Goal: Task Accomplishment & Management: Complete application form

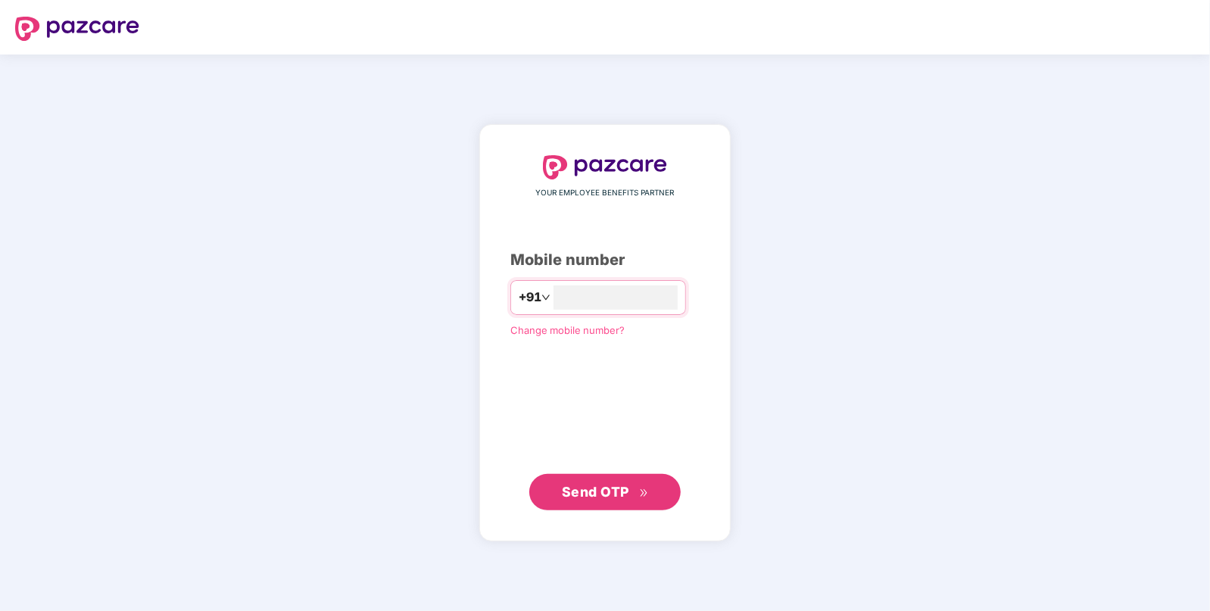
type input "**********"
click at [577, 494] on span "Send OTP" at bounding box center [595, 491] width 67 height 16
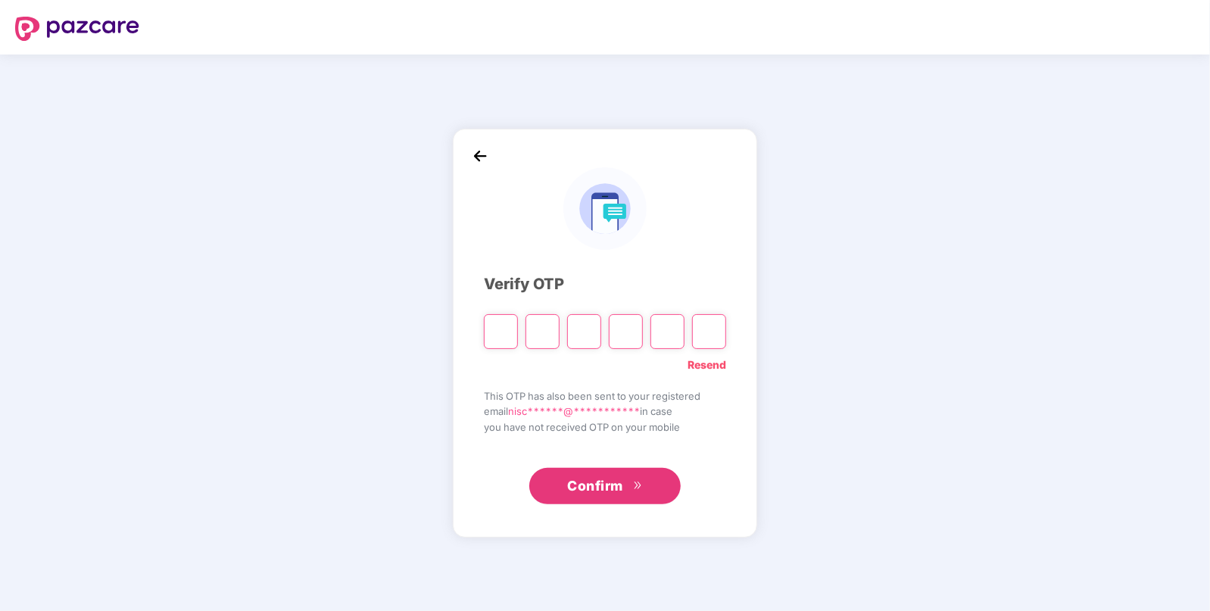
paste input "*"
type input "*"
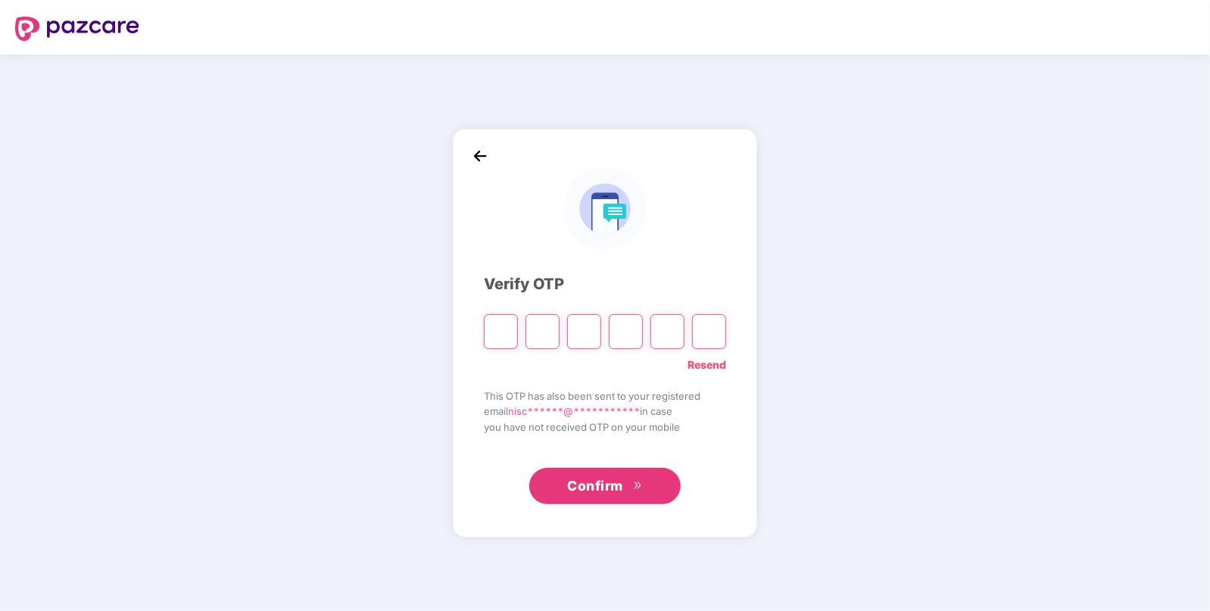
type input "*"
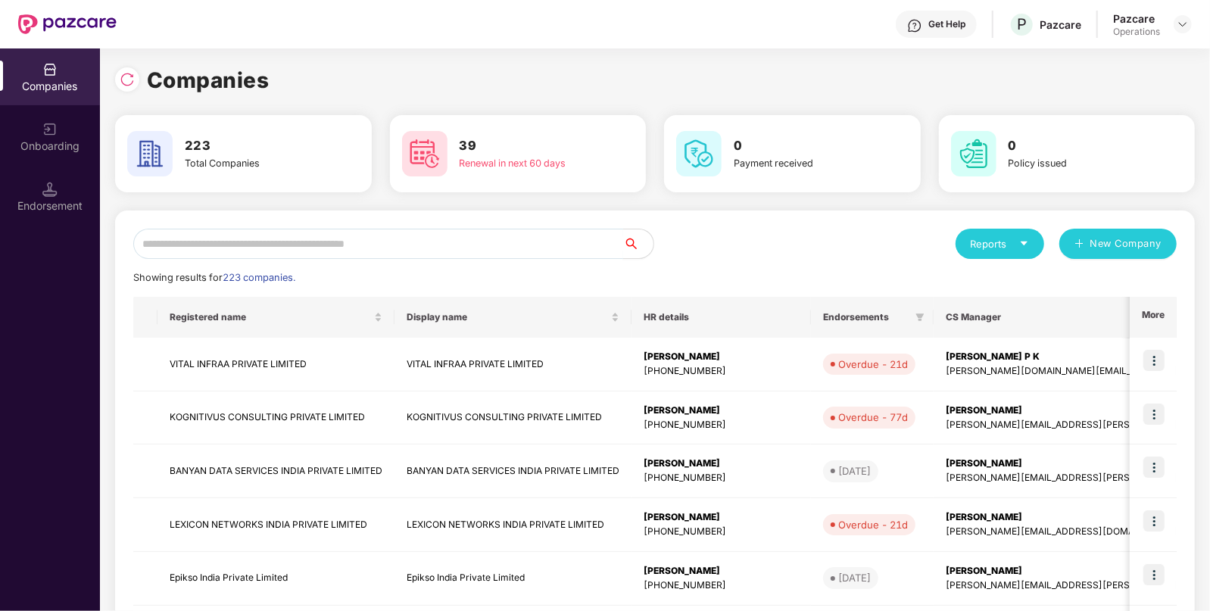
click at [443, 247] on input "text" at bounding box center [378, 244] width 490 height 30
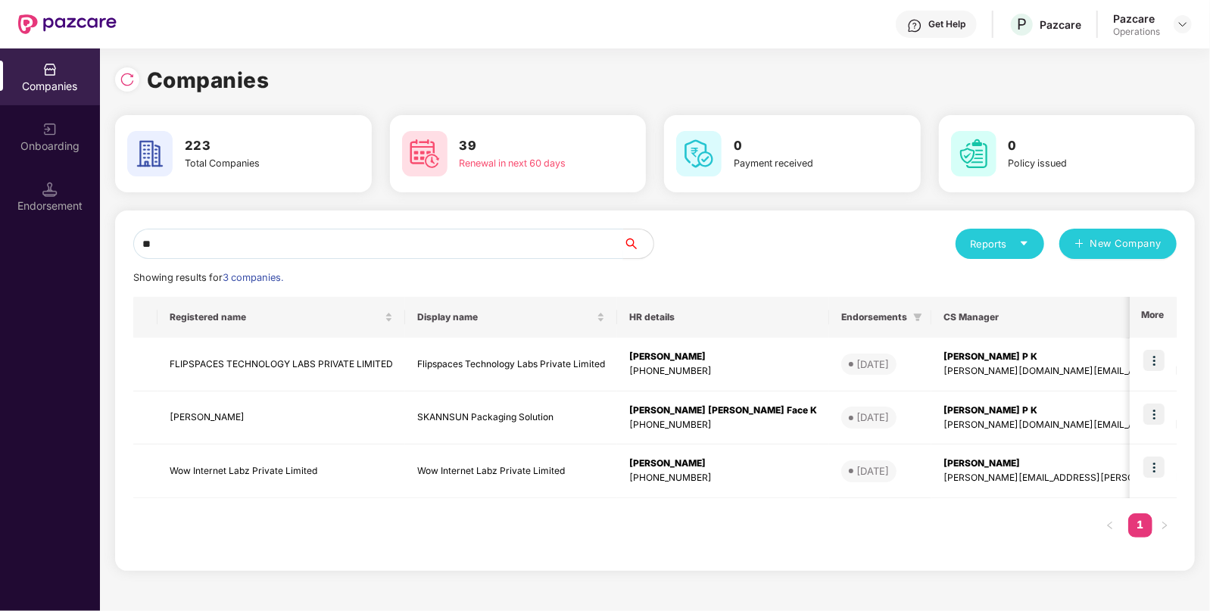
type input "*"
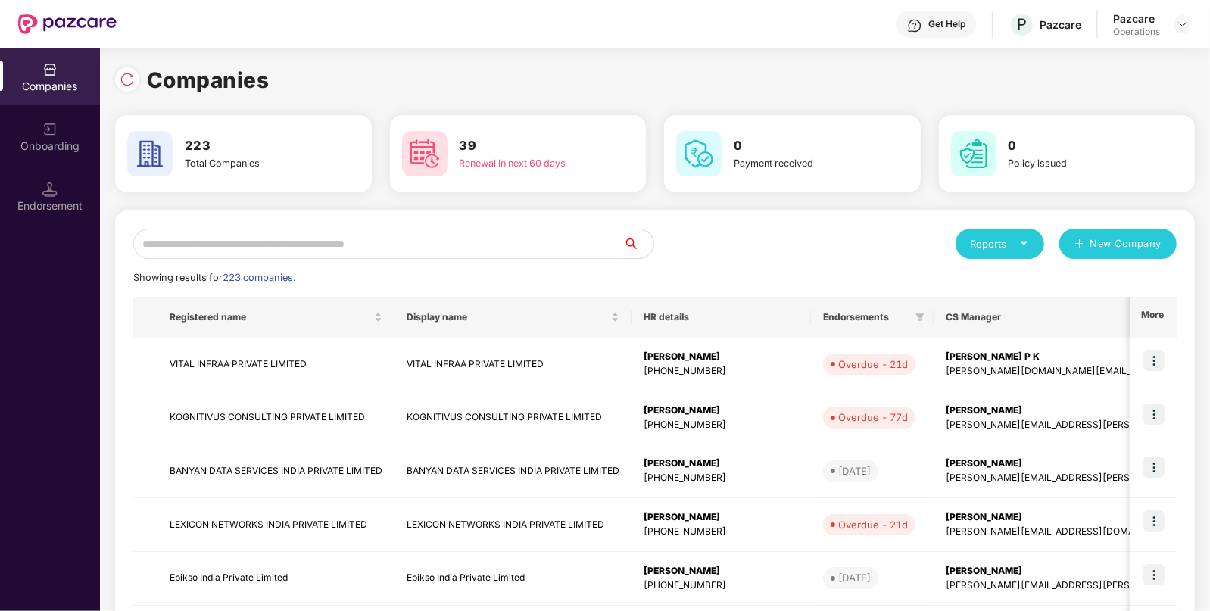
paste input "**********"
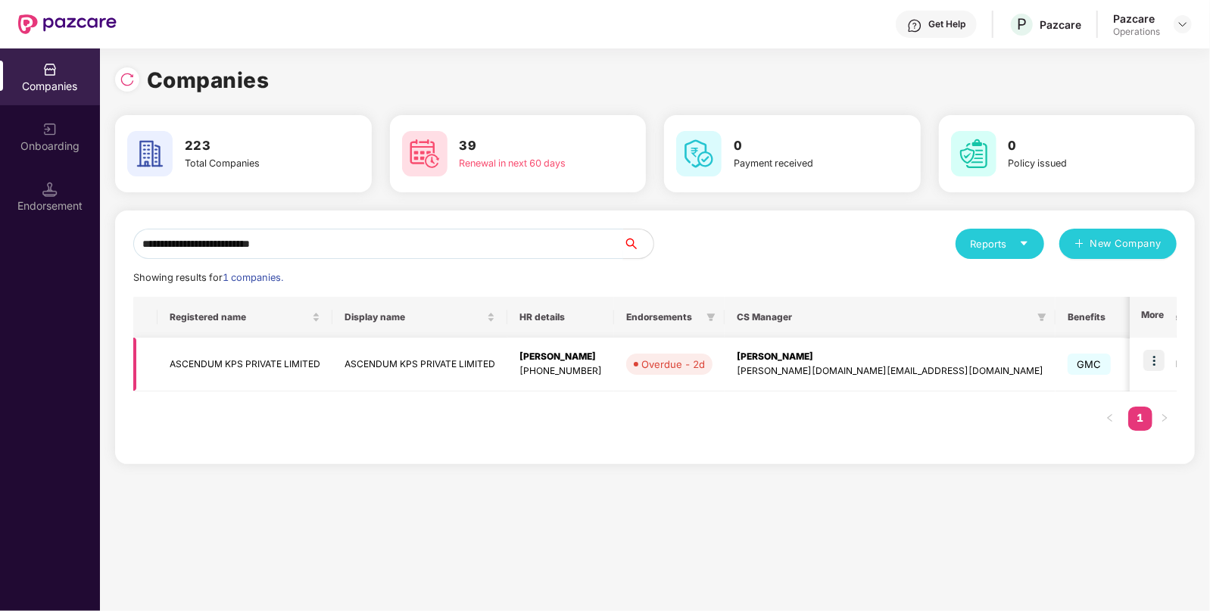
type input "**********"
click at [1159, 360] on img at bounding box center [1153, 360] width 21 height 21
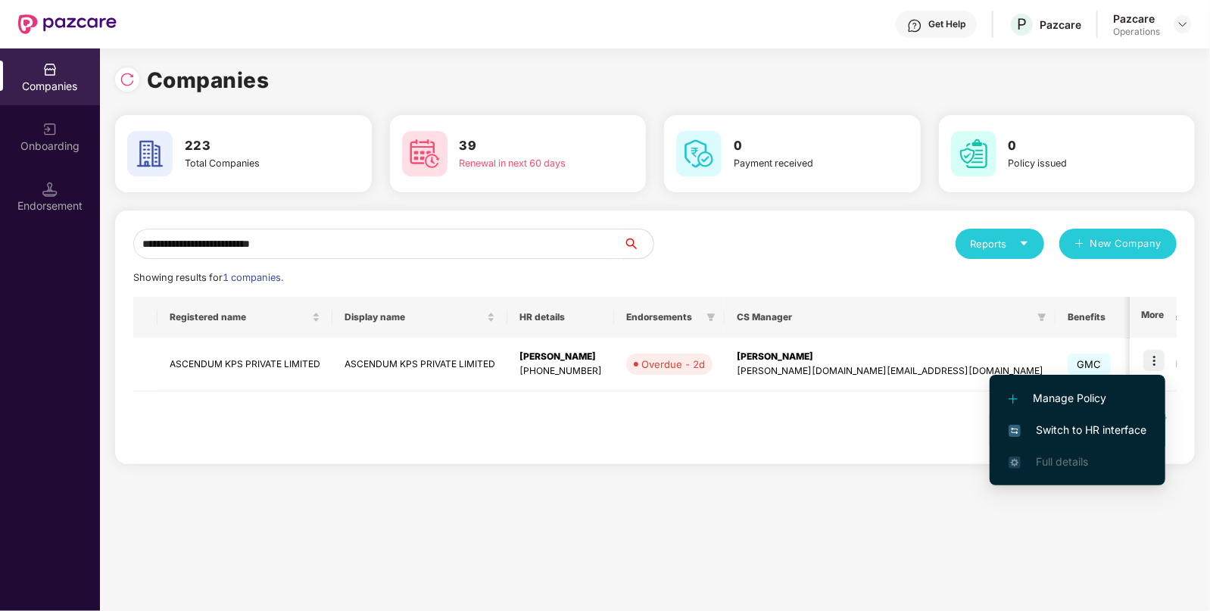
click at [1041, 432] on span "Switch to HR interface" at bounding box center [1078, 430] width 138 height 17
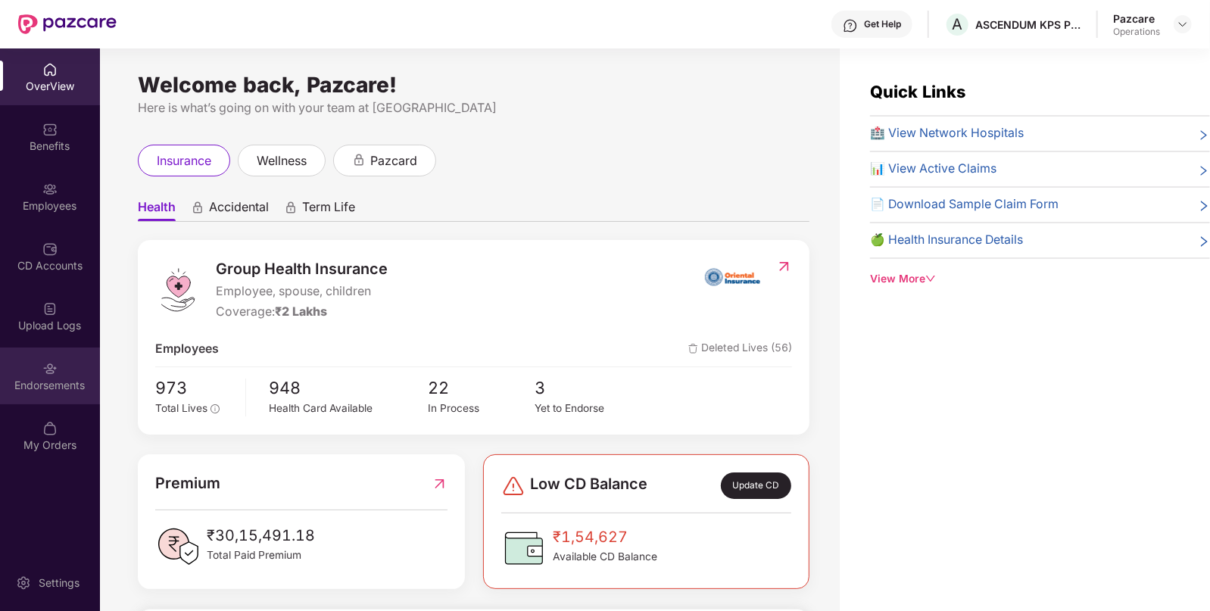
click at [35, 375] on div "Endorsements" at bounding box center [50, 376] width 100 height 57
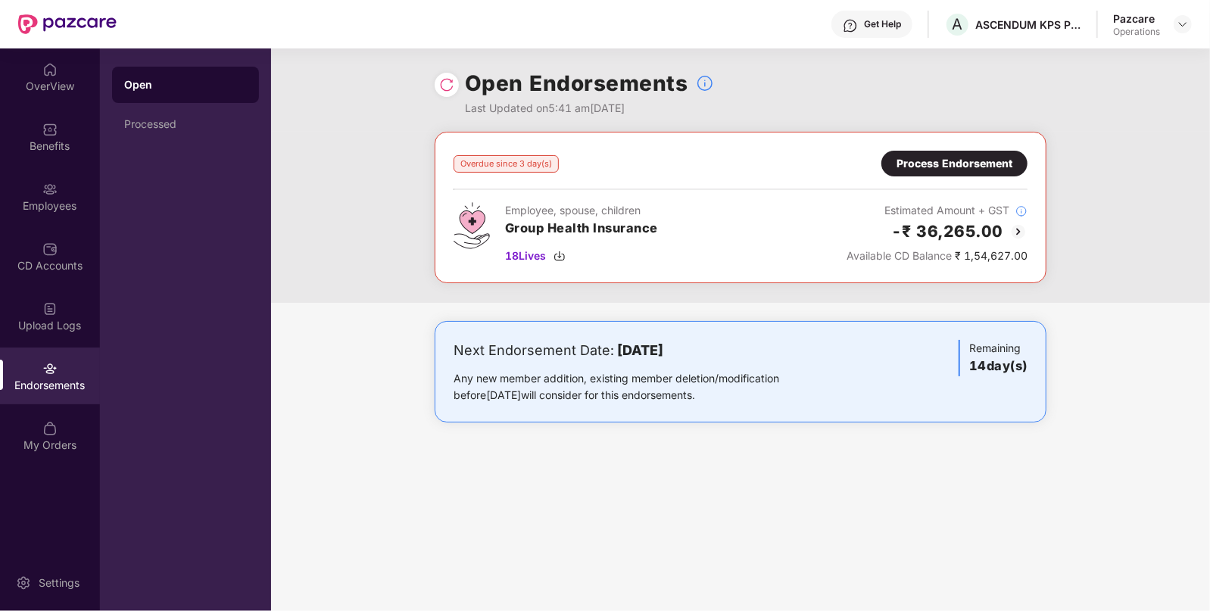
click at [978, 160] on div "Process Endorsement" at bounding box center [955, 163] width 116 height 17
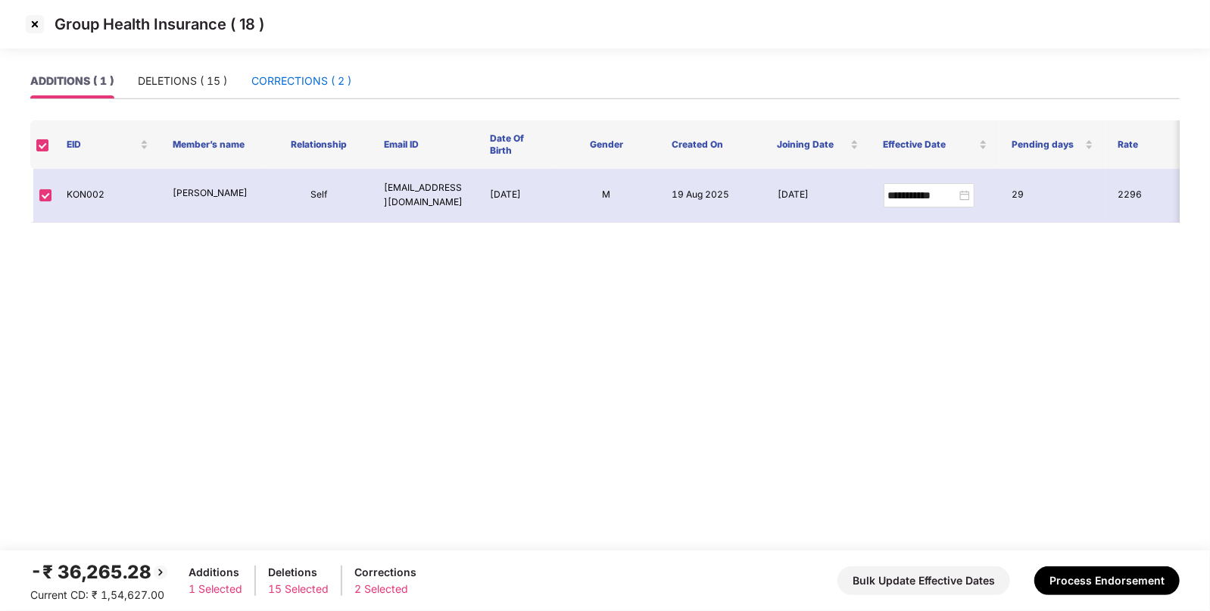
click at [304, 82] on div "CORRECTIONS ( 2 )" at bounding box center [301, 81] width 100 height 17
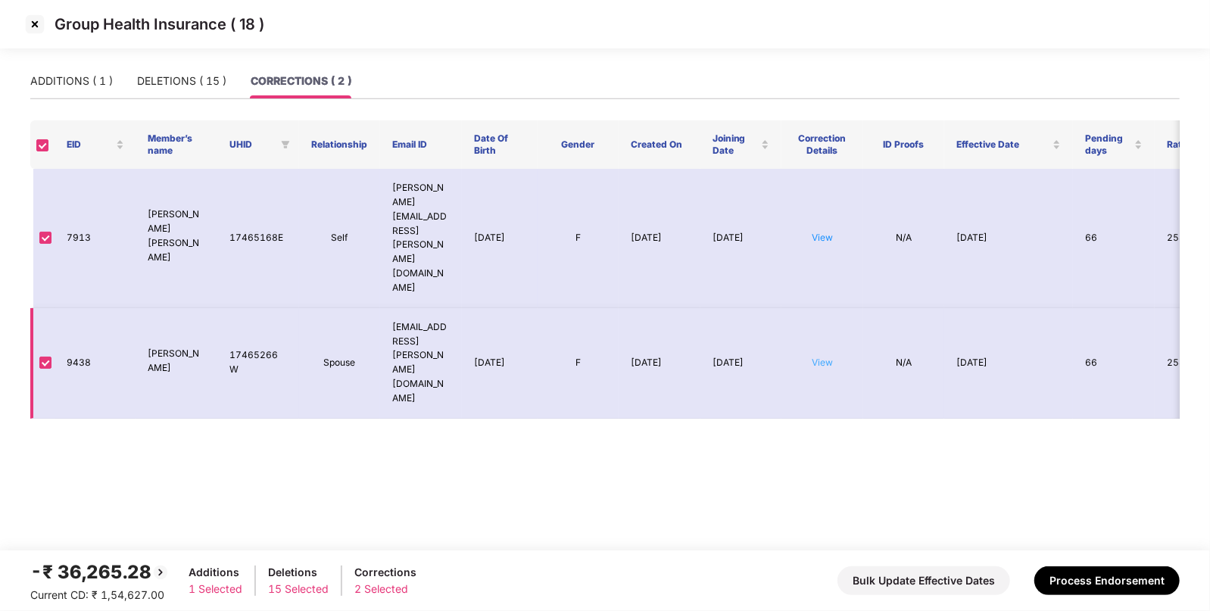
click at [821, 357] on link "View" at bounding box center [822, 362] width 21 height 11
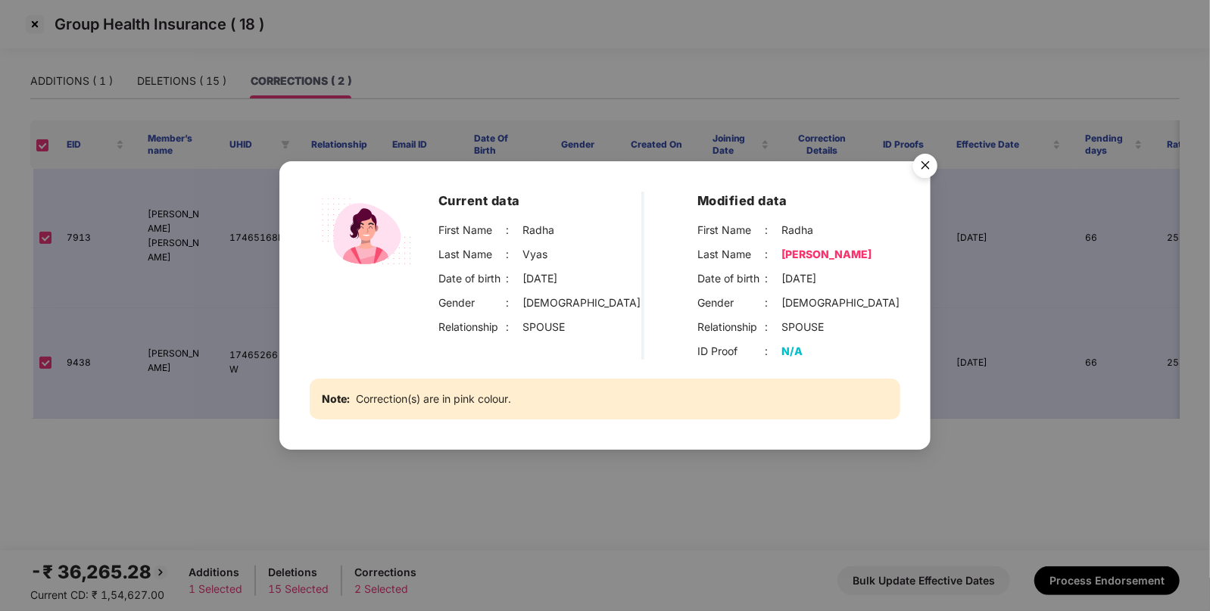
click at [923, 169] on img "Close" at bounding box center [925, 168] width 42 height 42
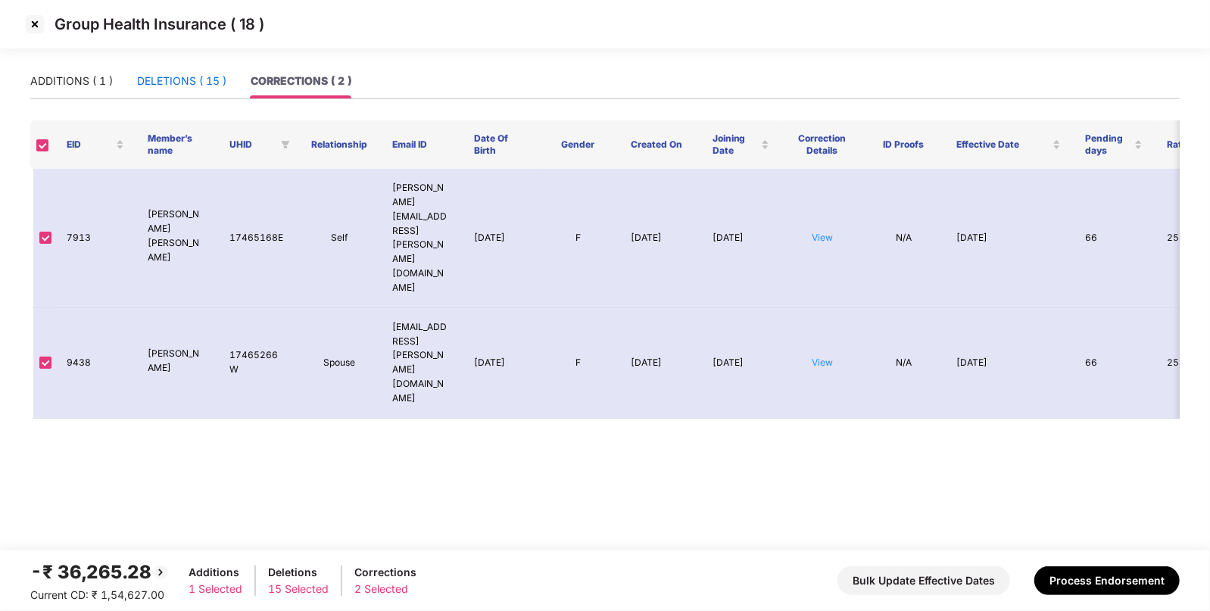
click at [189, 81] on div "DELETIONS ( 15 )" at bounding box center [181, 81] width 89 height 17
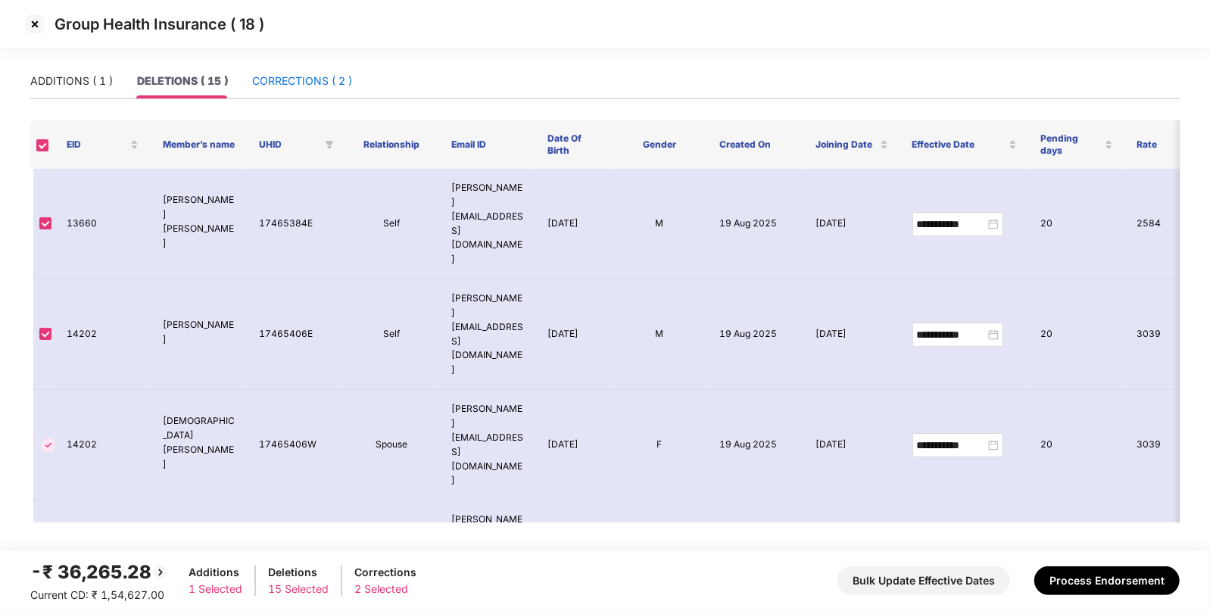
click at [253, 76] on div "CORRECTIONS ( 2 )" at bounding box center [302, 81] width 100 height 17
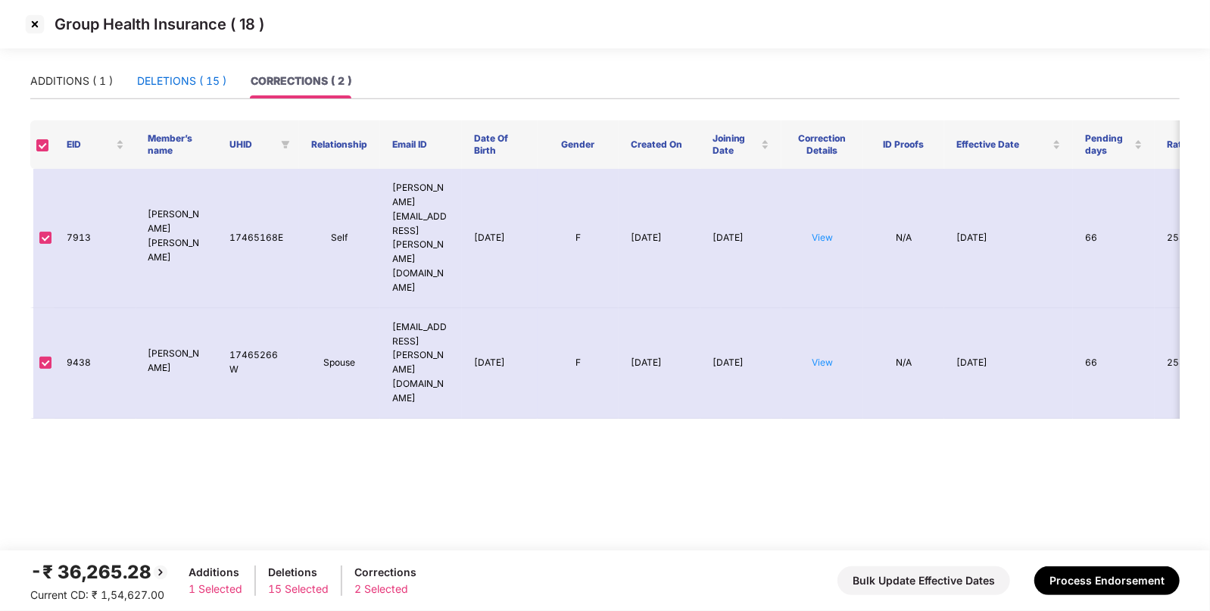
click at [159, 80] on div "DELETIONS ( 15 )" at bounding box center [181, 81] width 89 height 17
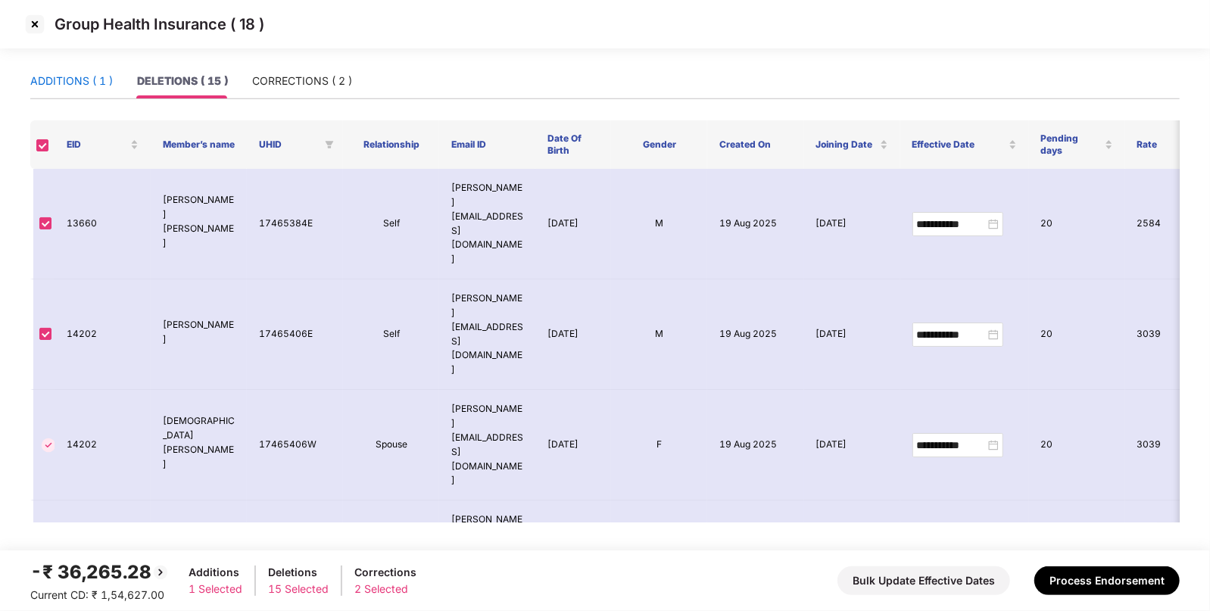
click at [72, 77] on div "ADDITIONS ( 1 )" at bounding box center [71, 81] width 83 height 17
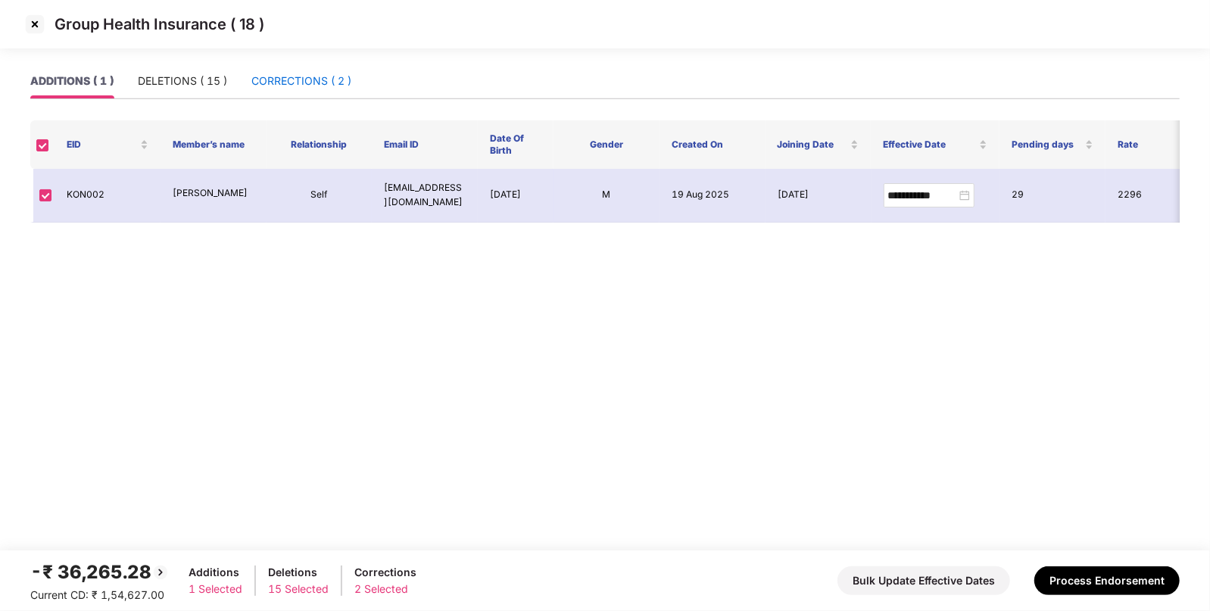
click at [318, 82] on div "CORRECTIONS ( 2 )" at bounding box center [301, 81] width 100 height 17
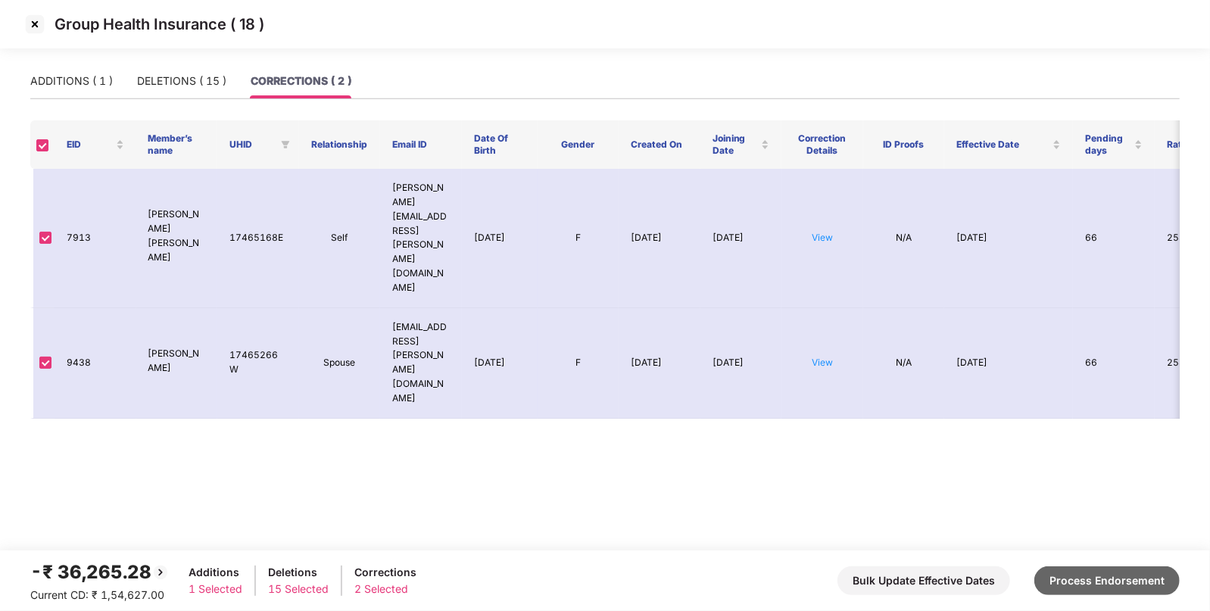
click at [1103, 588] on button "Process Endorsement" at bounding box center [1106, 580] width 145 height 29
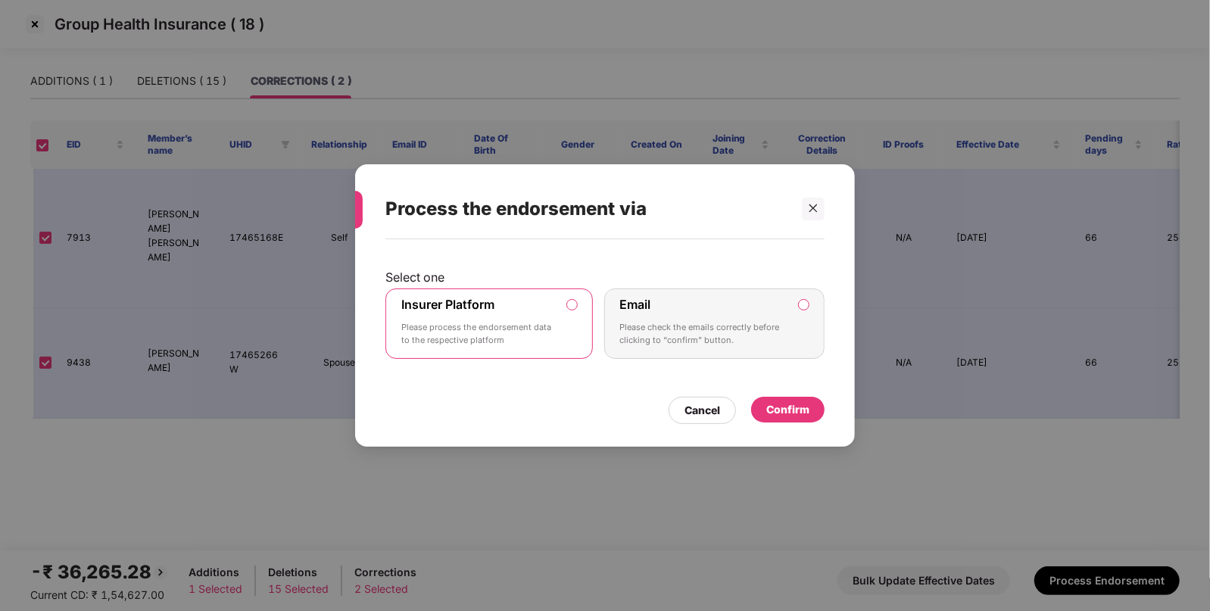
click at [784, 398] on div "Confirm" at bounding box center [787, 410] width 73 height 26
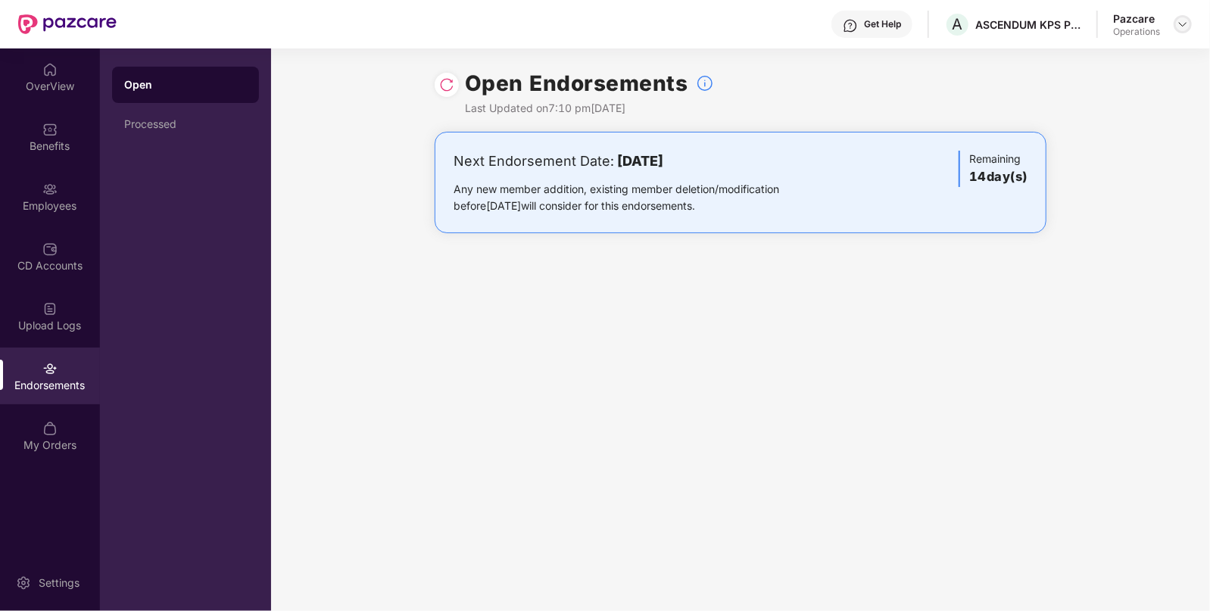
click at [1178, 24] on img at bounding box center [1183, 24] width 12 height 12
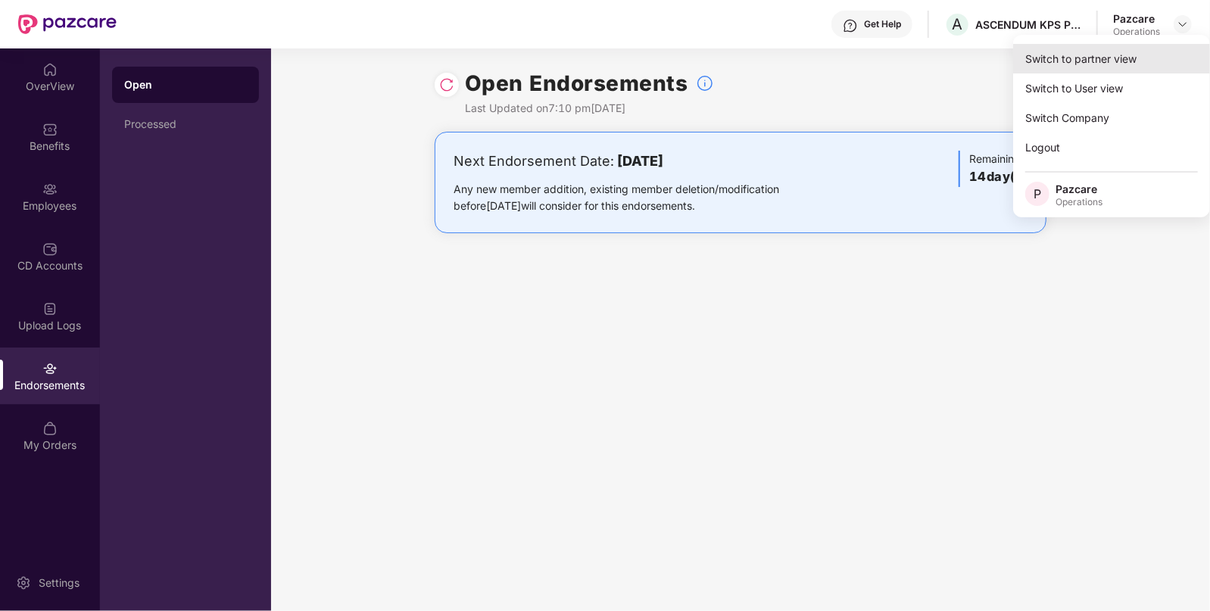
click at [1045, 59] on div "Switch to partner view" at bounding box center [1111, 59] width 197 height 30
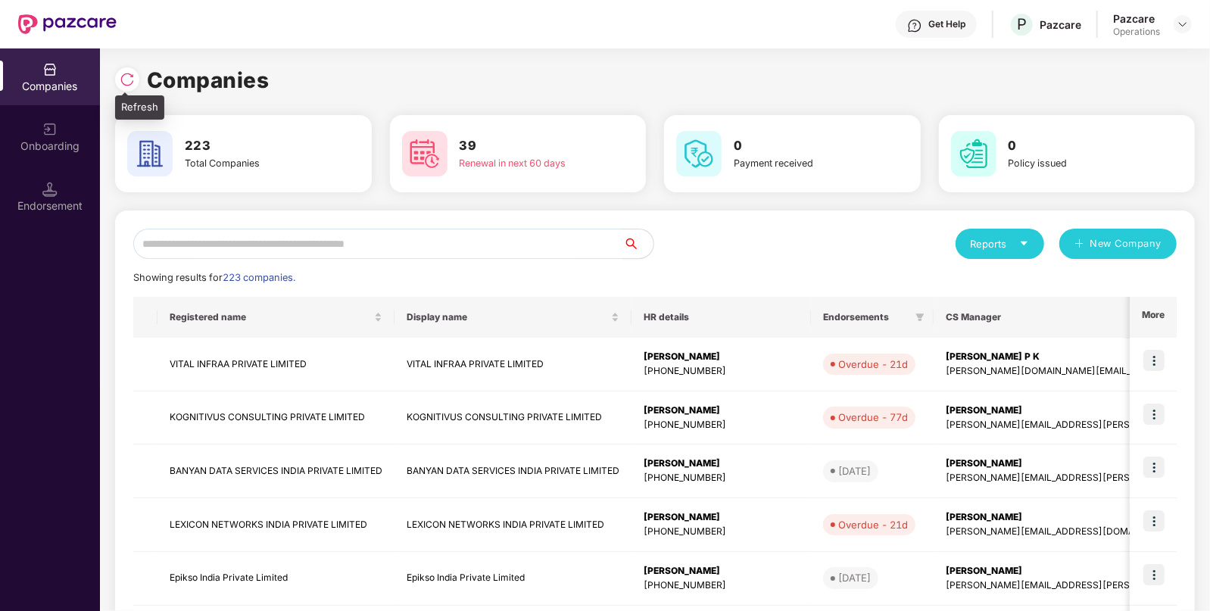
click at [129, 87] on div at bounding box center [127, 79] width 24 height 24
click at [428, 246] on input "text" at bounding box center [378, 244] width 490 height 30
paste input "**********"
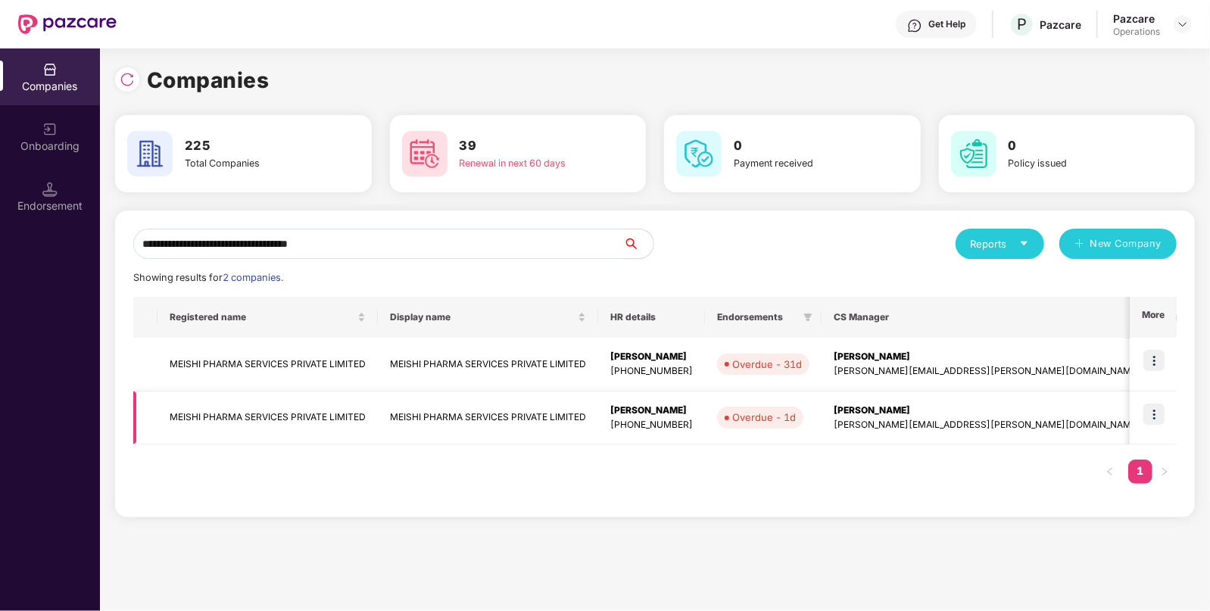
type input "**********"
click at [1155, 413] on img at bounding box center [1153, 414] width 21 height 21
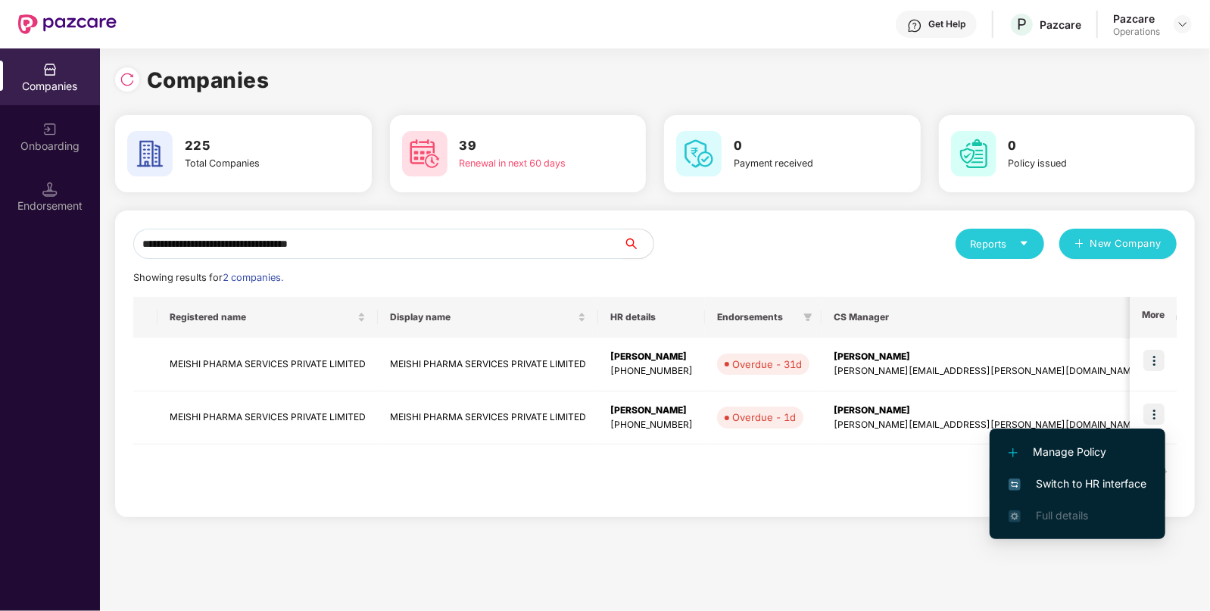
click at [1047, 482] on span "Switch to HR interface" at bounding box center [1078, 484] width 138 height 17
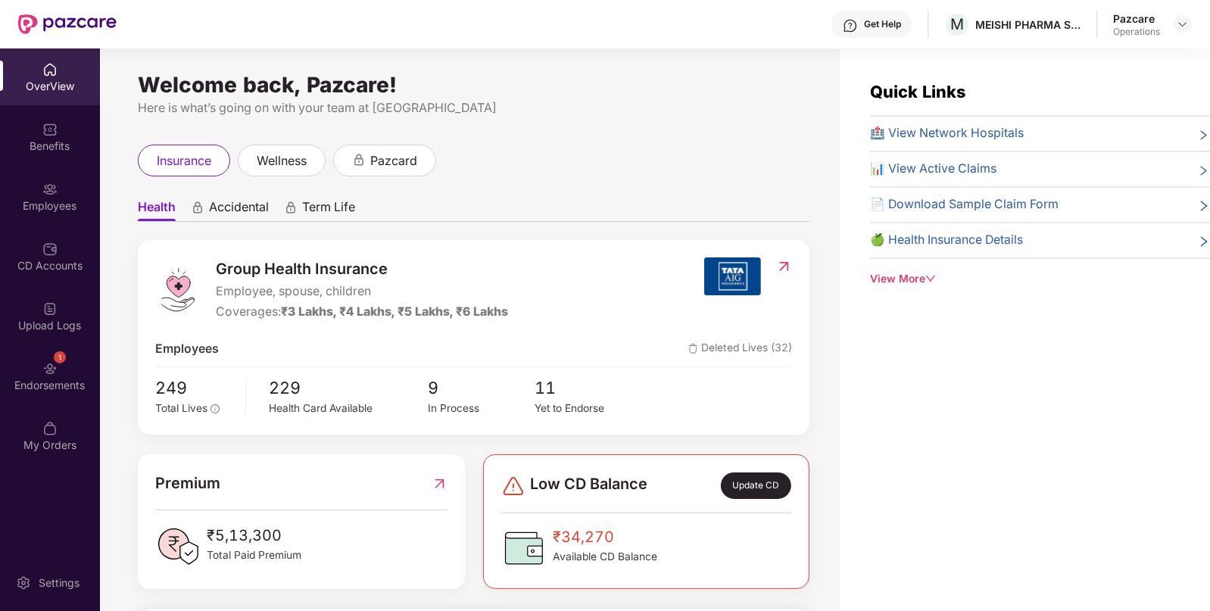
click at [53, 148] on div "Benefits" at bounding box center [50, 146] width 100 height 15
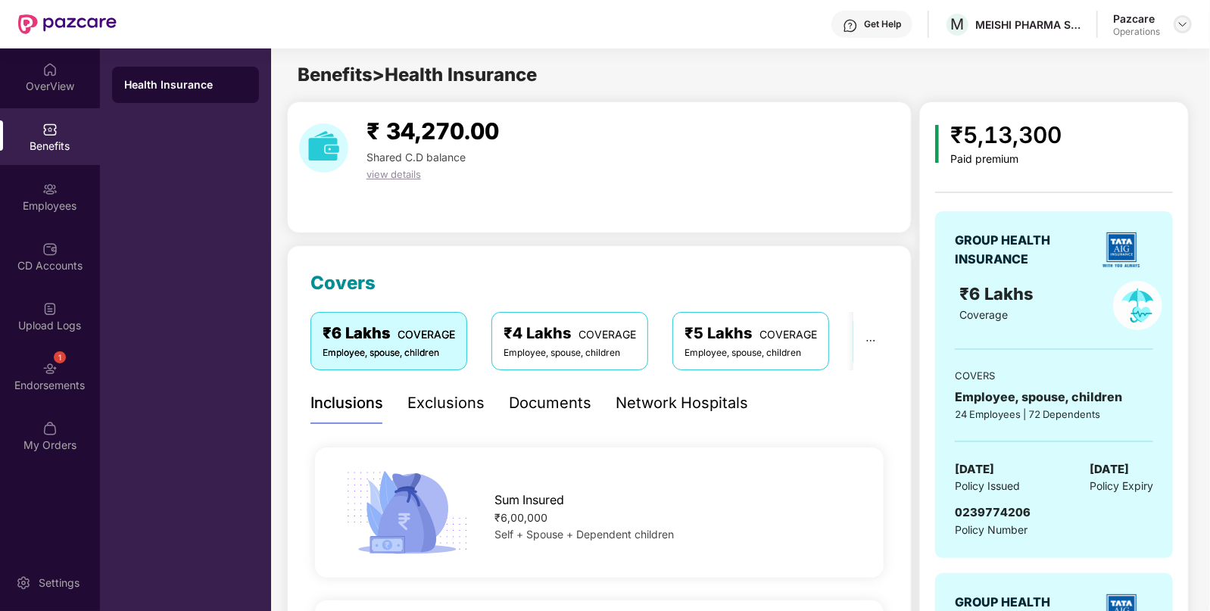
click at [1180, 27] on img at bounding box center [1183, 24] width 12 height 12
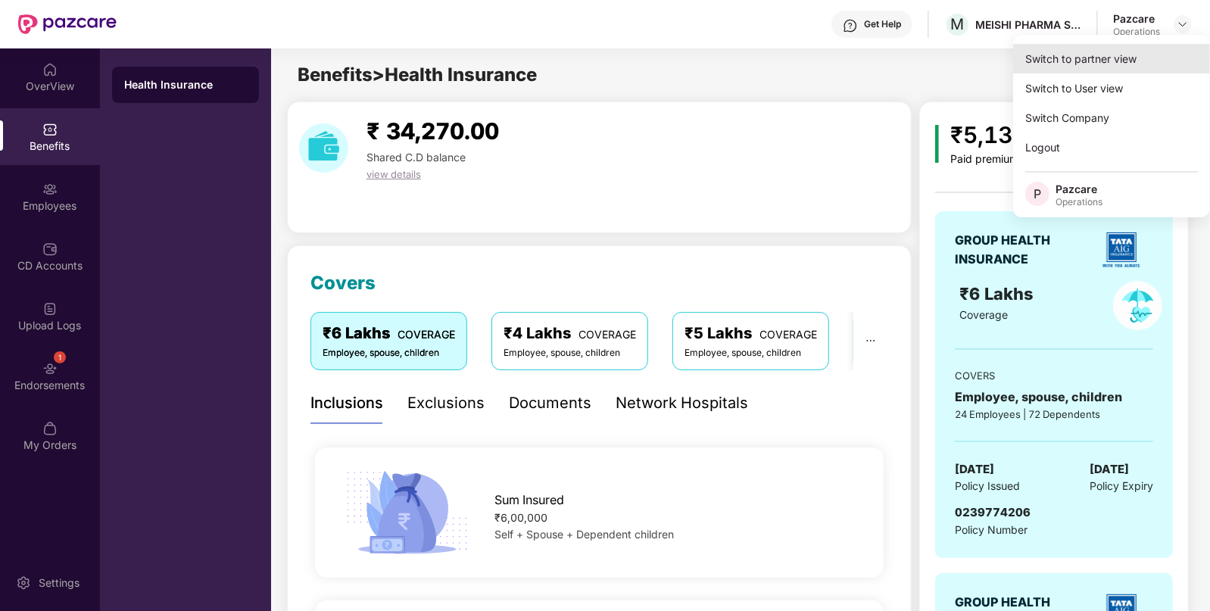
click at [1064, 62] on div "Switch to partner view" at bounding box center [1111, 59] width 197 height 30
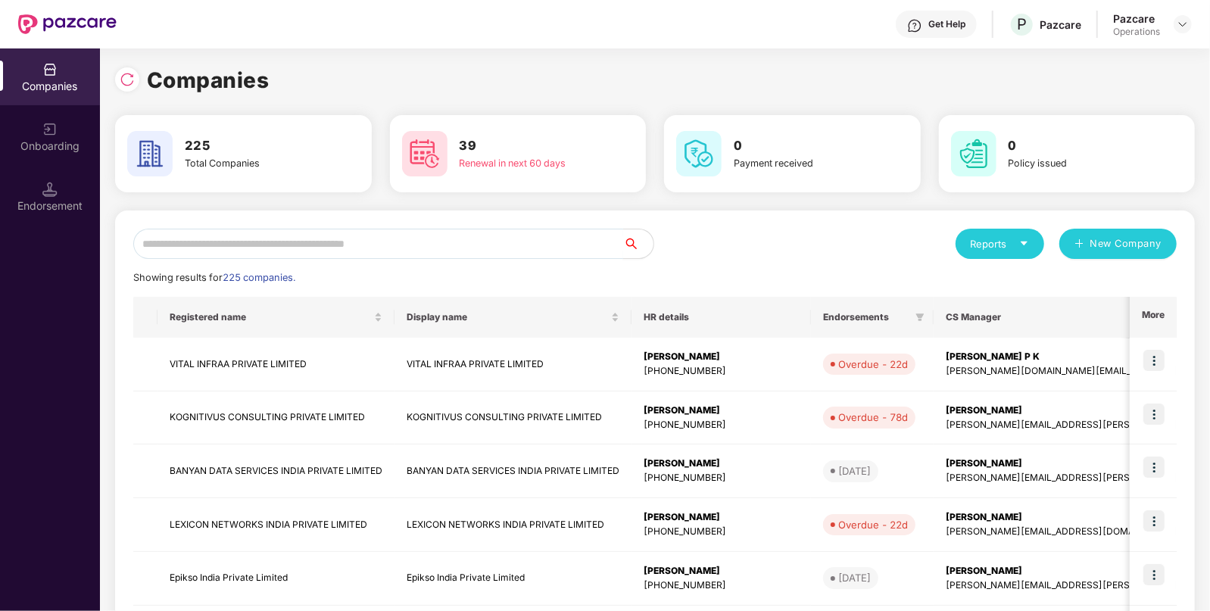
paste input "**********"
click at [475, 245] on input "text" at bounding box center [378, 244] width 490 height 30
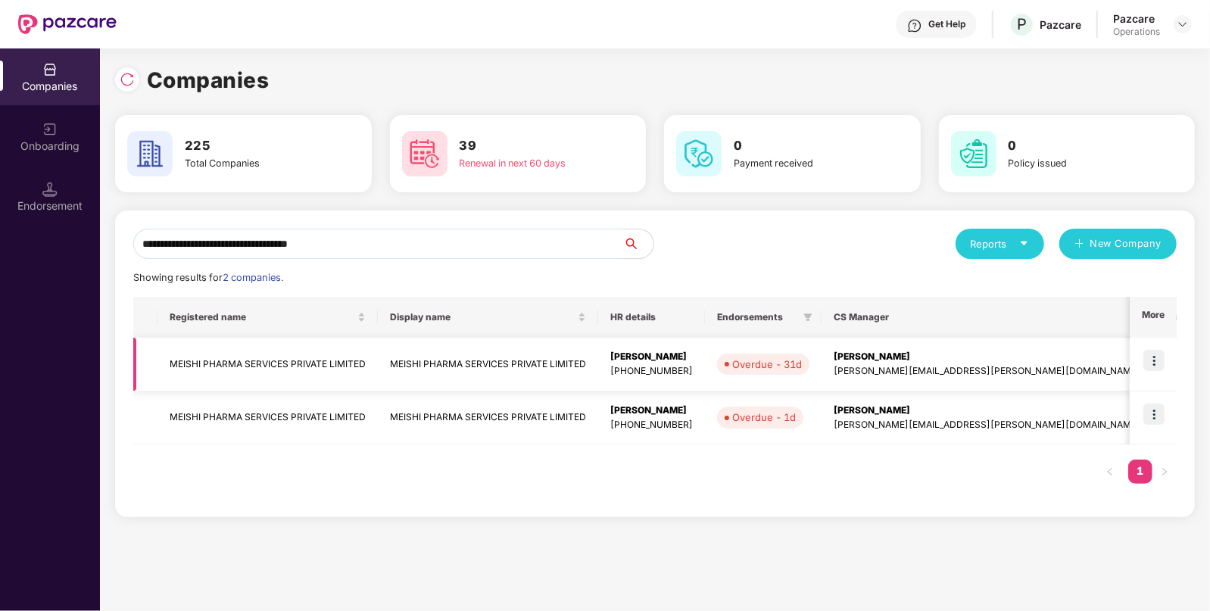
type input "**********"
click at [1157, 358] on img at bounding box center [1153, 360] width 21 height 21
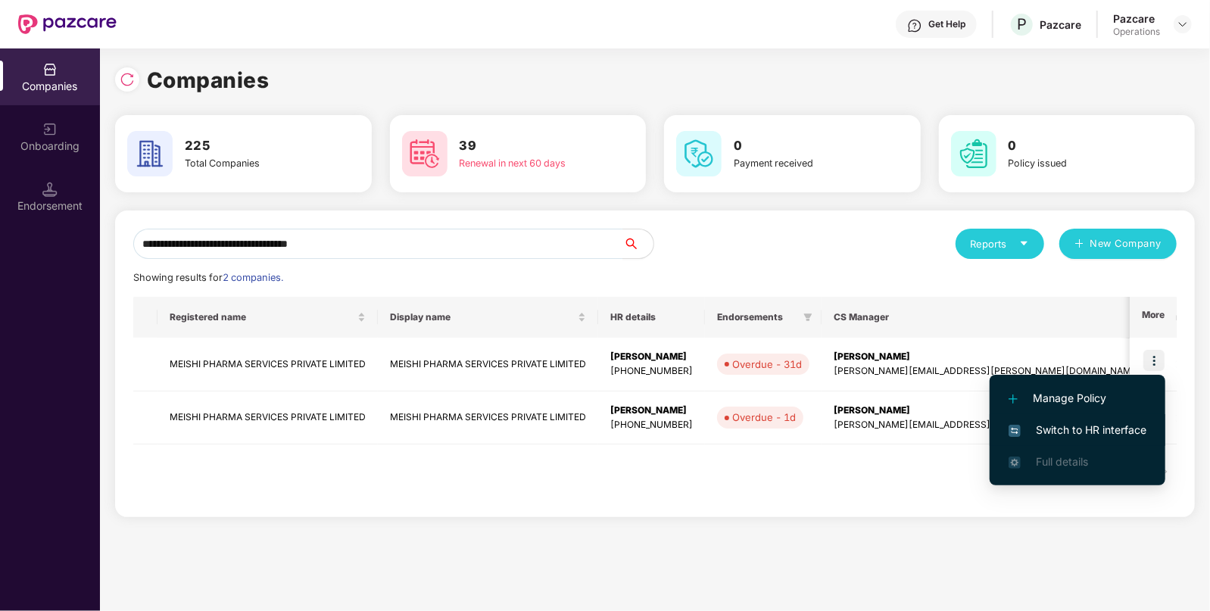
click at [1079, 435] on span "Switch to HR interface" at bounding box center [1078, 430] width 138 height 17
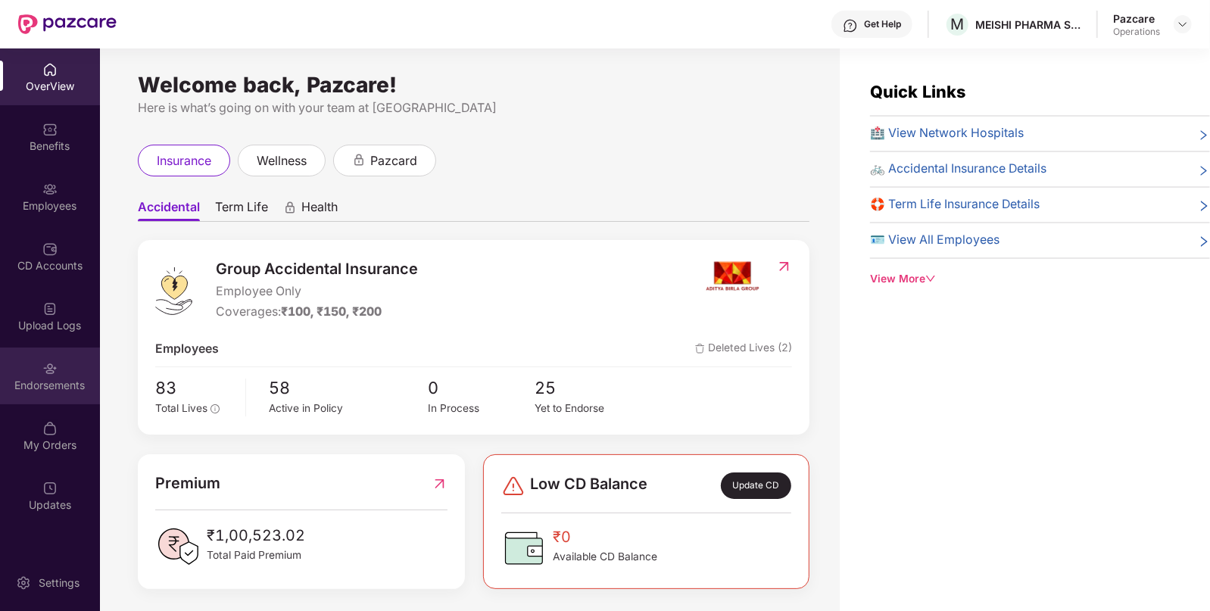
click at [58, 381] on div "Endorsements" at bounding box center [50, 385] width 100 height 15
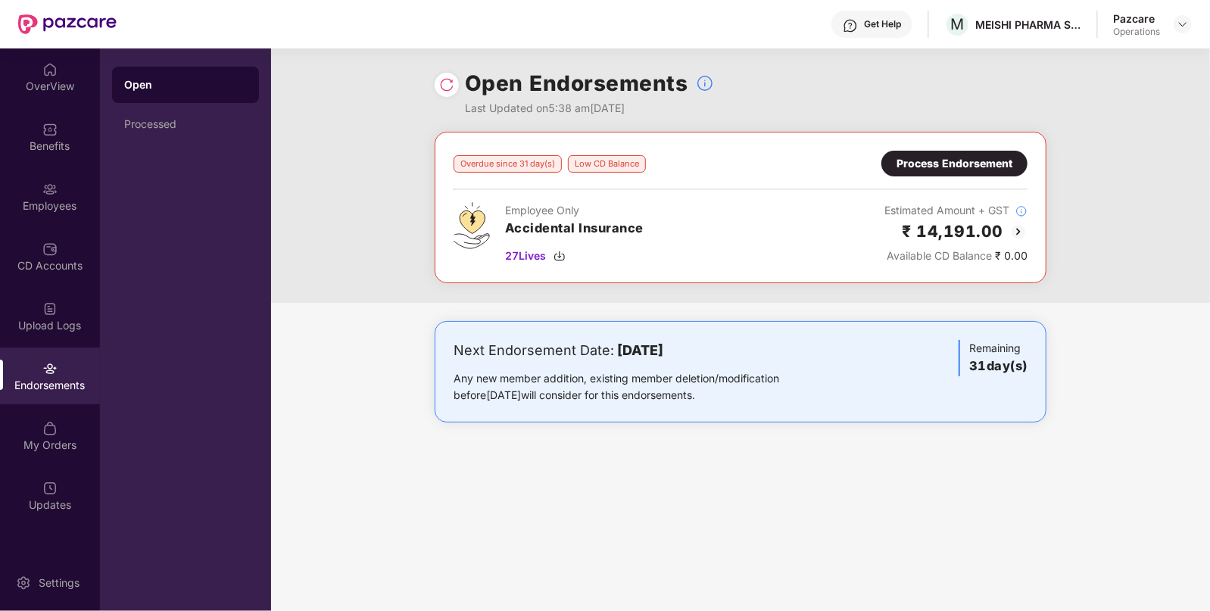
click at [442, 83] on img at bounding box center [446, 84] width 15 height 15
click at [1180, 24] on img at bounding box center [1183, 24] width 12 height 12
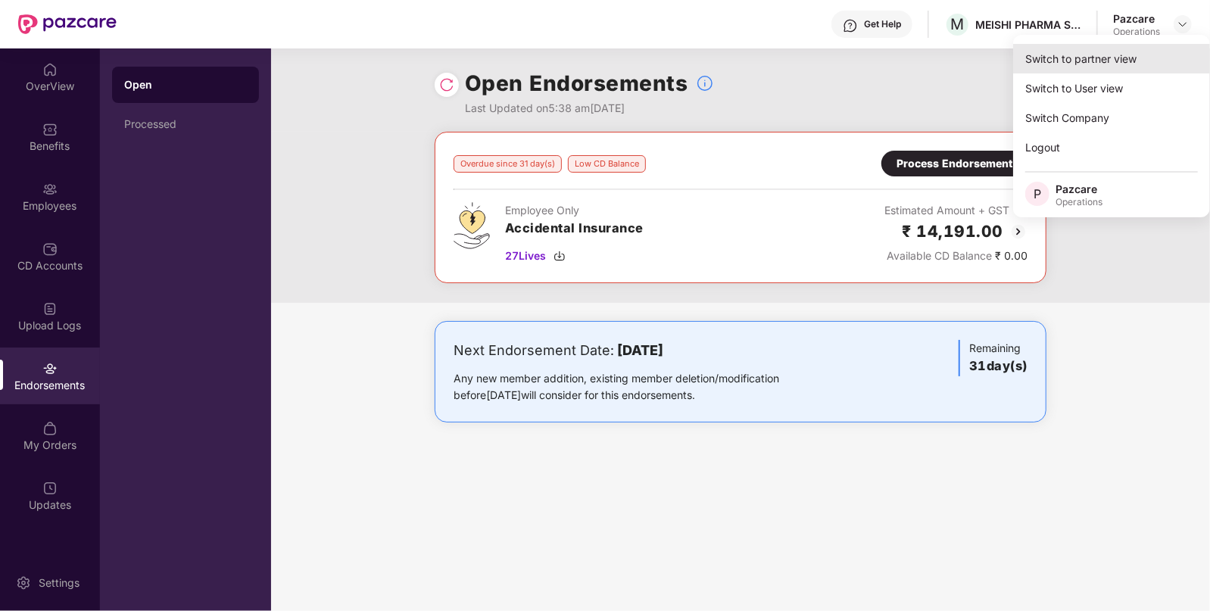
click at [1068, 51] on div "Switch to partner view" at bounding box center [1111, 59] width 197 height 30
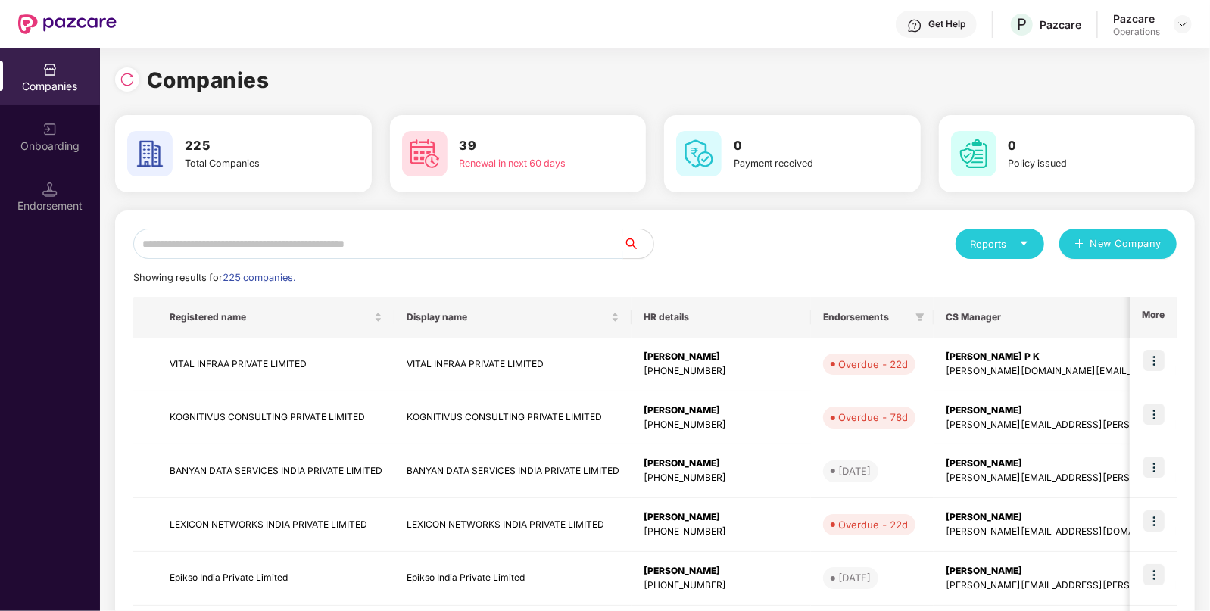
click at [341, 243] on input "text" at bounding box center [378, 244] width 490 height 30
paste input "**********"
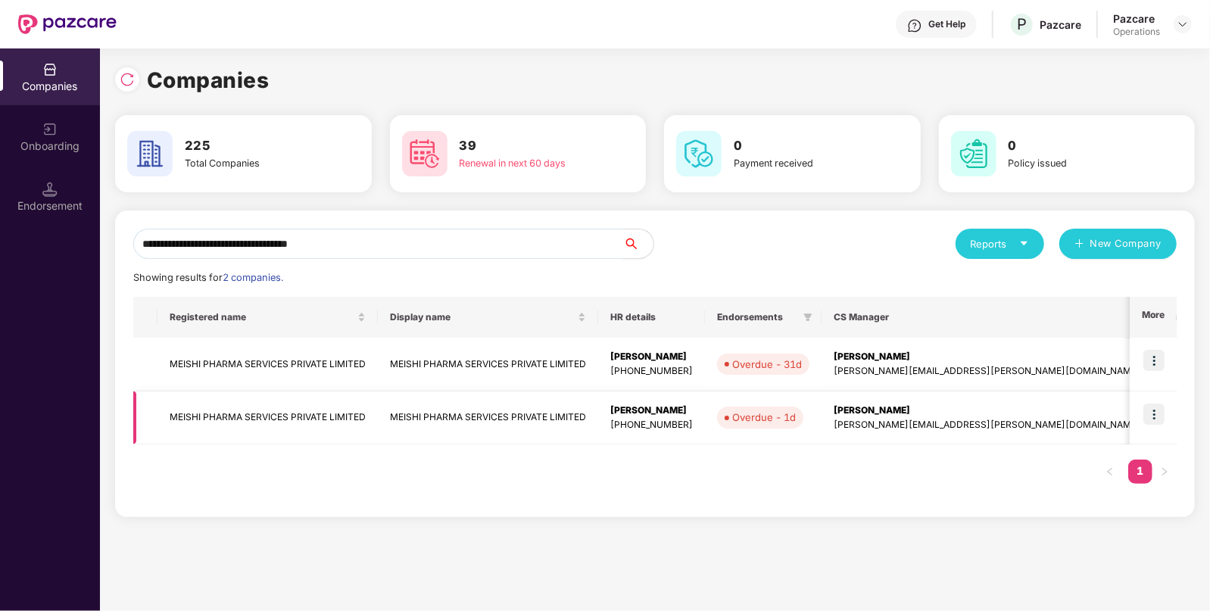
type input "**********"
click at [1146, 410] on img at bounding box center [1153, 414] width 21 height 21
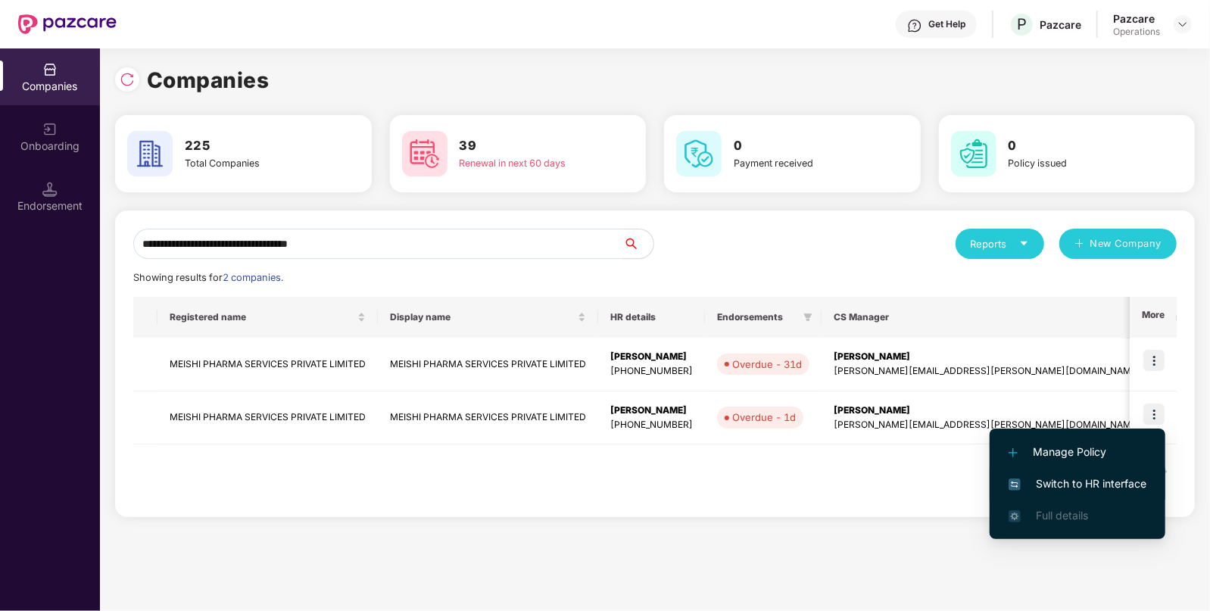
click at [1060, 478] on span "Switch to HR interface" at bounding box center [1078, 484] width 138 height 17
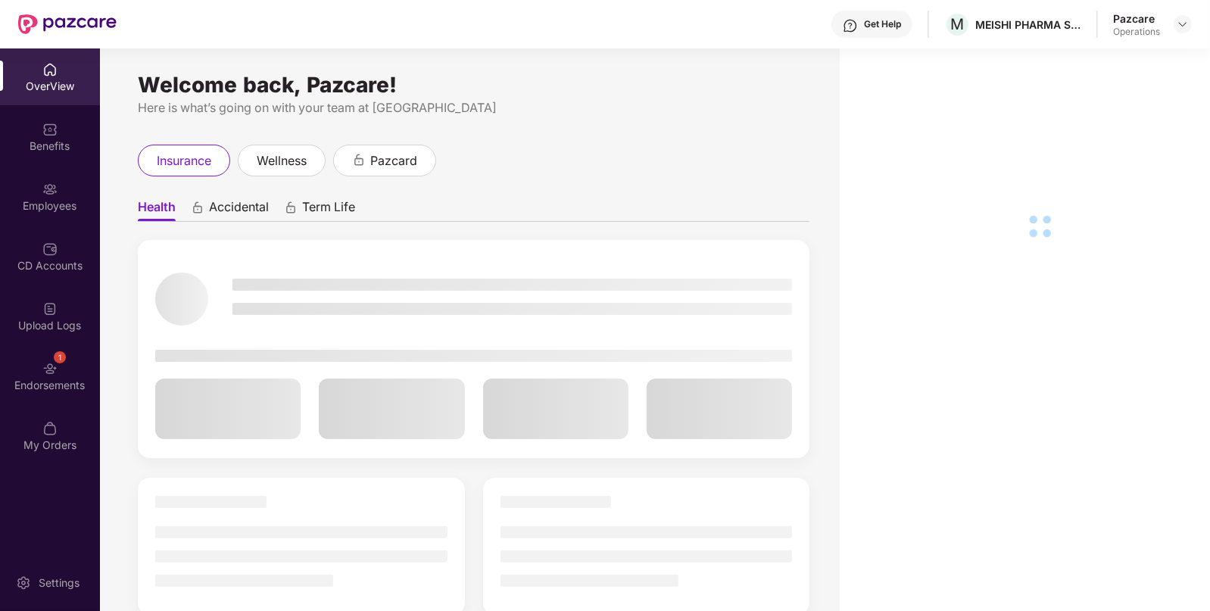
click at [38, 375] on div "1 Endorsements" at bounding box center [50, 376] width 100 height 57
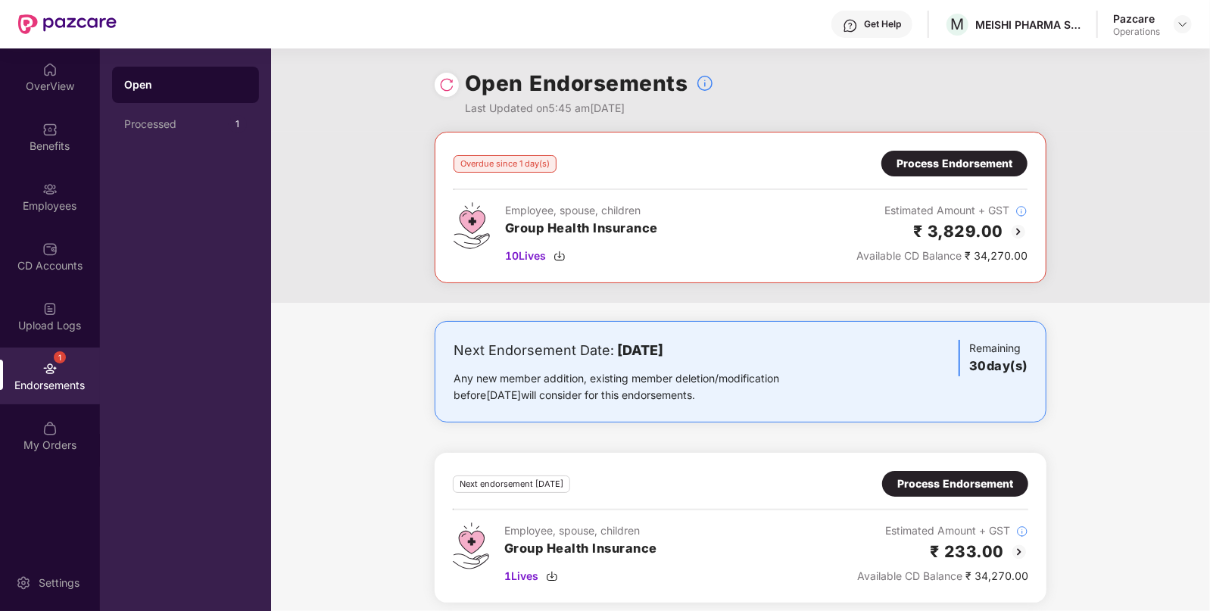
click at [38, 375] on div "1 Endorsements" at bounding box center [50, 376] width 100 height 57
click at [443, 88] on img at bounding box center [446, 84] width 15 height 15
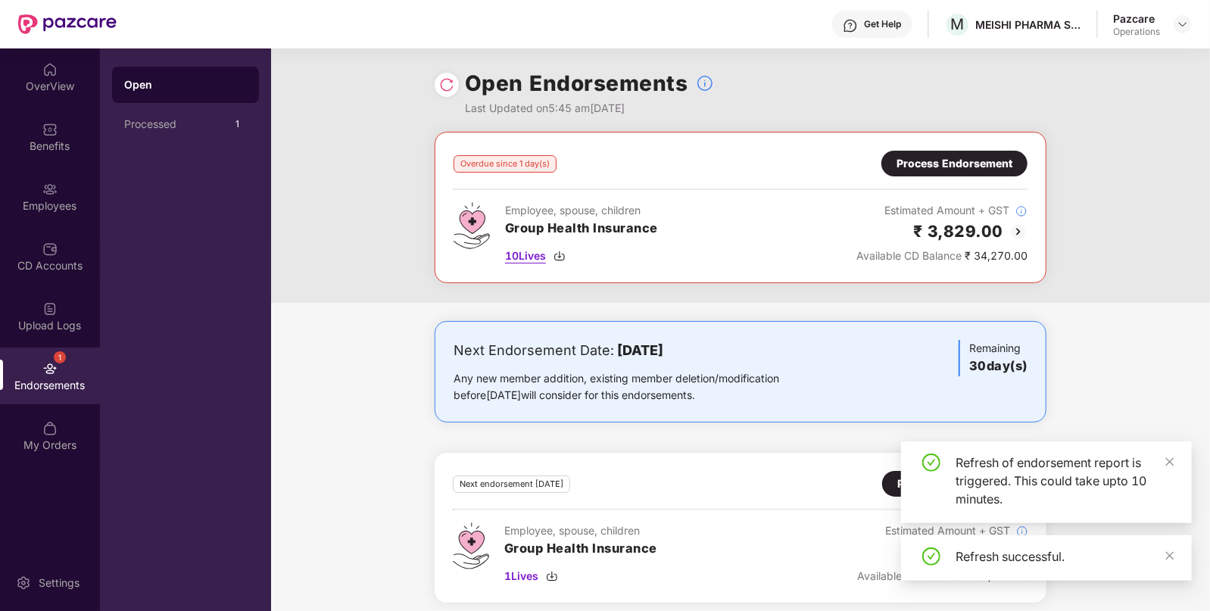
click at [560, 255] on img at bounding box center [560, 256] width 12 height 12
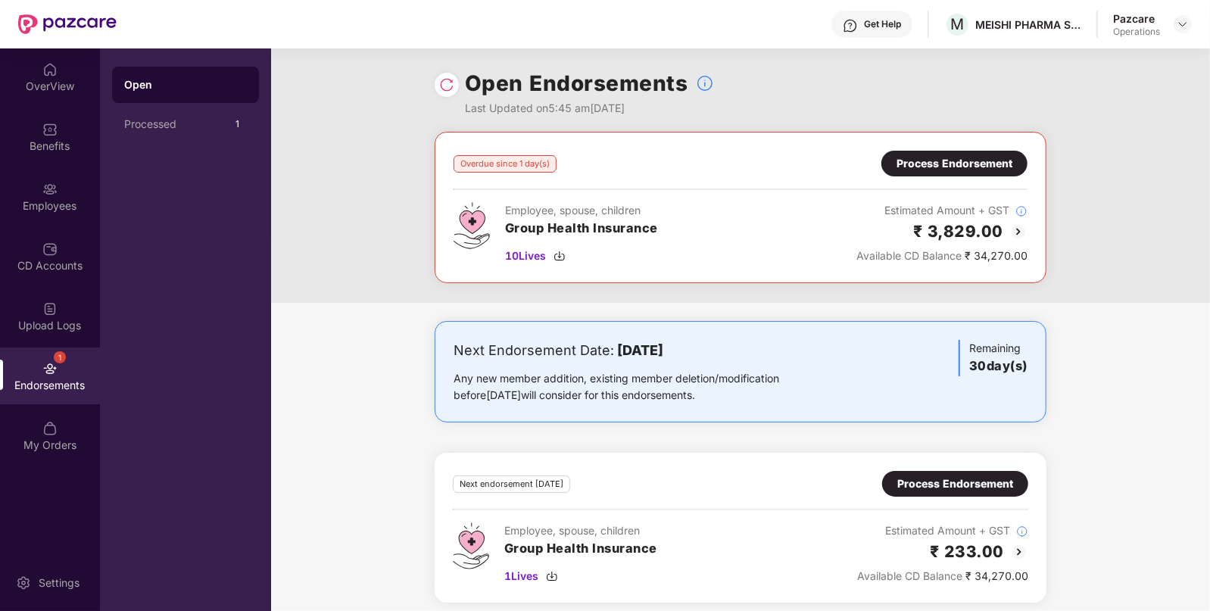
scroll to position [8, 0]
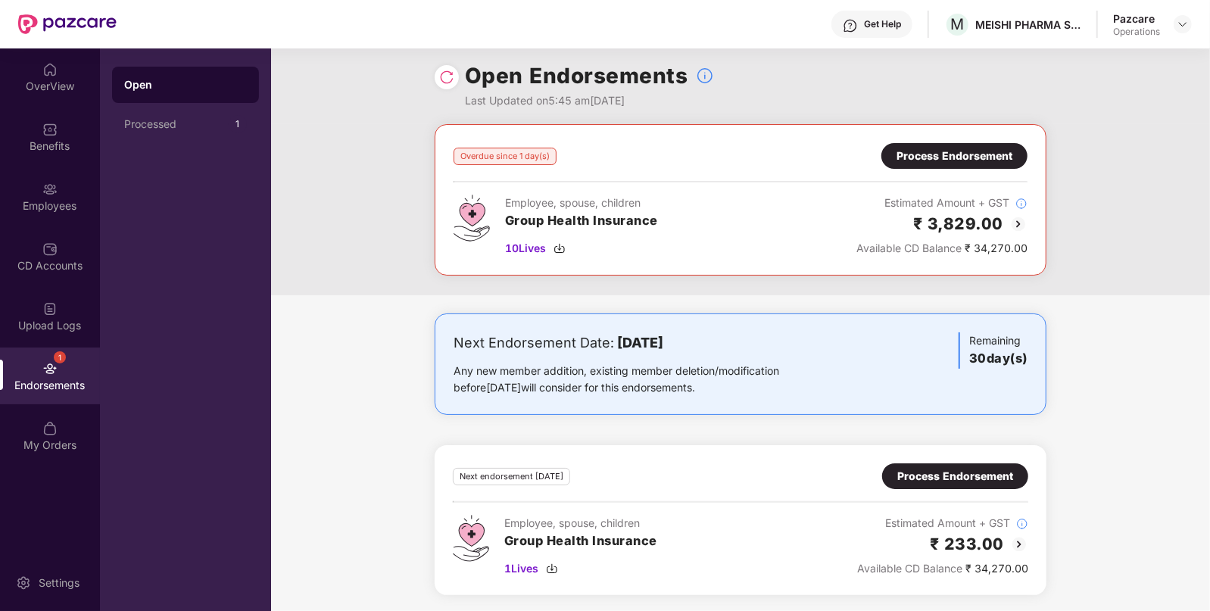
click at [968, 152] on div "Process Endorsement" at bounding box center [955, 156] width 116 height 17
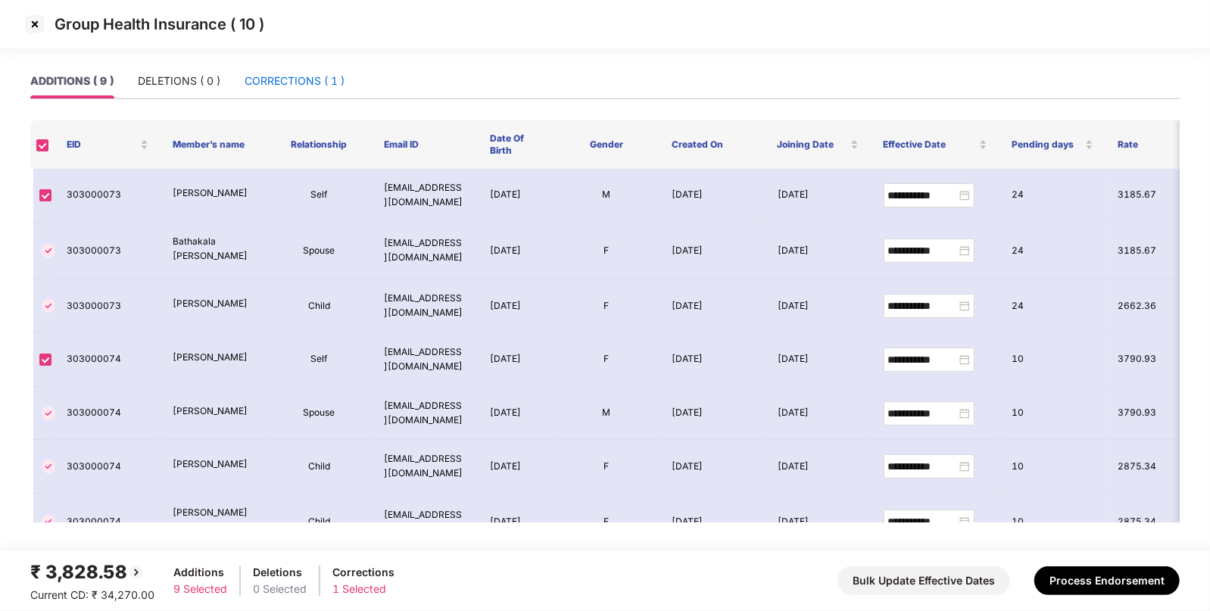
click at [285, 77] on div "CORRECTIONS ( 1 )" at bounding box center [295, 81] width 100 height 17
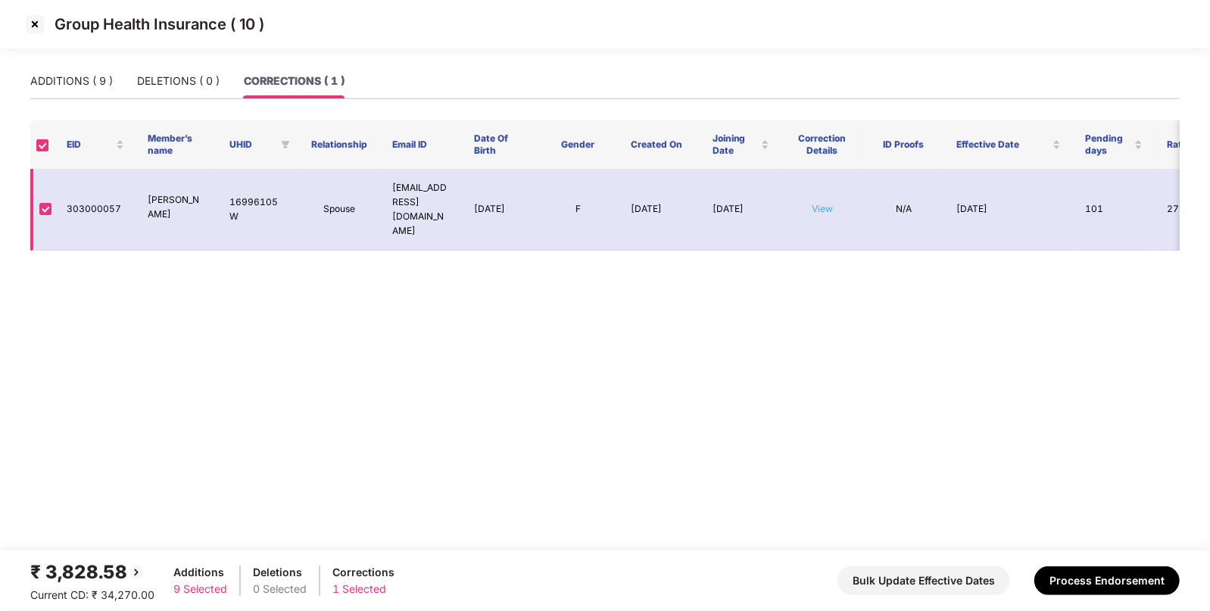
click at [817, 203] on link "View" at bounding box center [822, 208] width 21 height 11
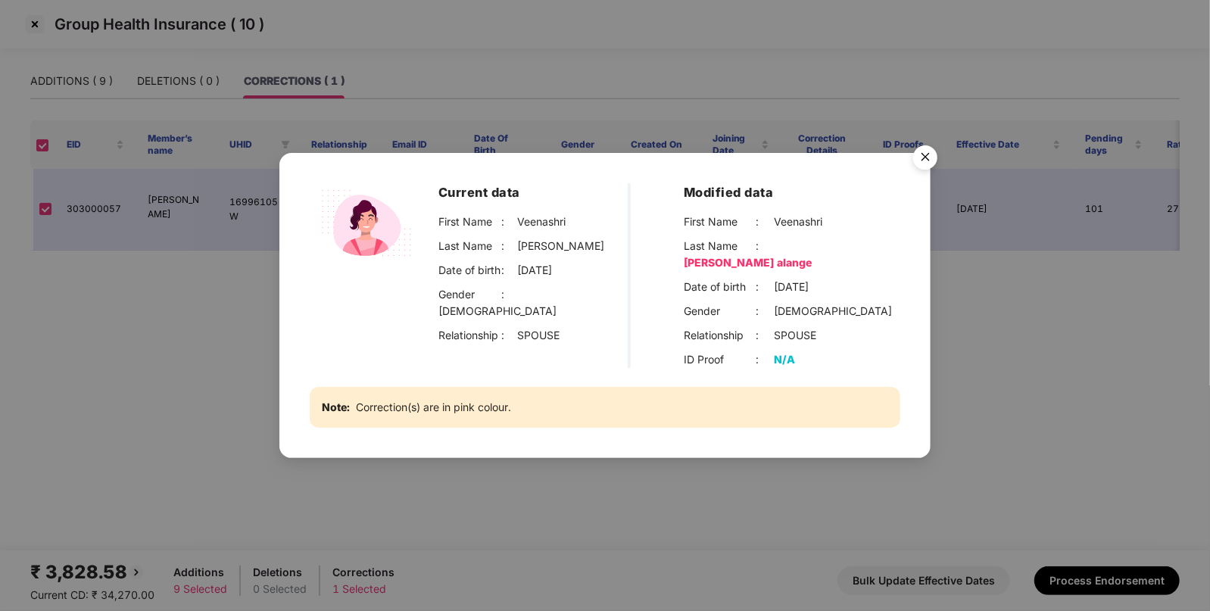
click at [928, 155] on img "Close" at bounding box center [925, 160] width 42 height 42
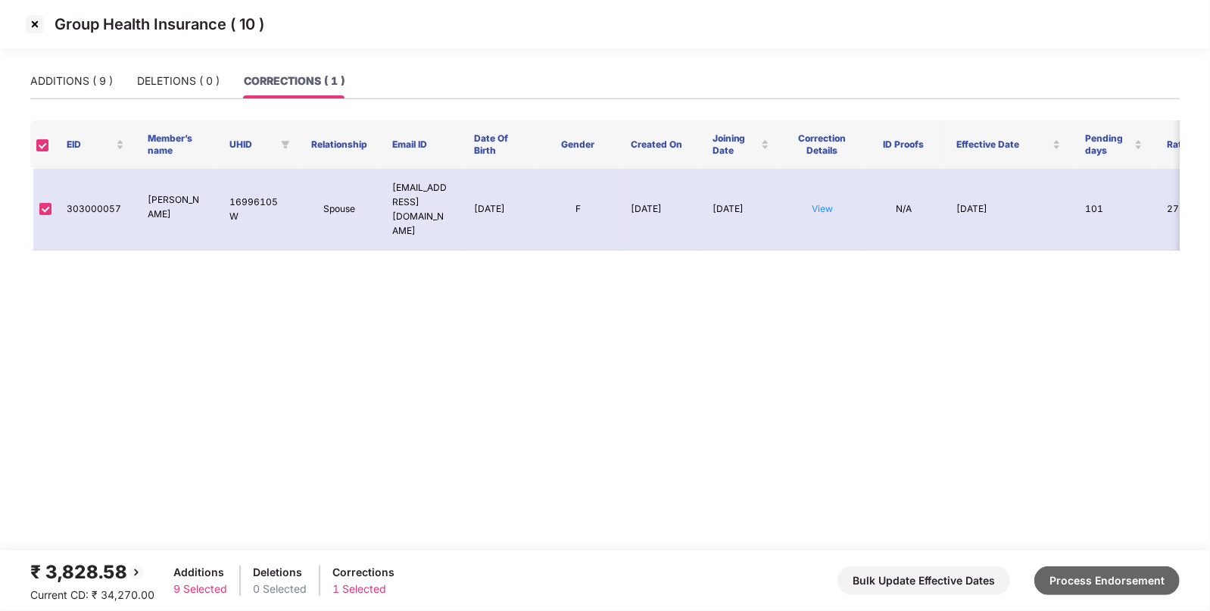
click at [1068, 582] on button "Process Endorsement" at bounding box center [1106, 580] width 145 height 29
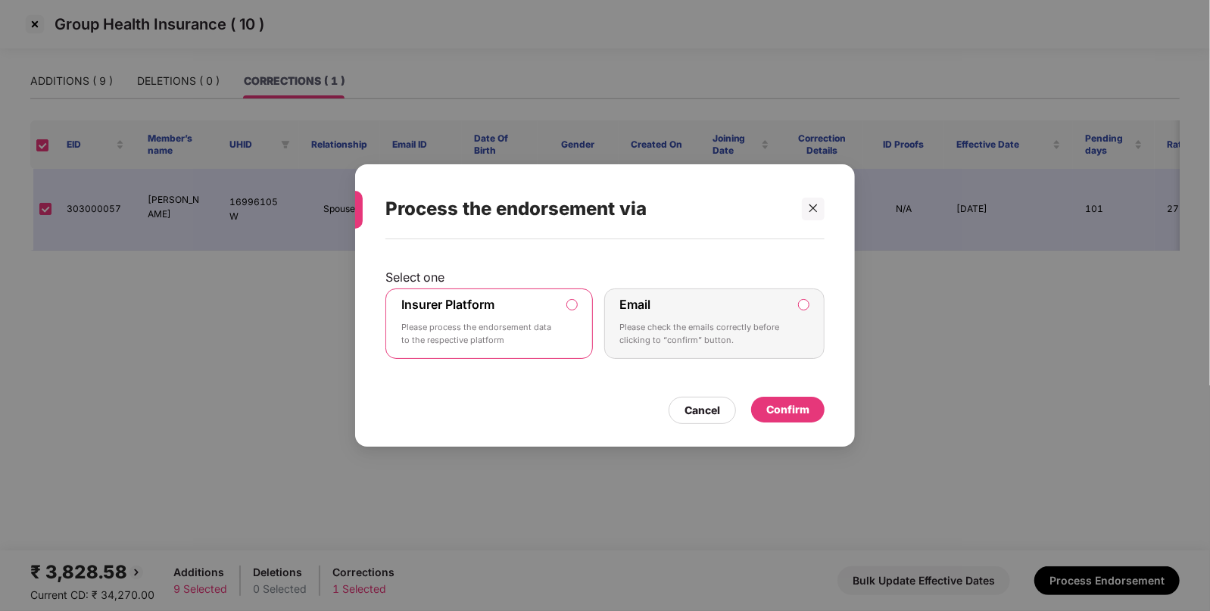
click at [802, 404] on div "Confirm" at bounding box center [787, 409] width 43 height 17
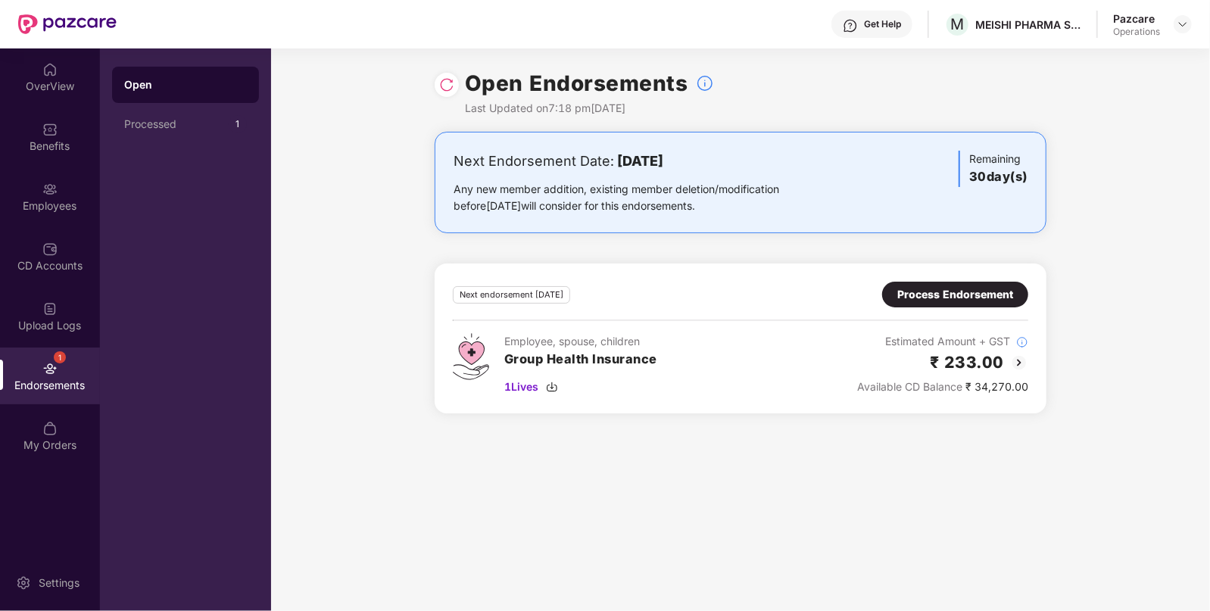
click at [447, 70] on div "Open Endorsements Last Updated on 7:18 pm[DATE]" at bounding box center [741, 89] width 612 height 83
click at [443, 81] on img at bounding box center [446, 84] width 15 height 15
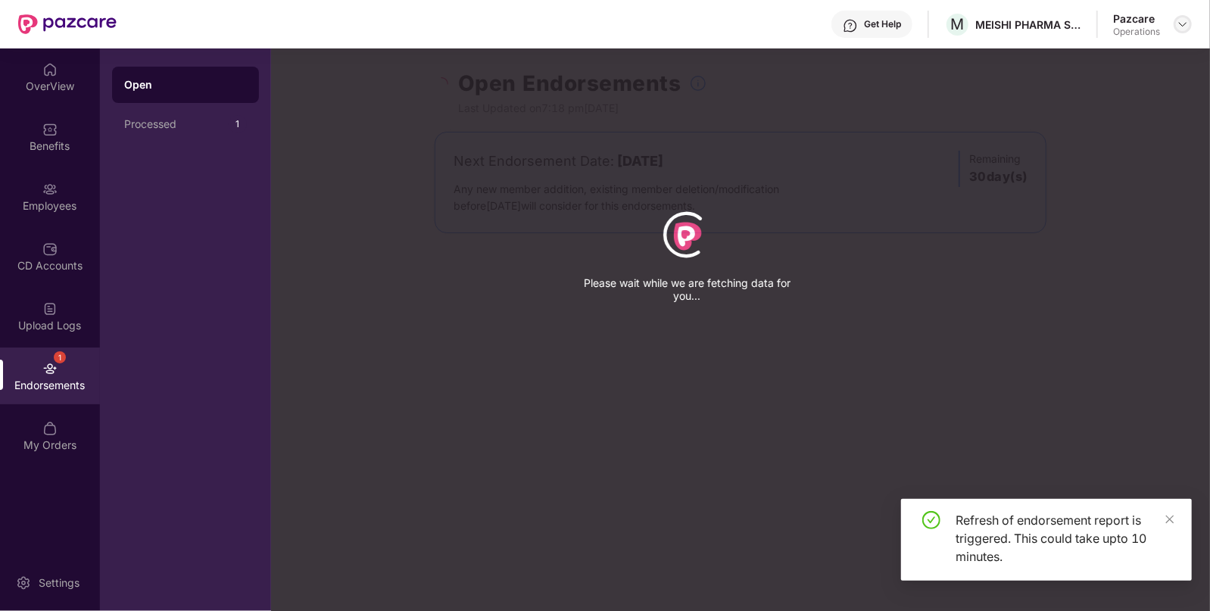
click at [1189, 23] on img at bounding box center [1183, 24] width 12 height 12
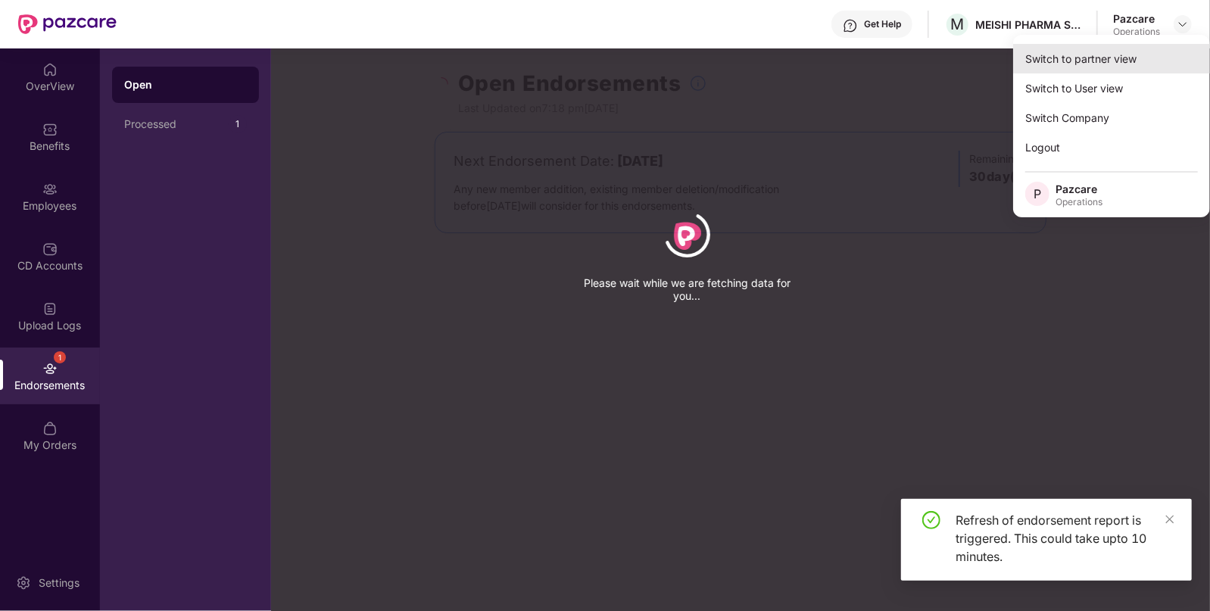
click at [1068, 64] on div "Switch to partner view" at bounding box center [1111, 59] width 197 height 30
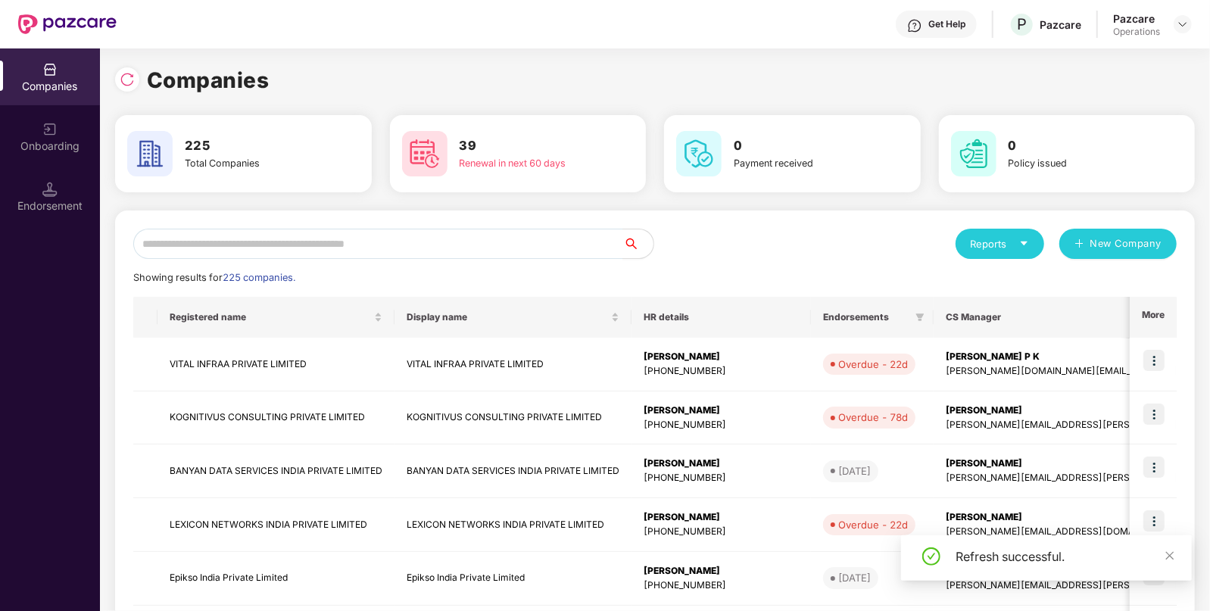
click at [52, 167] on div "Companies Onboarding Endorsement" at bounding box center [50, 137] width 100 height 179
click at [48, 178] on div "Endorsement" at bounding box center [50, 196] width 100 height 57
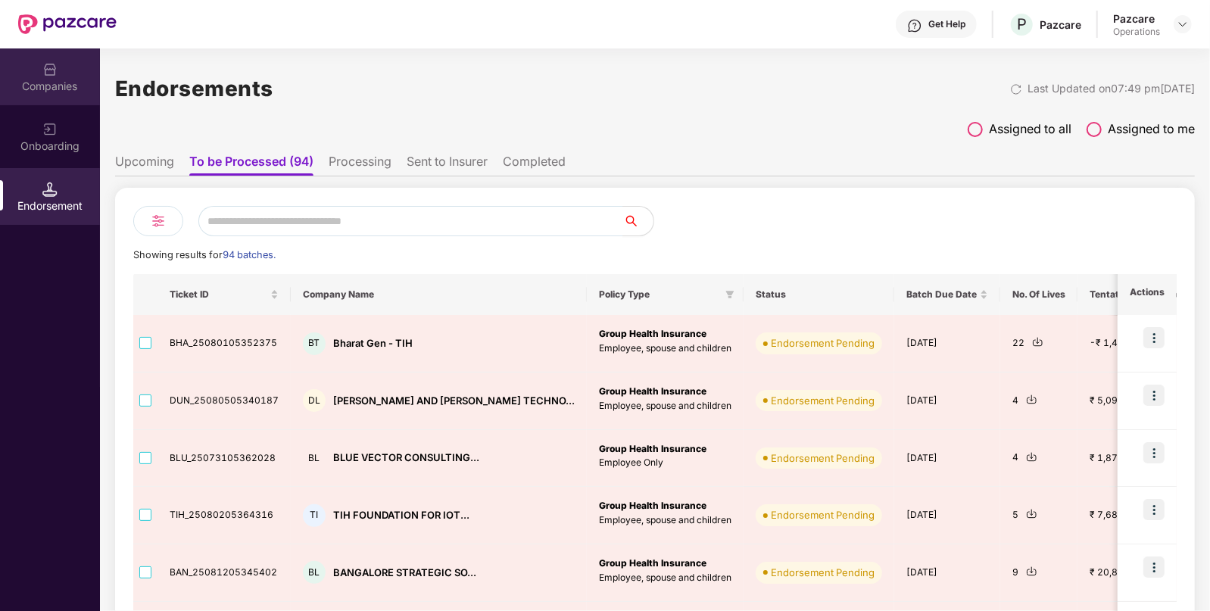
click at [51, 82] on div "Companies" at bounding box center [50, 86] width 100 height 15
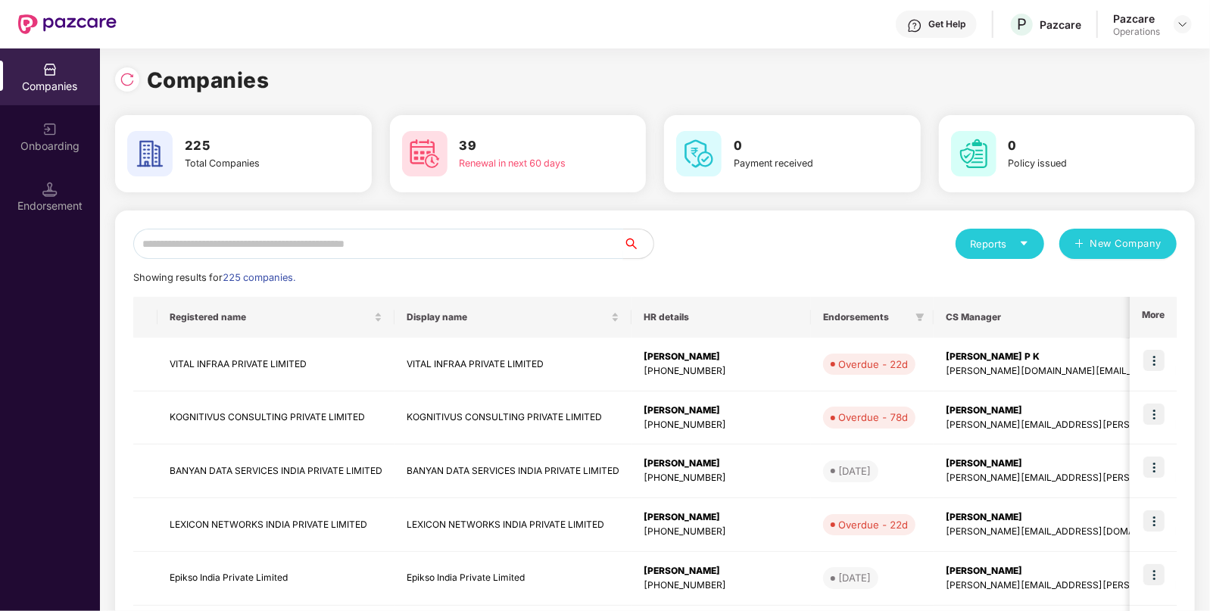
paste input "**********"
click at [334, 246] on input "**********" at bounding box center [378, 244] width 490 height 30
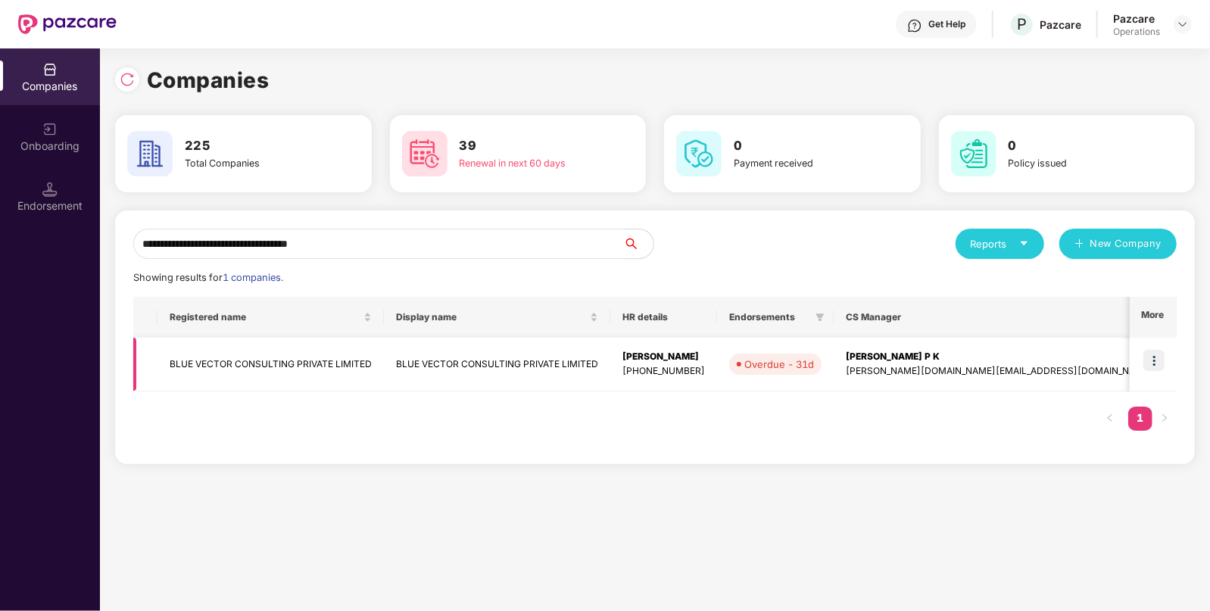
type input "**********"
click at [1155, 354] on img at bounding box center [1153, 360] width 21 height 21
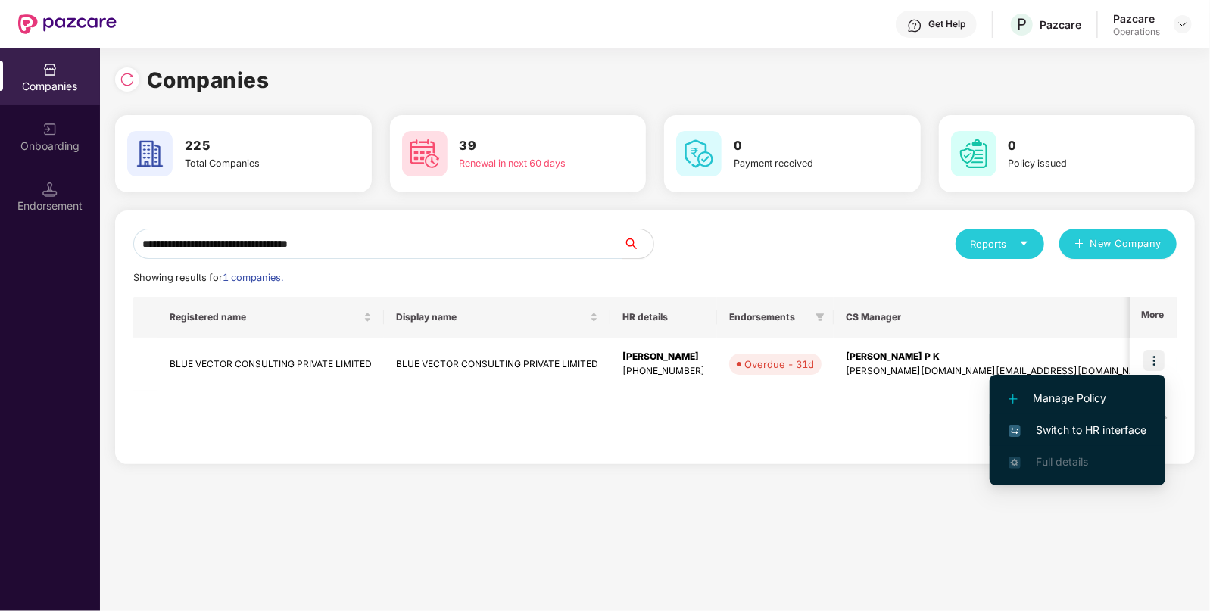
click at [1070, 428] on span "Switch to HR interface" at bounding box center [1078, 430] width 138 height 17
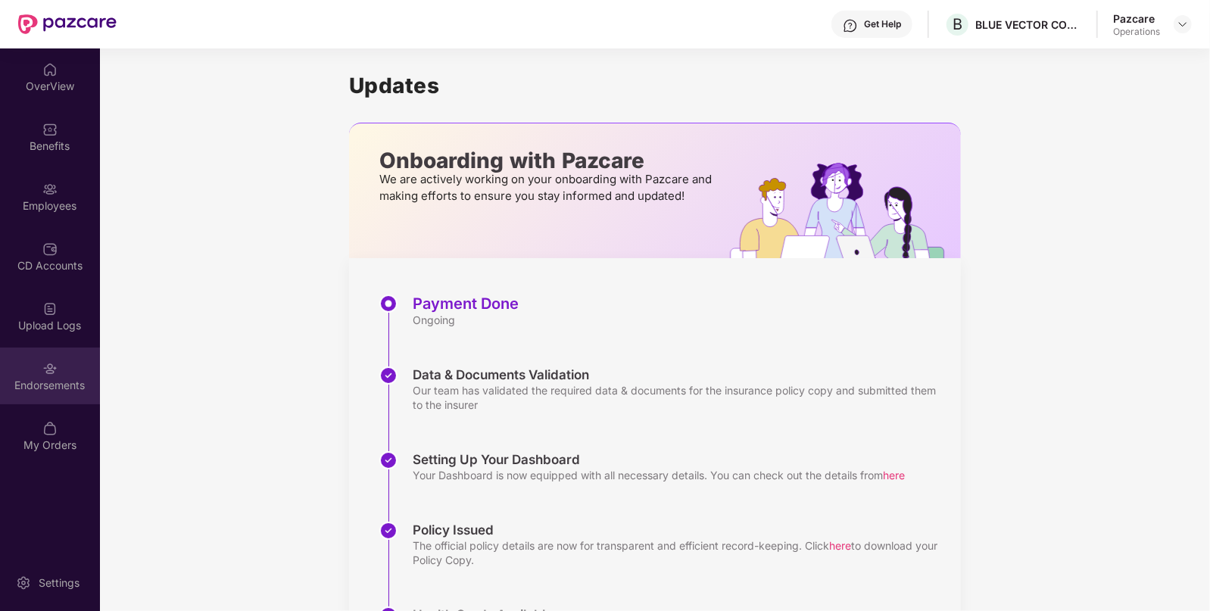
click at [38, 391] on div "Endorsements" at bounding box center [50, 385] width 100 height 15
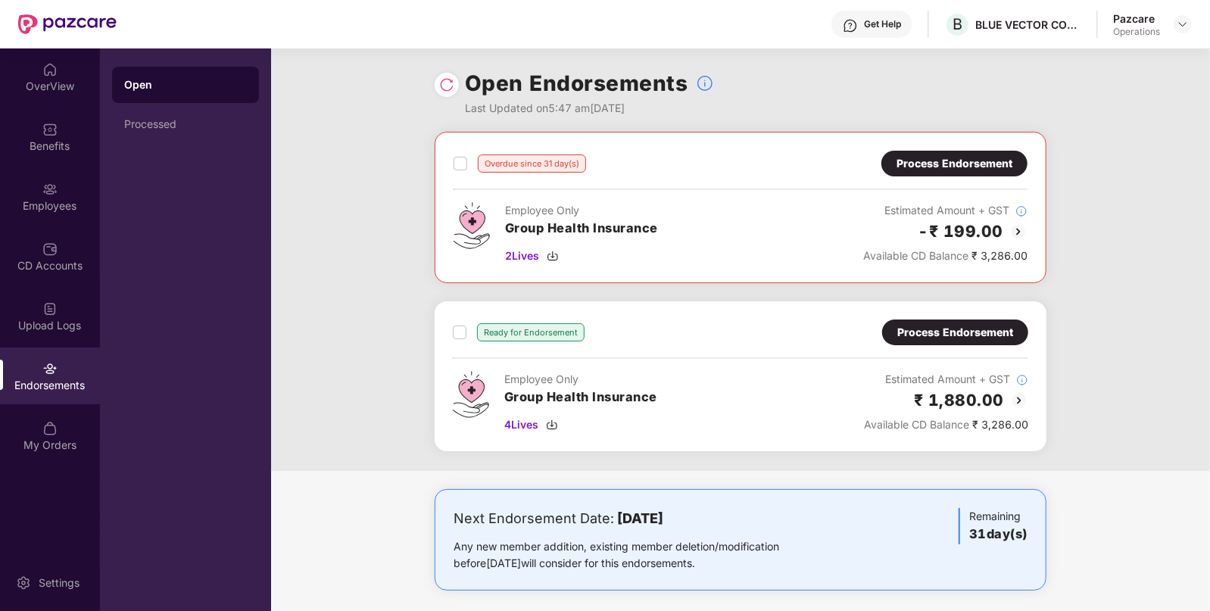
click at [1012, 232] on img at bounding box center [1018, 232] width 18 height 18
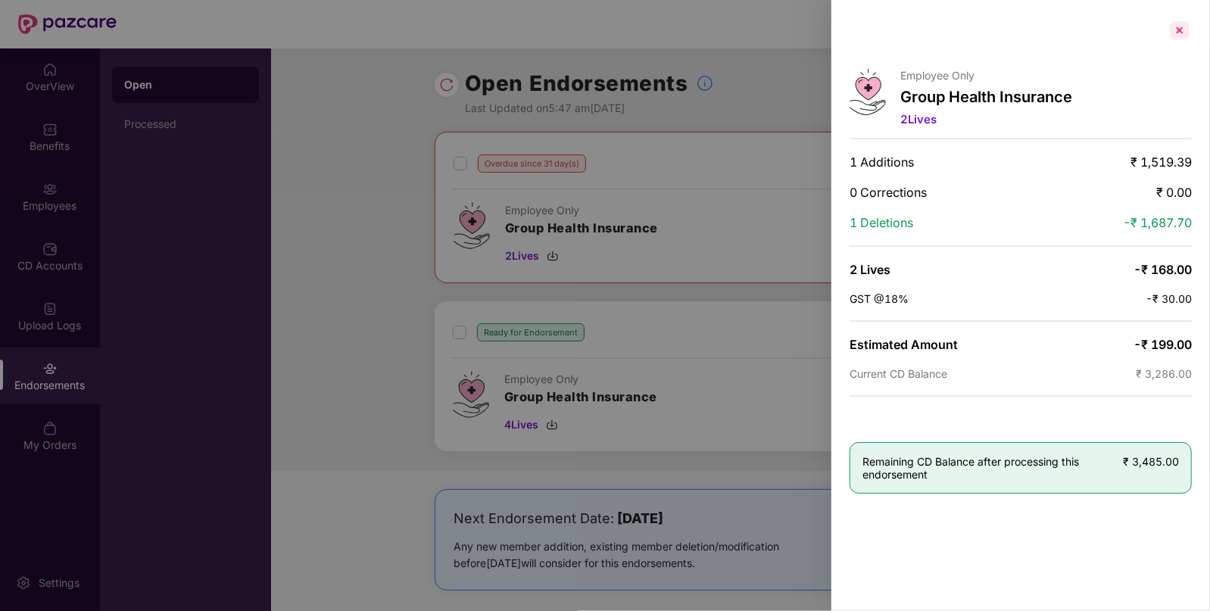
click at [1185, 26] on div at bounding box center [1180, 30] width 24 height 24
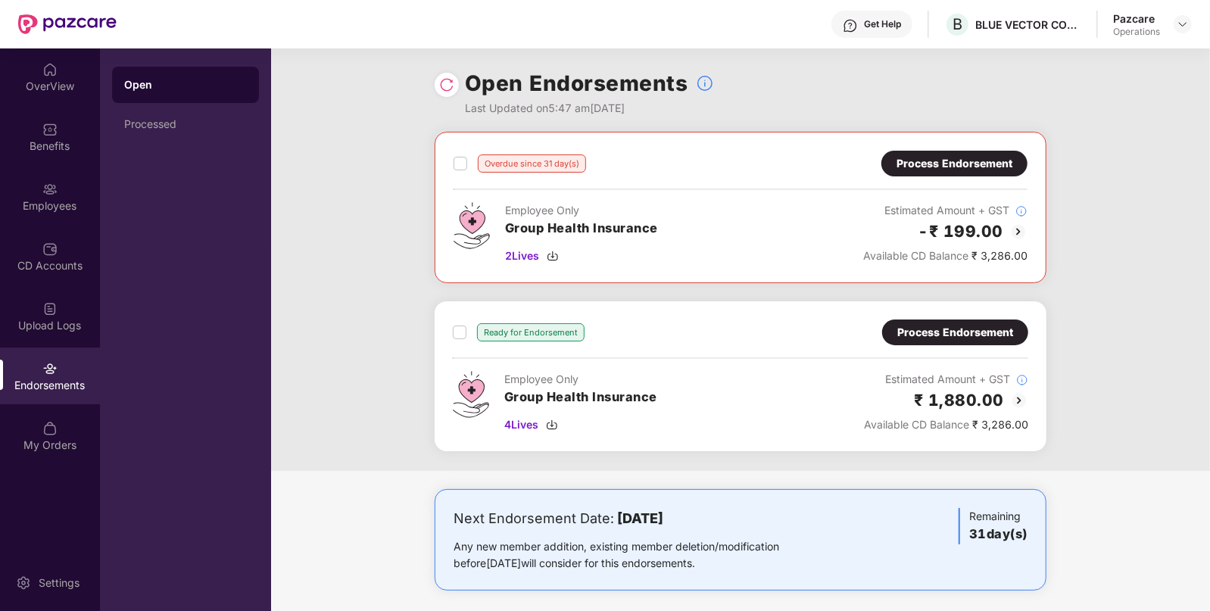
click at [1018, 397] on img at bounding box center [1019, 400] width 18 height 18
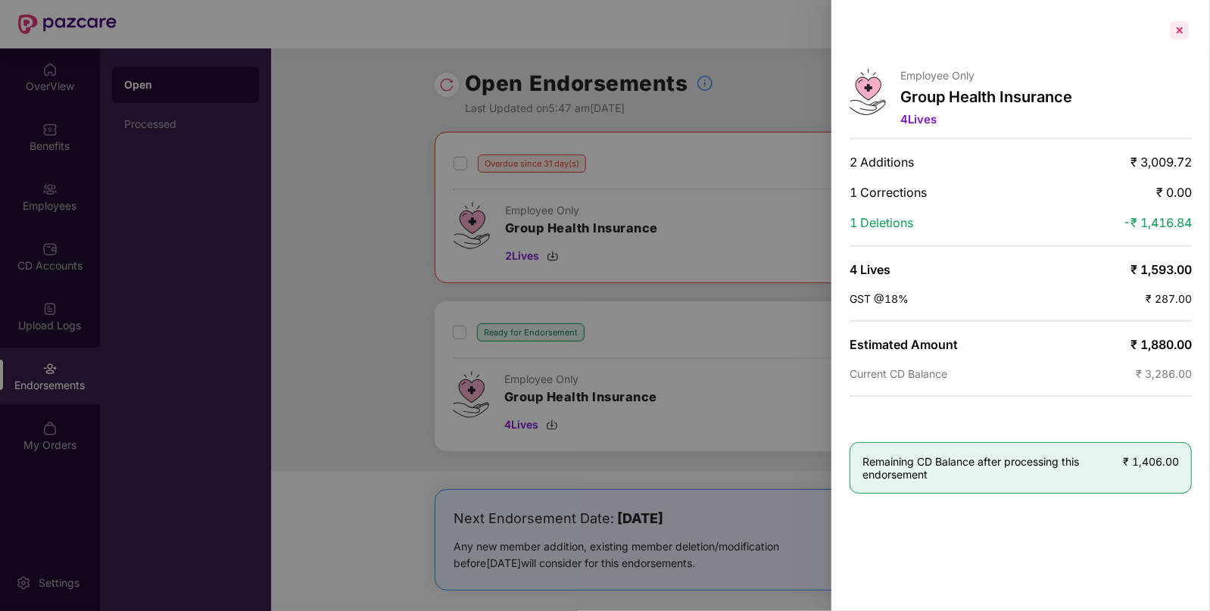
click at [1181, 34] on div at bounding box center [1180, 30] width 24 height 24
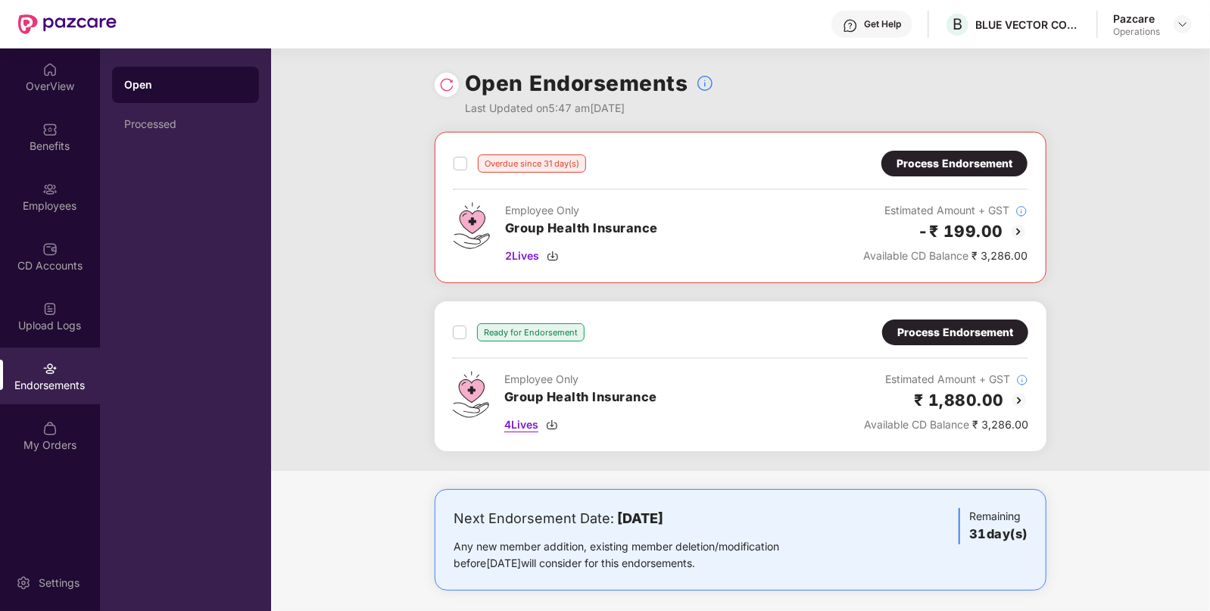
click at [557, 420] on img at bounding box center [552, 425] width 12 height 12
click at [1025, 227] on img at bounding box center [1018, 232] width 18 height 18
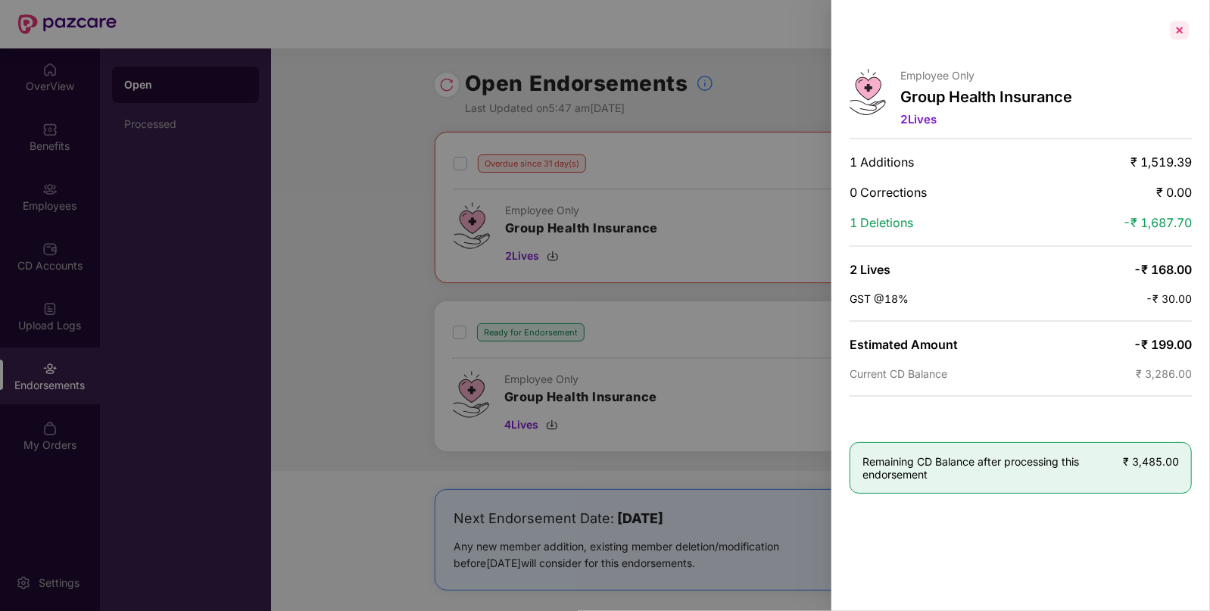
click at [1177, 21] on div at bounding box center [1180, 30] width 24 height 24
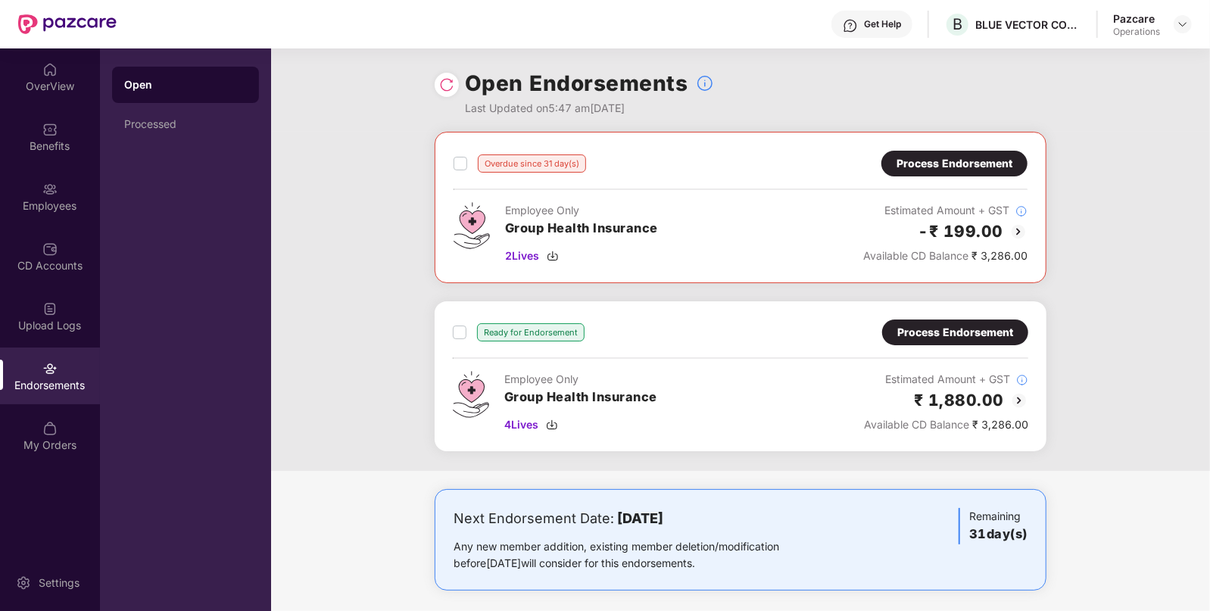
click at [1018, 399] on img at bounding box center [1019, 400] width 18 height 18
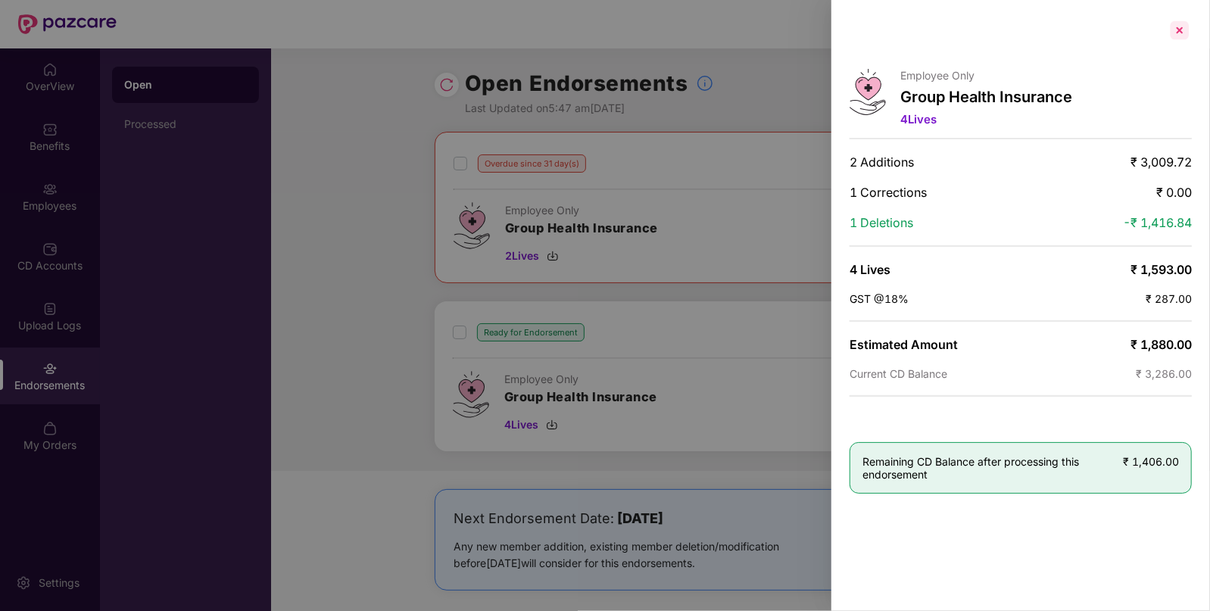
click at [1177, 32] on div at bounding box center [1180, 30] width 24 height 24
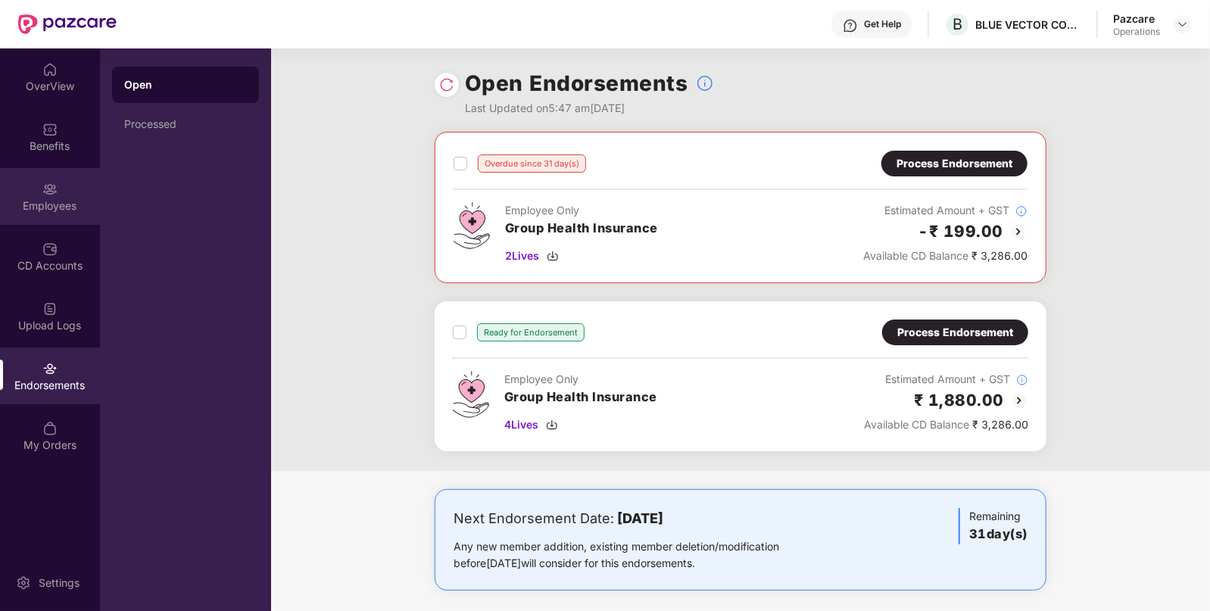
click at [65, 214] on div "Employees" at bounding box center [50, 196] width 100 height 57
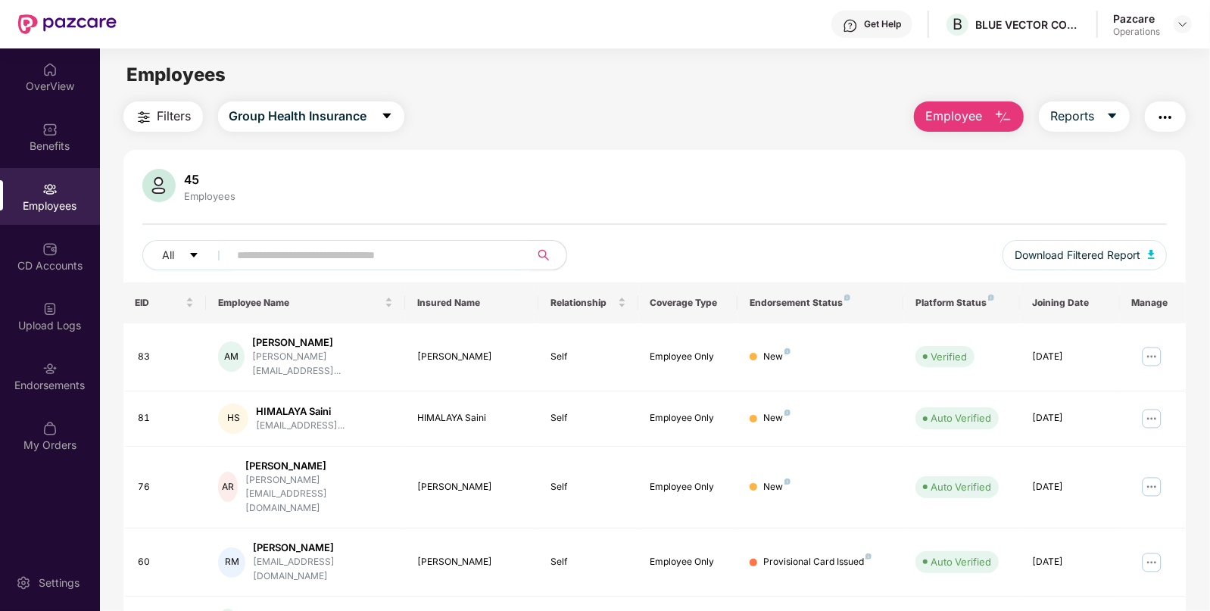
click at [252, 263] on input "text" at bounding box center [374, 255] width 272 height 23
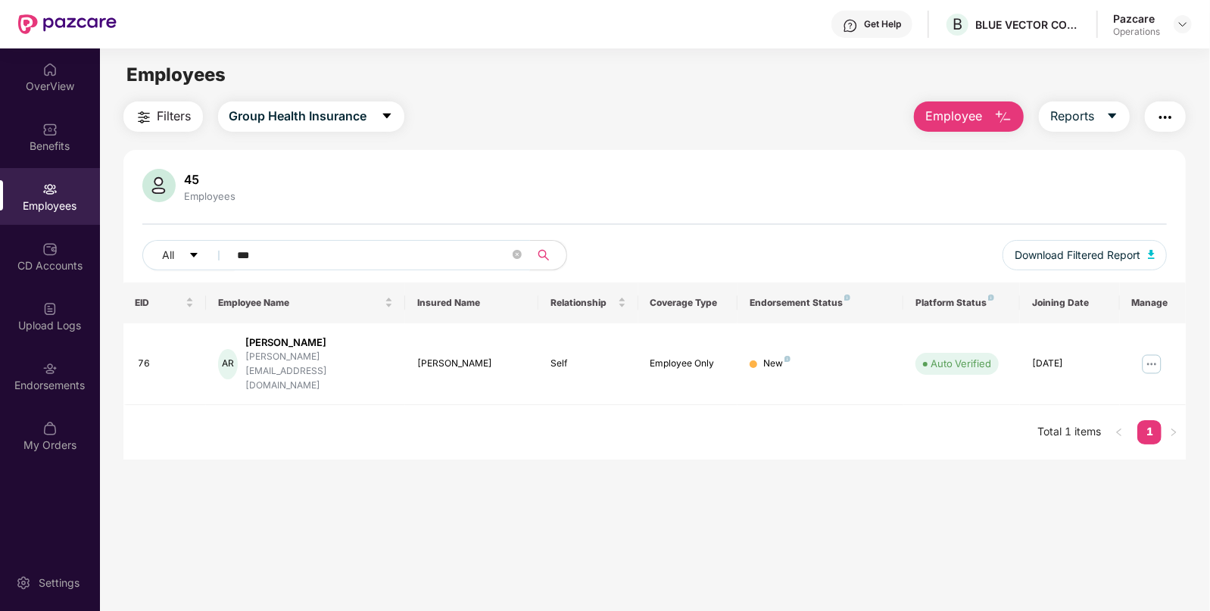
type input "***"
click at [1185, 19] on img at bounding box center [1183, 24] width 12 height 12
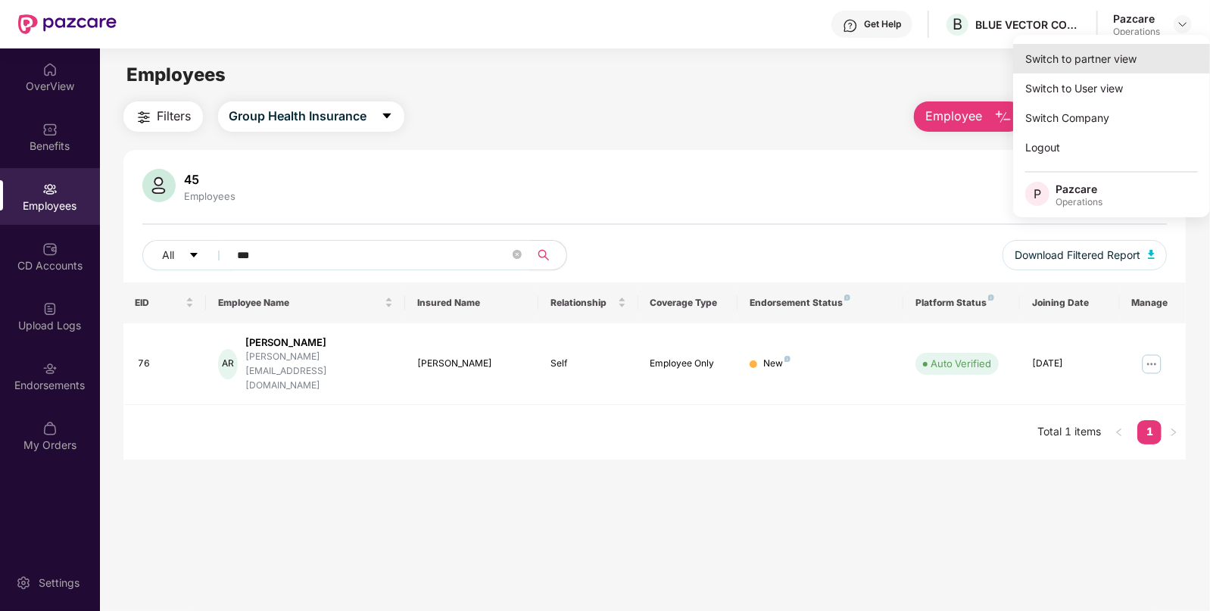
click at [1068, 58] on div "Switch to partner view" at bounding box center [1111, 59] width 197 height 30
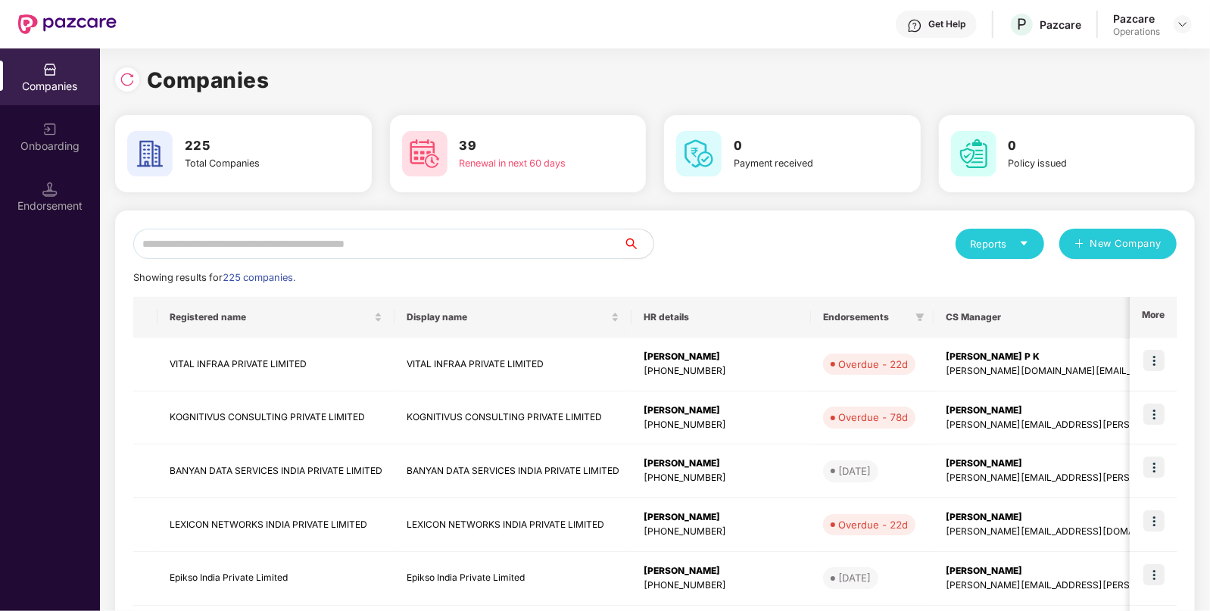
paste input "**********"
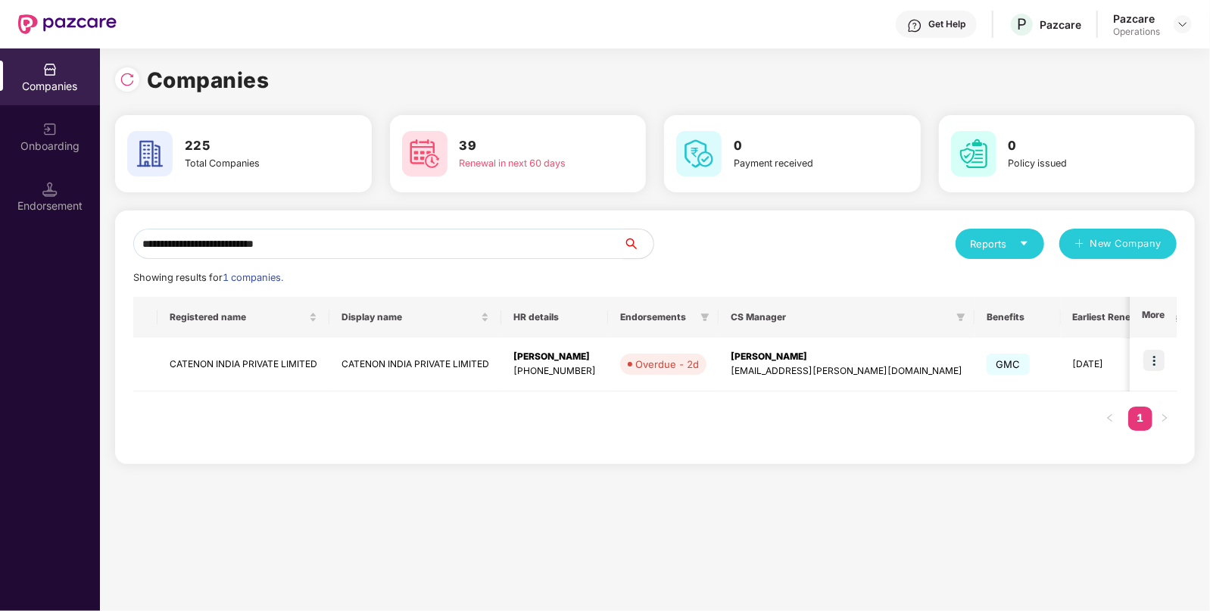
click at [338, 242] on input "**********" at bounding box center [378, 244] width 490 height 30
type input "**********"
click at [1154, 360] on img at bounding box center [1153, 360] width 21 height 21
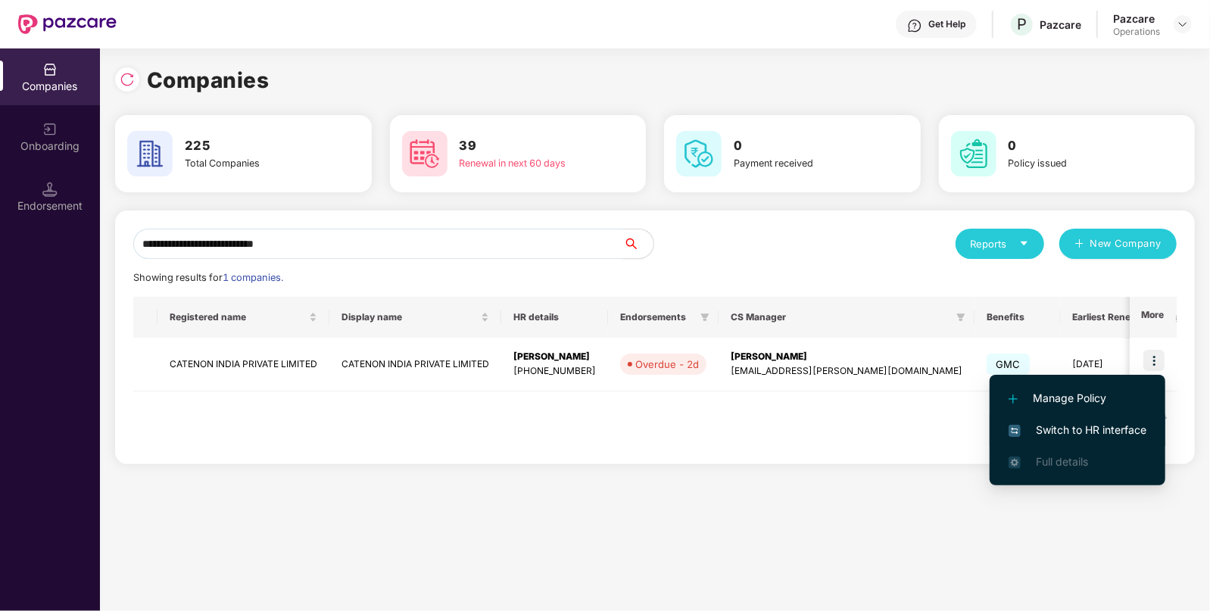
click at [1056, 425] on span "Switch to HR interface" at bounding box center [1078, 430] width 138 height 17
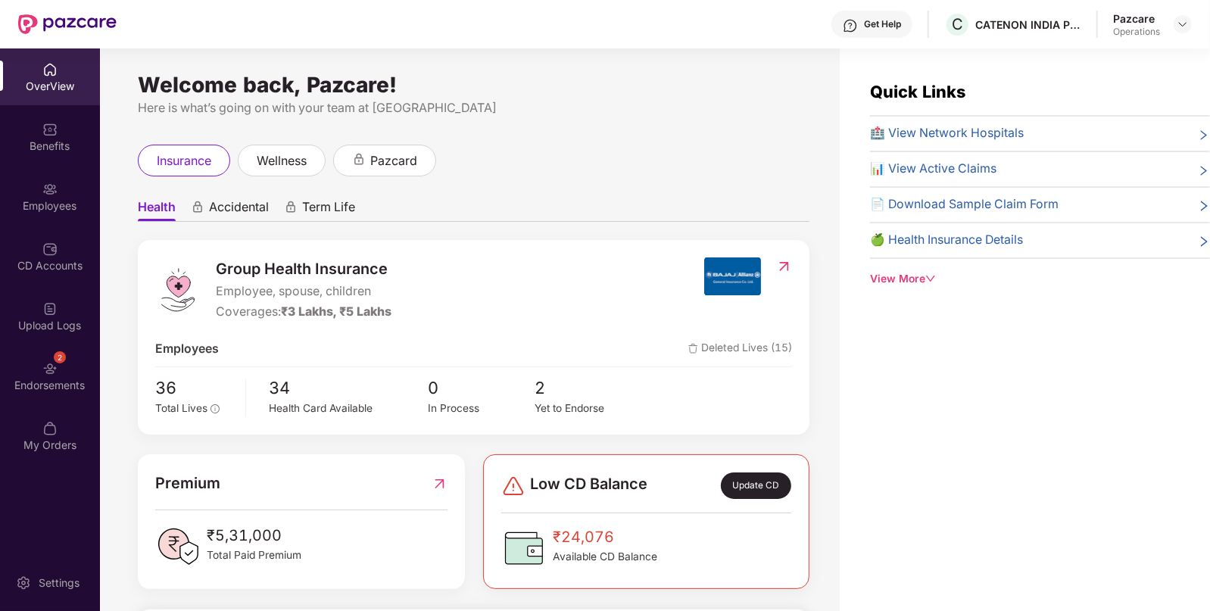
click at [49, 375] on img at bounding box center [49, 368] width 15 height 15
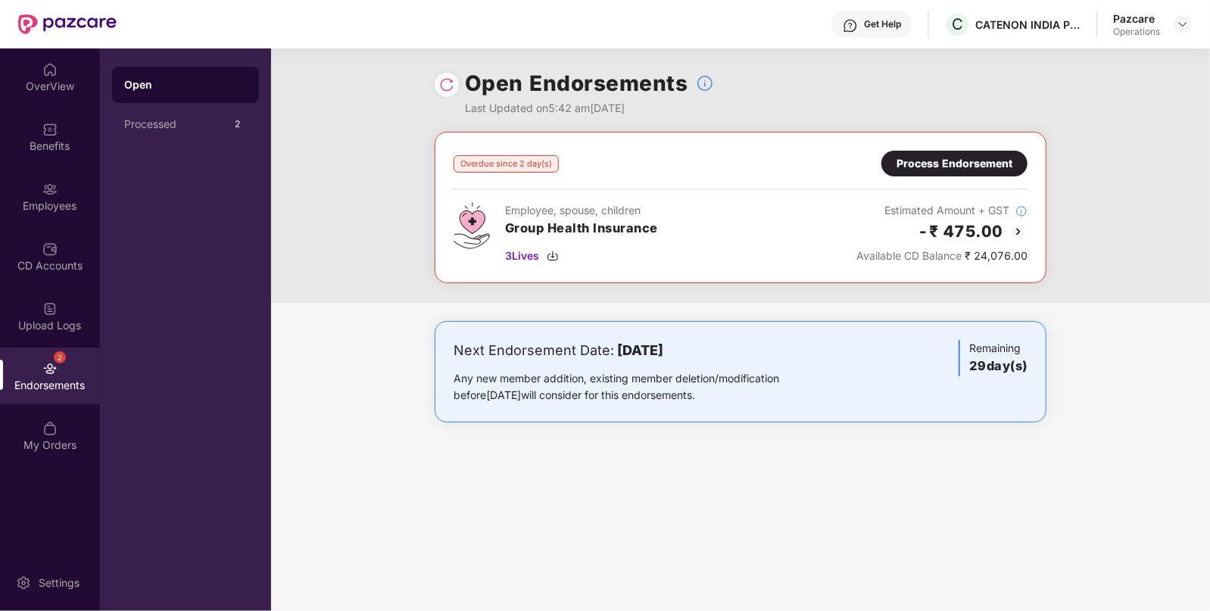
click at [1018, 226] on img at bounding box center [1018, 232] width 18 height 18
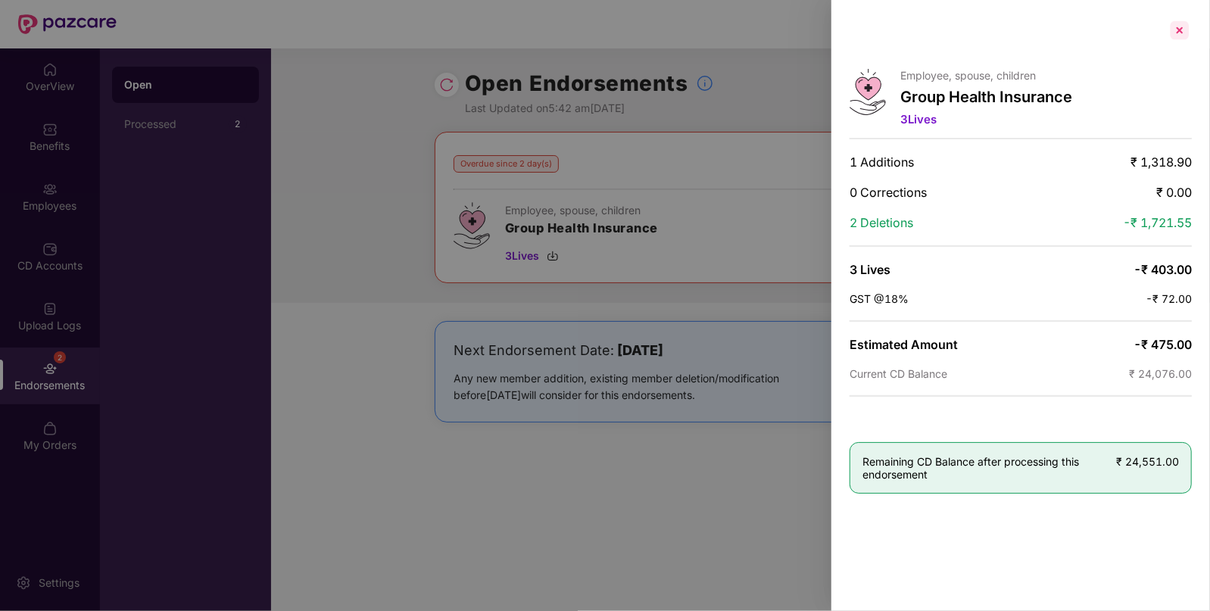
click at [1181, 30] on div at bounding box center [1180, 30] width 24 height 24
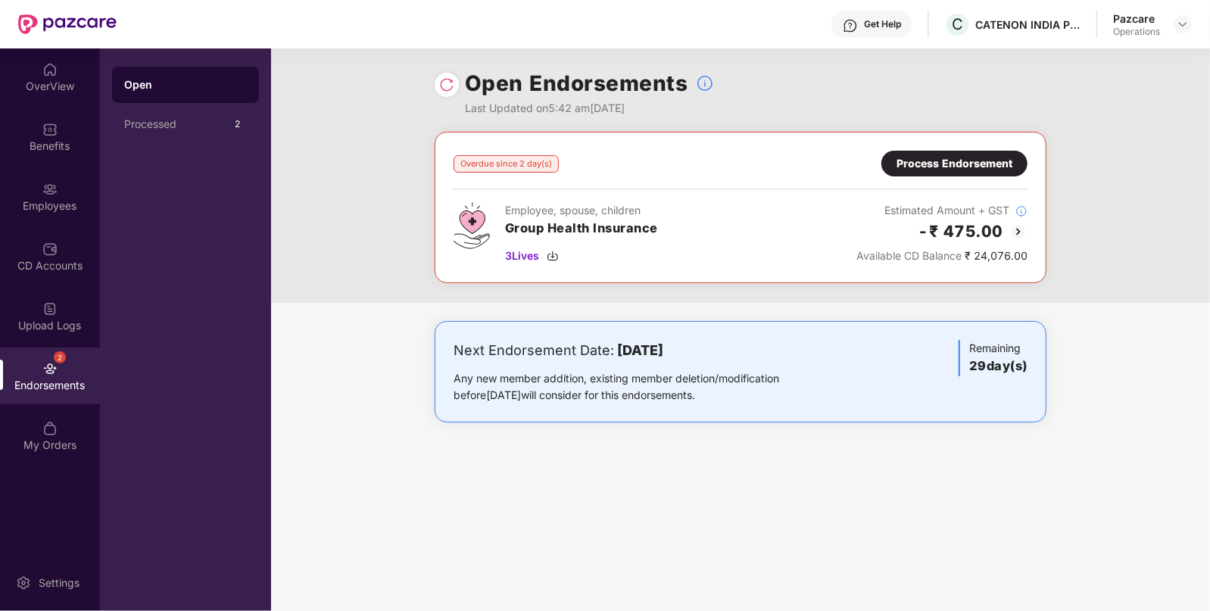
click at [920, 159] on div "Process Endorsement" at bounding box center [955, 163] width 116 height 17
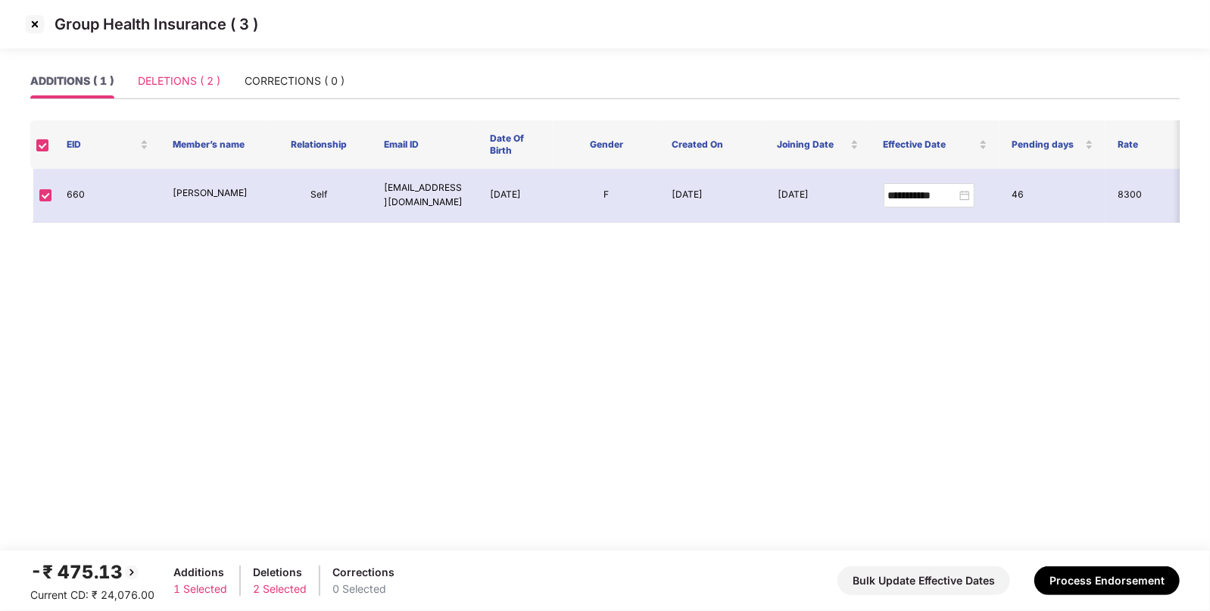
click at [184, 92] on div "DELETIONS ( 2 )" at bounding box center [179, 81] width 83 height 35
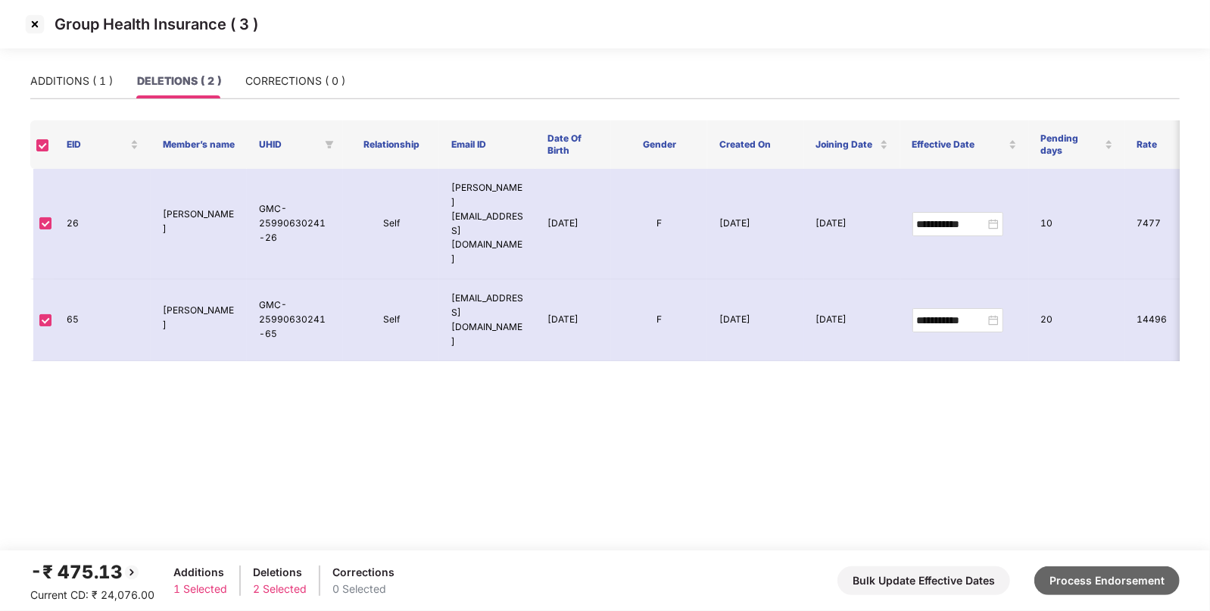
click at [1082, 582] on button "Process Endorsement" at bounding box center [1106, 580] width 145 height 29
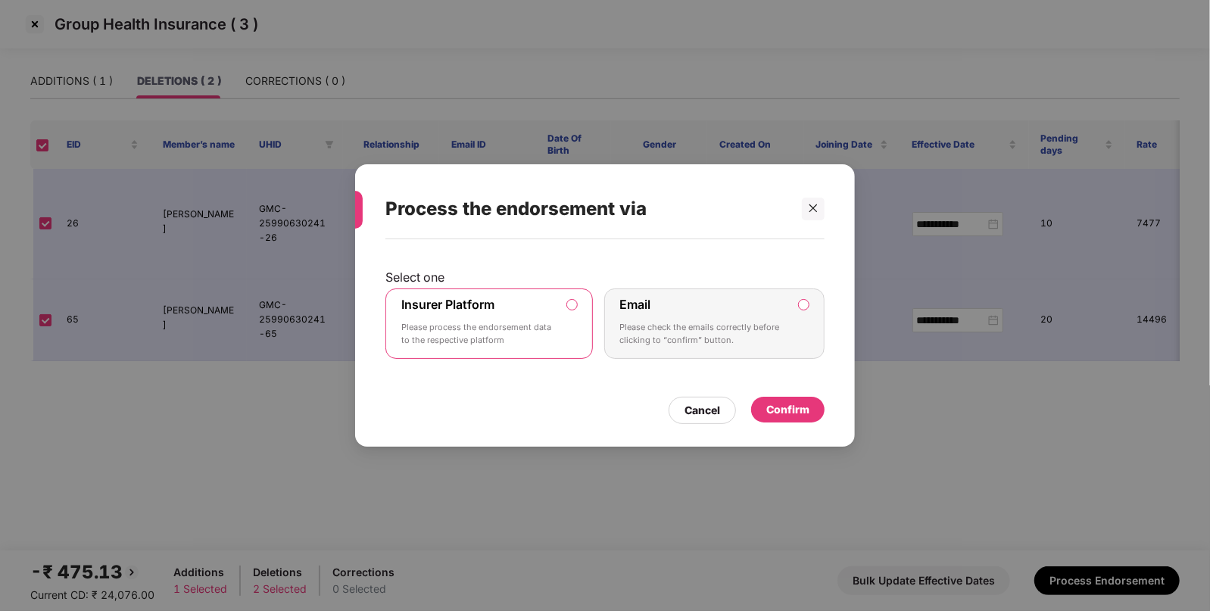
click at [772, 403] on div "Confirm" at bounding box center [787, 409] width 43 height 17
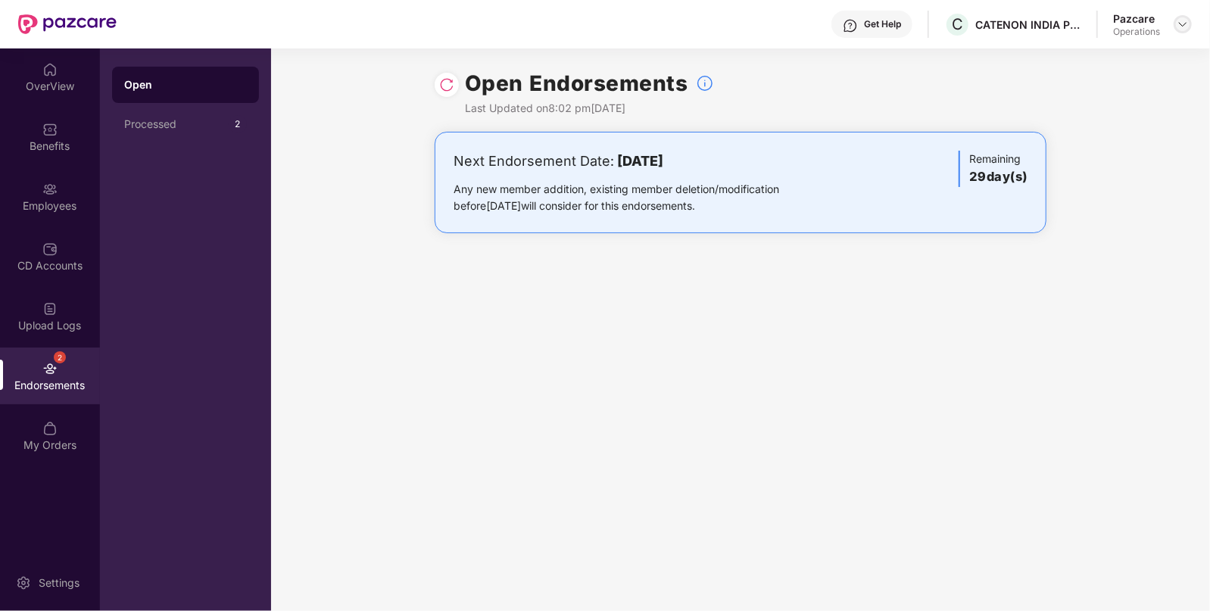
click at [1178, 22] on img at bounding box center [1183, 24] width 12 height 12
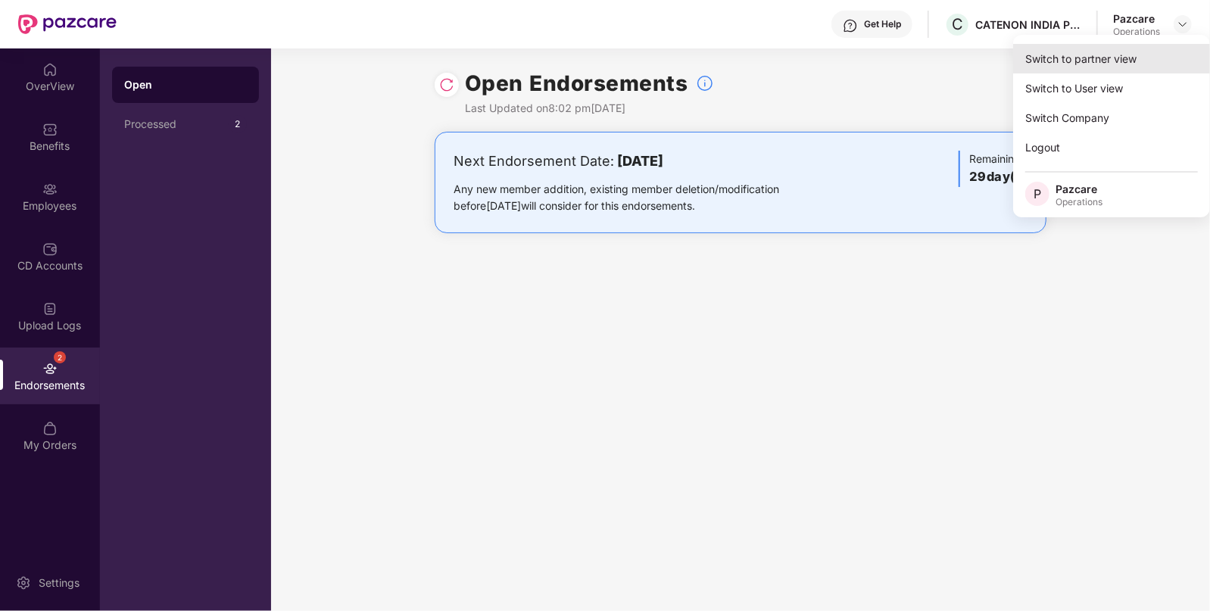
click at [1103, 54] on div "Switch to partner view" at bounding box center [1111, 59] width 197 height 30
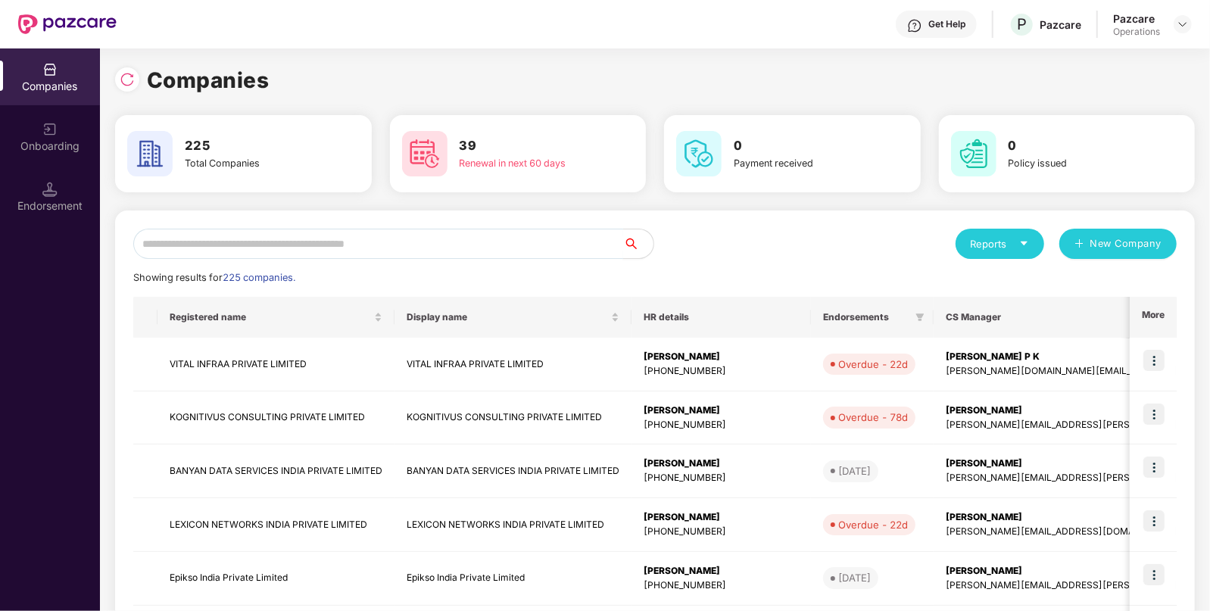
click at [365, 242] on input "text" at bounding box center [378, 244] width 490 height 30
paste input "**********"
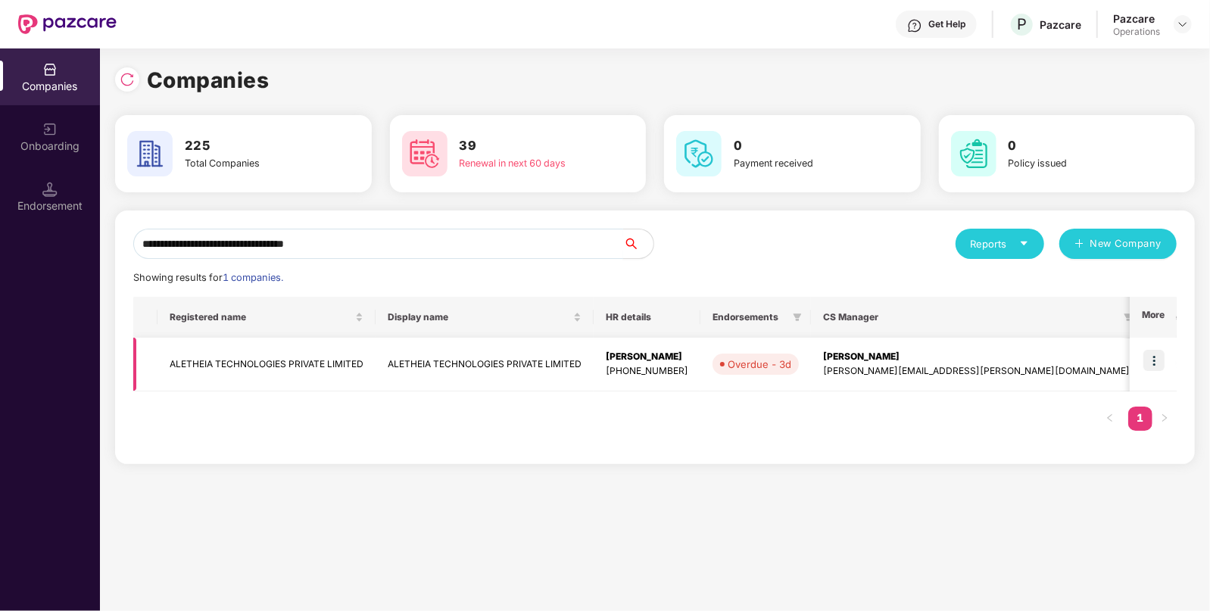
type input "**********"
click at [1159, 355] on img at bounding box center [1153, 360] width 21 height 21
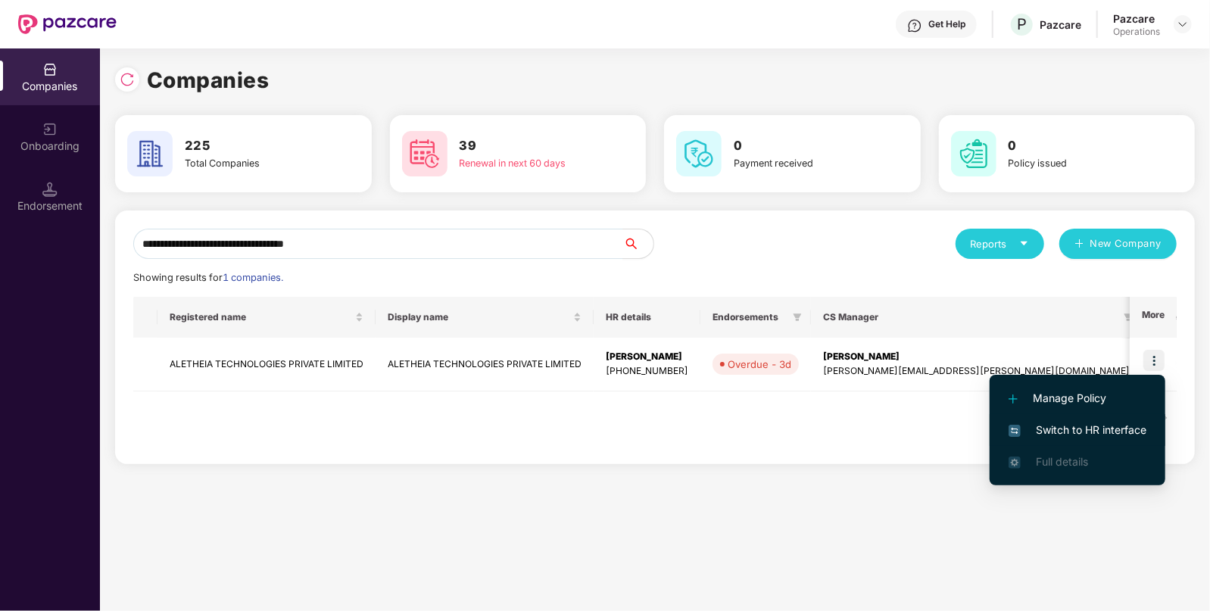
click at [1086, 427] on span "Switch to HR interface" at bounding box center [1078, 430] width 138 height 17
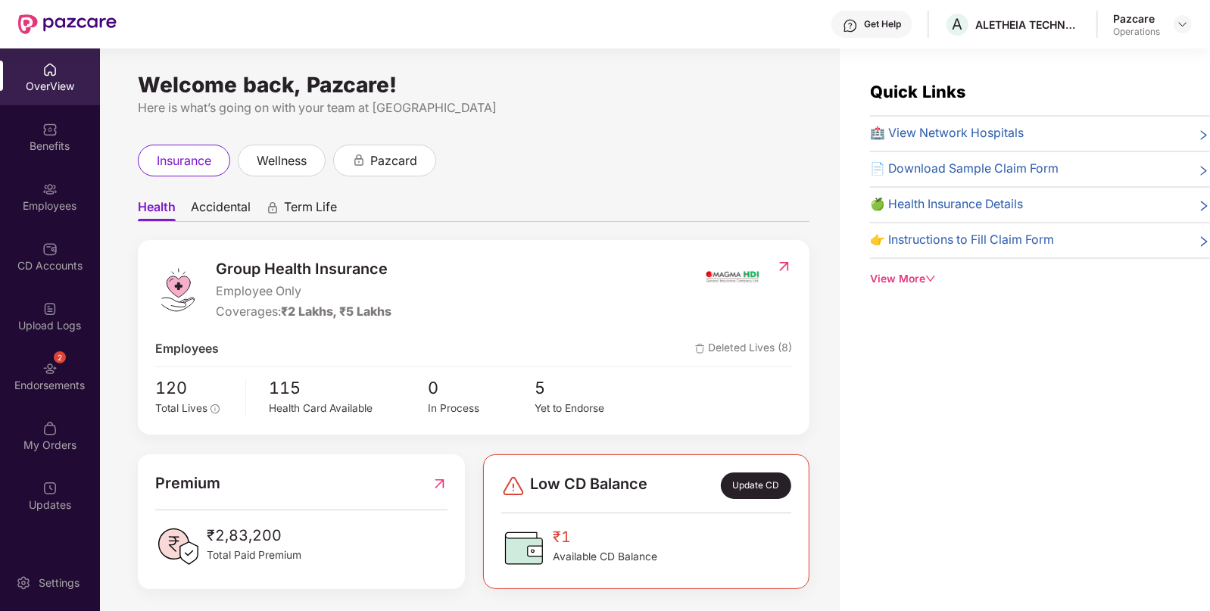
click at [68, 381] on div "Endorsements" at bounding box center [50, 385] width 100 height 15
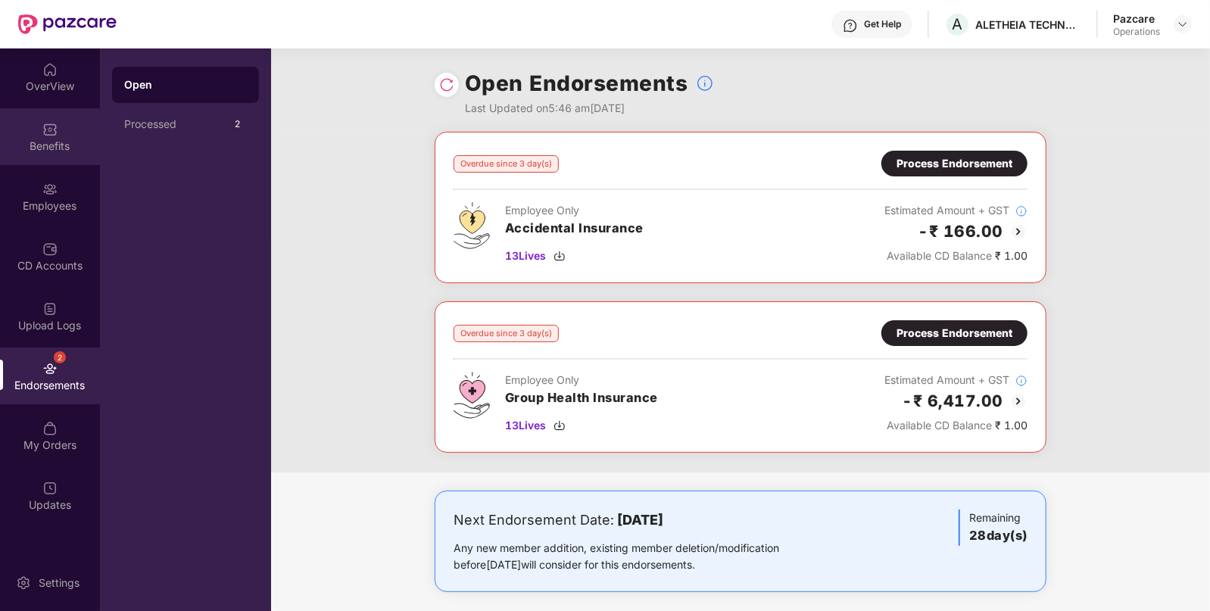
click at [39, 135] on div "Benefits" at bounding box center [50, 136] width 100 height 57
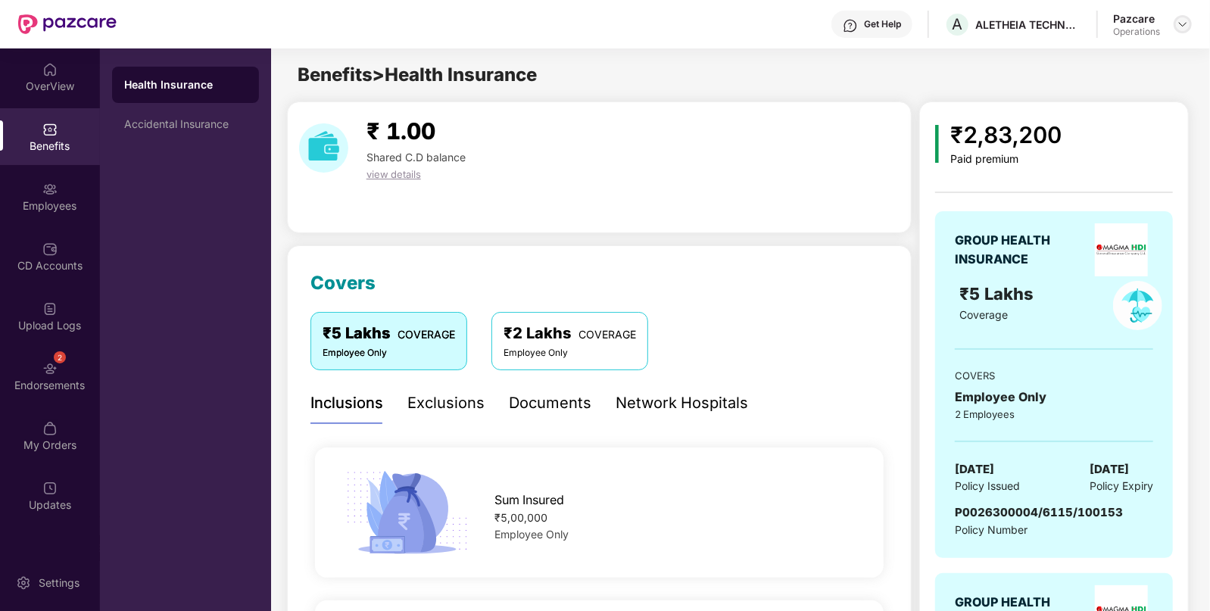
click at [1180, 24] on img at bounding box center [1183, 24] width 12 height 12
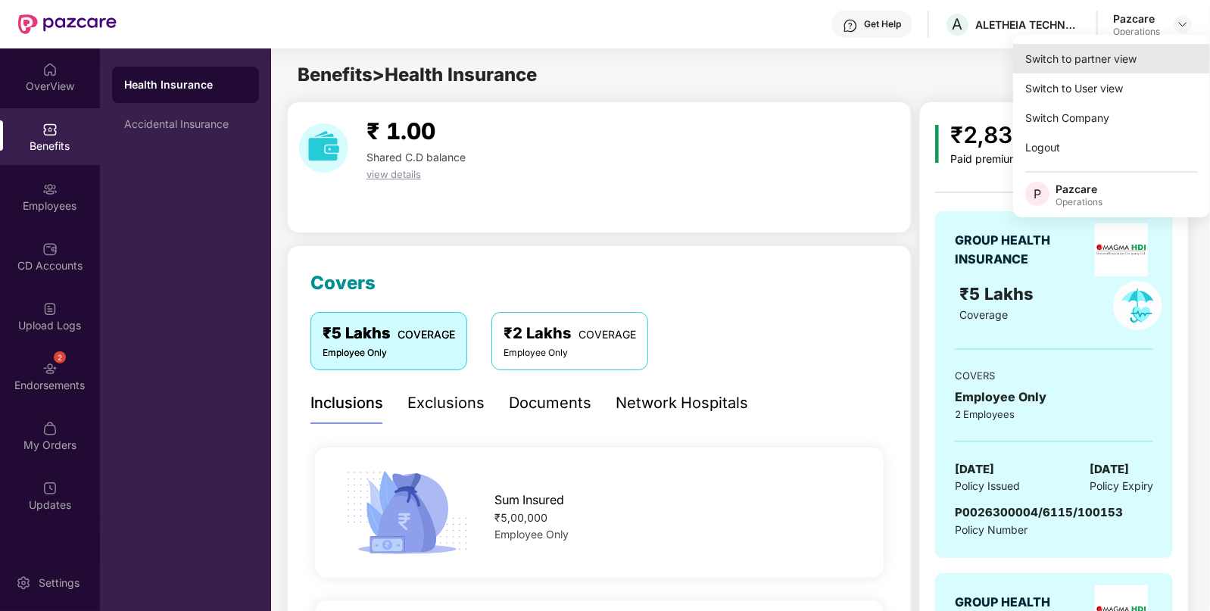
click at [1053, 64] on div "Switch to partner view" at bounding box center [1111, 59] width 197 height 30
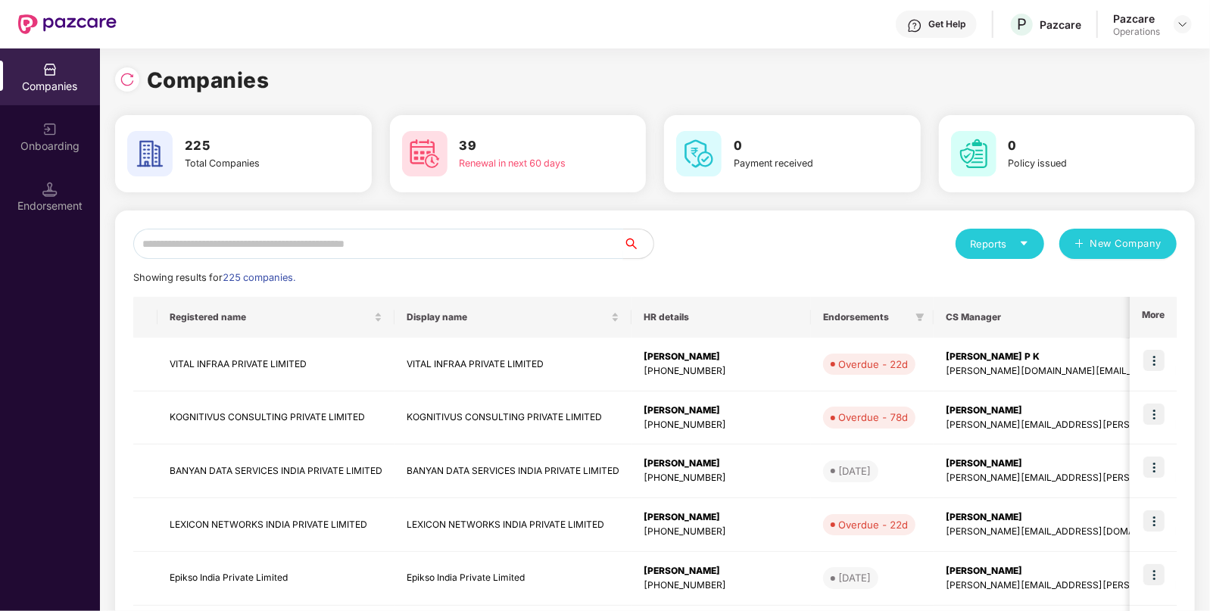
click at [472, 254] on input "text" at bounding box center [378, 244] width 490 height 30
paste input "**********"
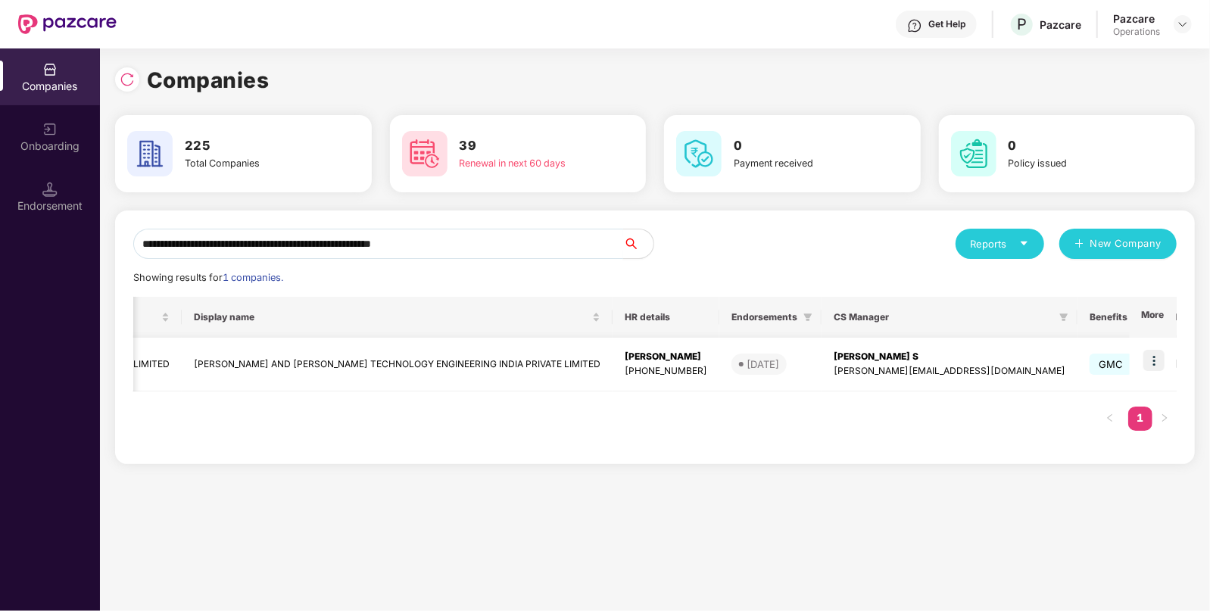
scroll to position [0, 431]
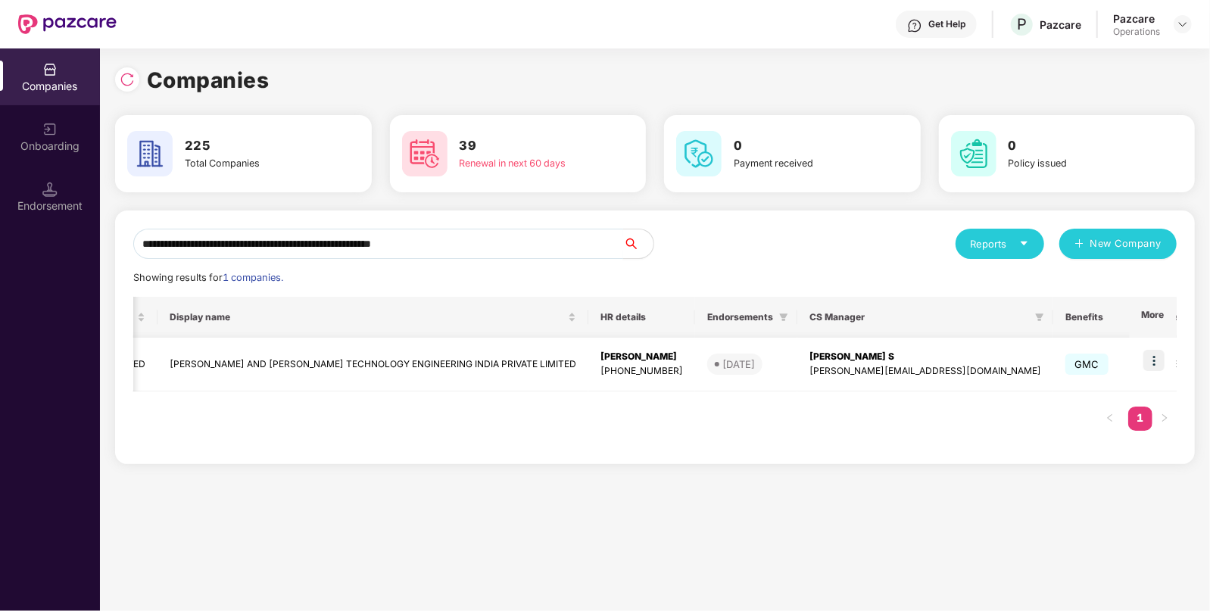
type input "**********"
click at [1159, 360] on img at bounding box center [1153, 360] width 21 height 21
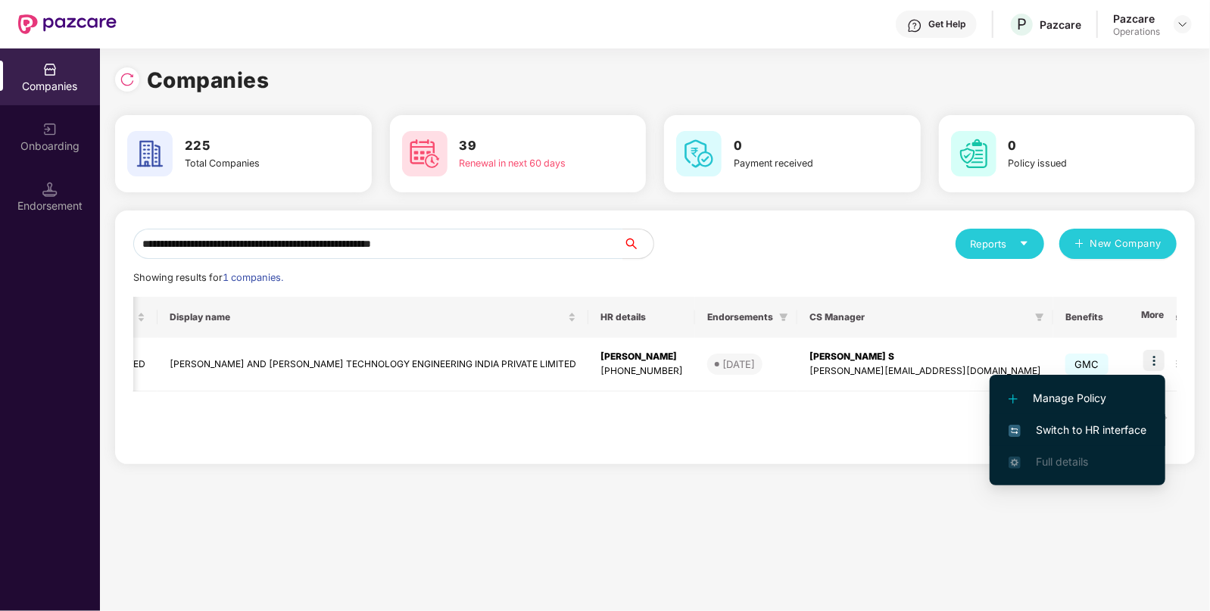
click at [1064, 424] on span "Switch to HR interface" at bounding box center [1078, 430] width 138 height 17
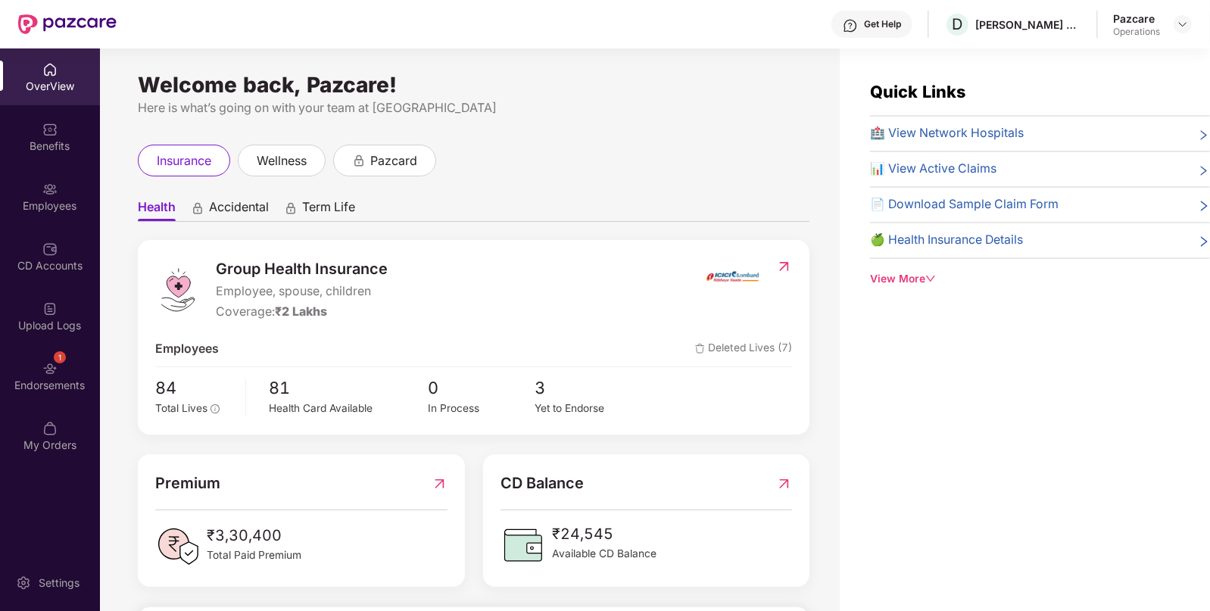
click at [36, 188] on div "Employees" at bounding box center [50, 196] width 100 height 57
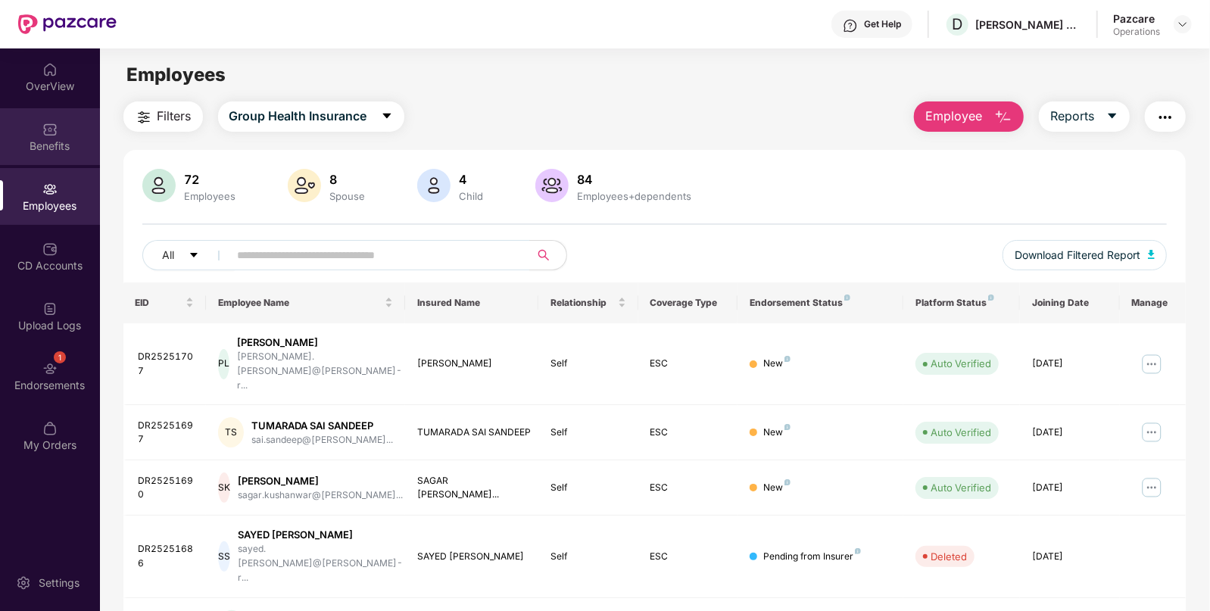
click at [62, 136] on div "Benefits" at bounding box center [50, 136] width 100 height 57
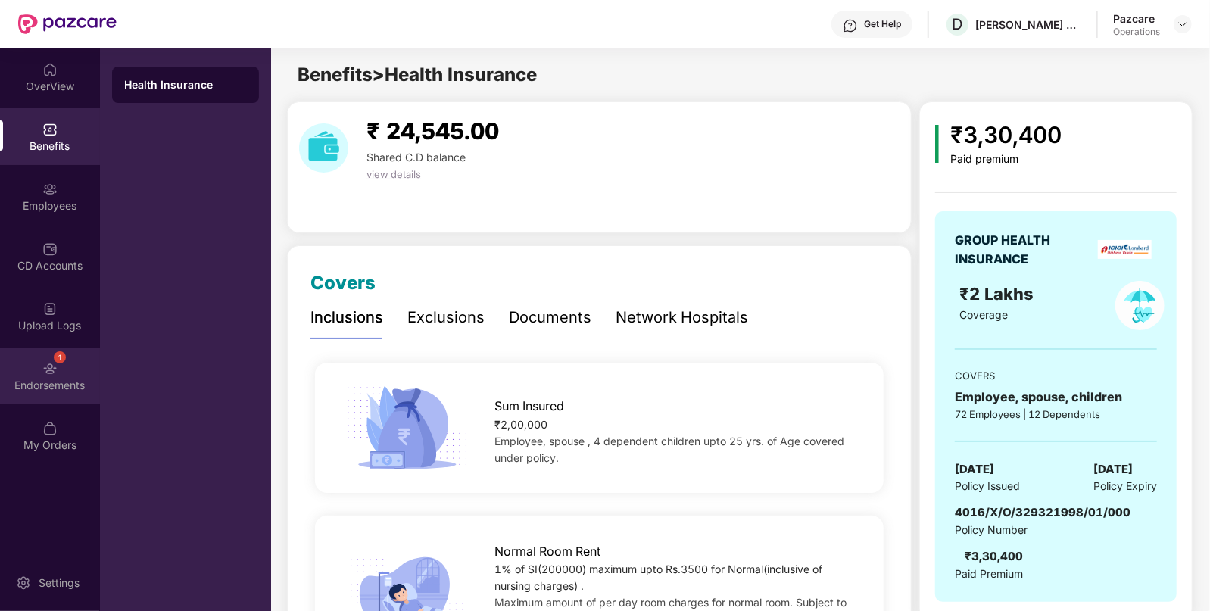
click at [54, 366] on img at bounding box center [49, 368] width 15 height 15
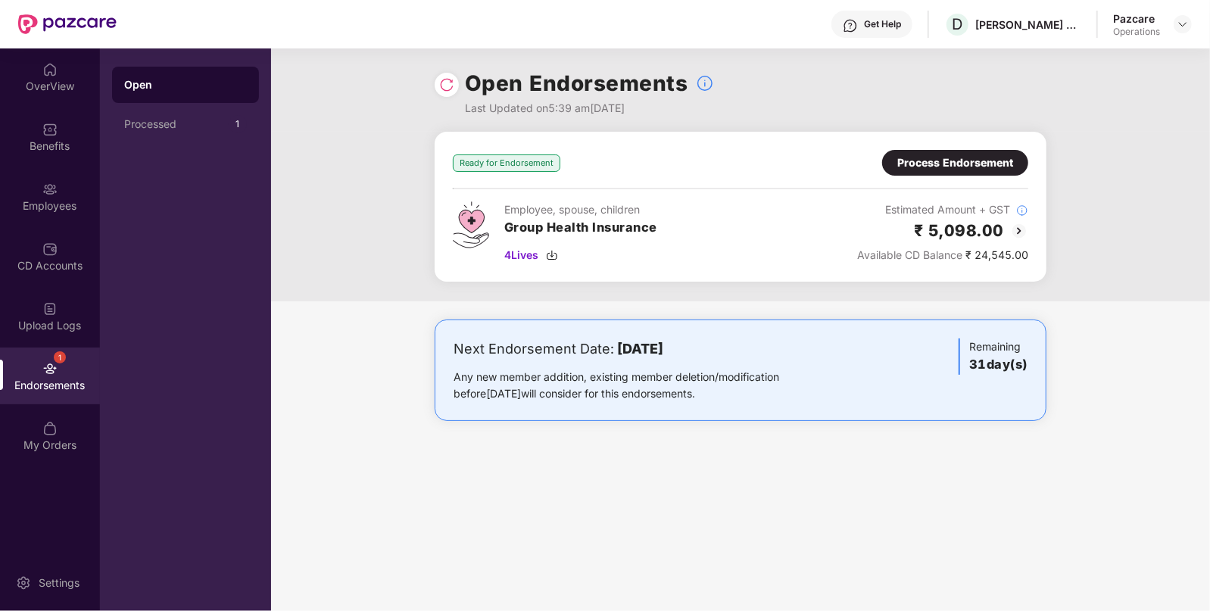
click at [1023, 223] on img at bounding box center [1019, 231] width 18 height 18
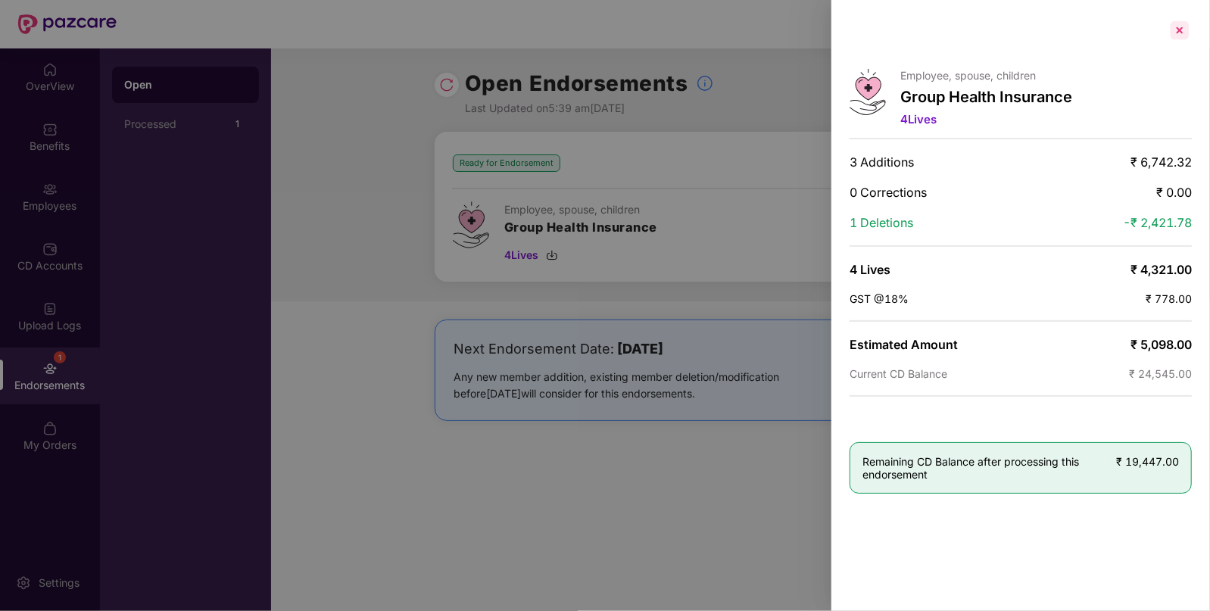
click at [1179, 27] on div at bounding box center [1180, 30] width 24 height 24
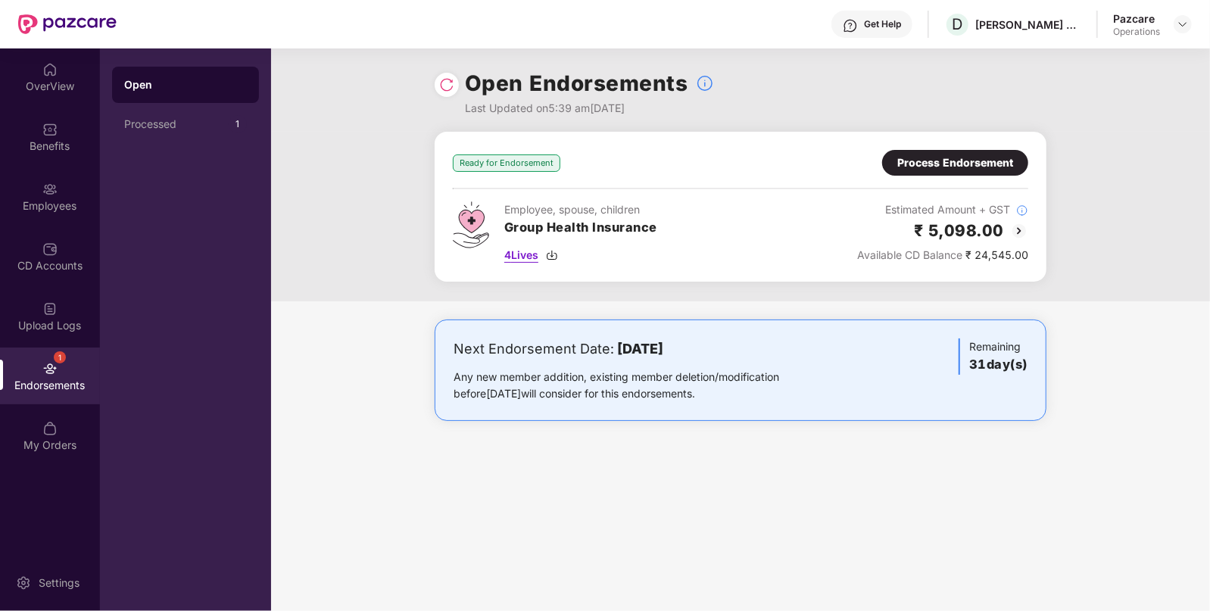
click at [557, 250] on img at bounding box center [552, 255] width 12 height 12
click at [554, 254] on img at bounding box center [552, 255] width 12 height 12
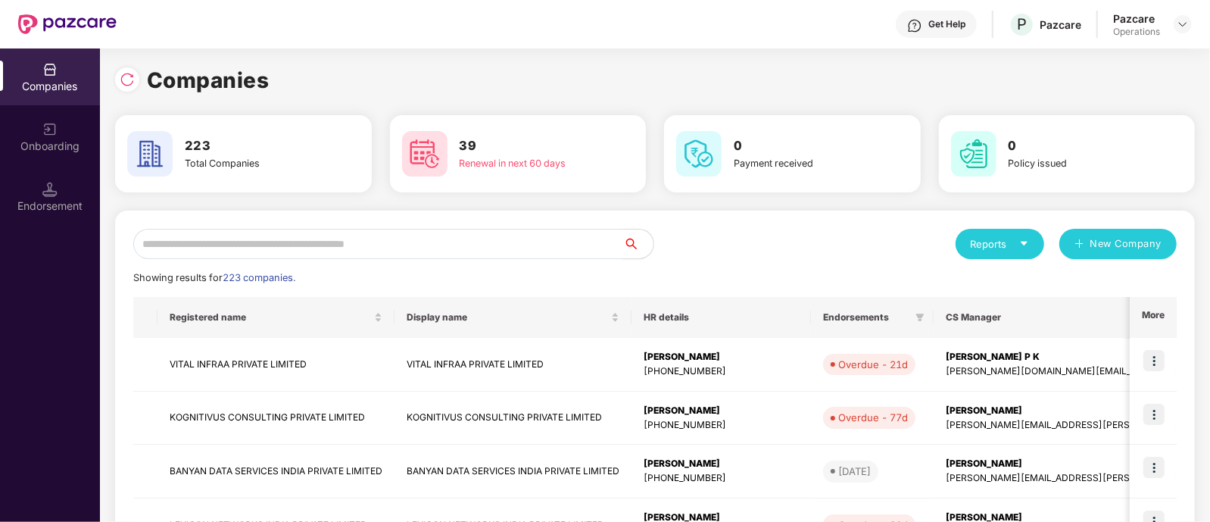
click at [321, 252] on input "text" at bounding box center [378, 244] width 490 height 30
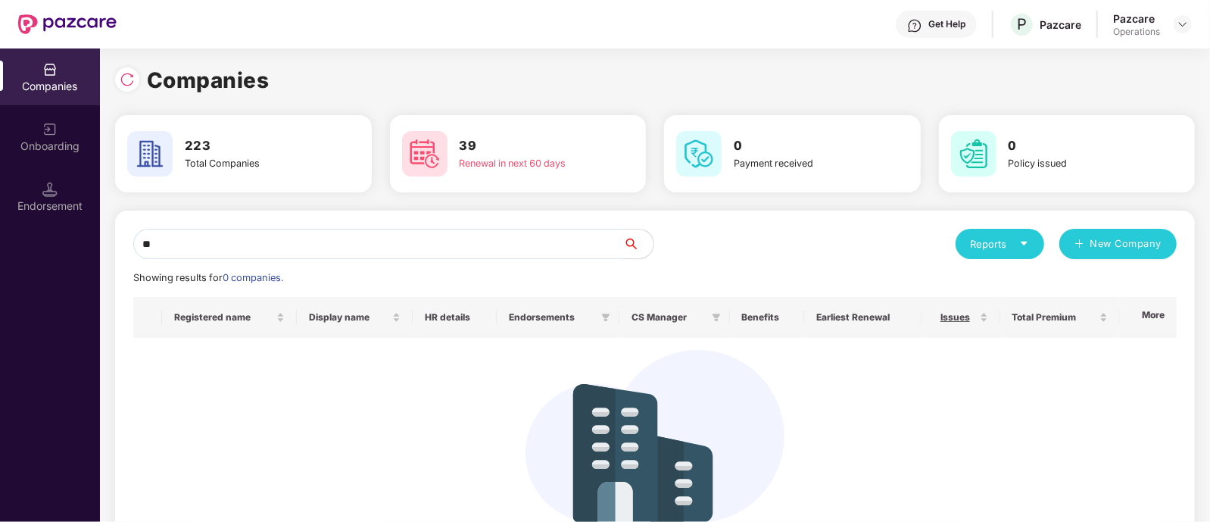
type input "*"
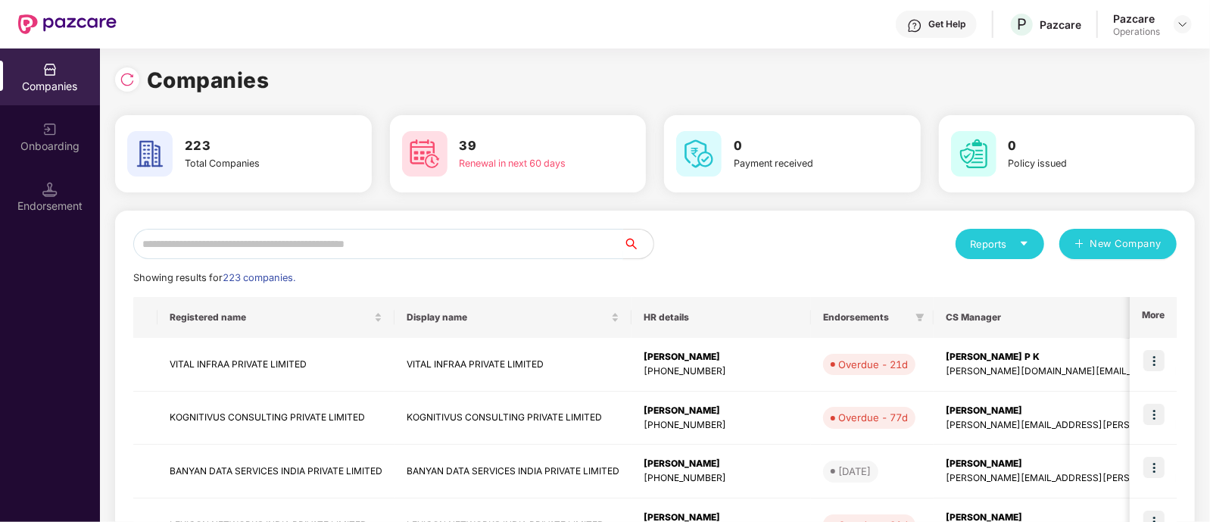
paste input "**********"
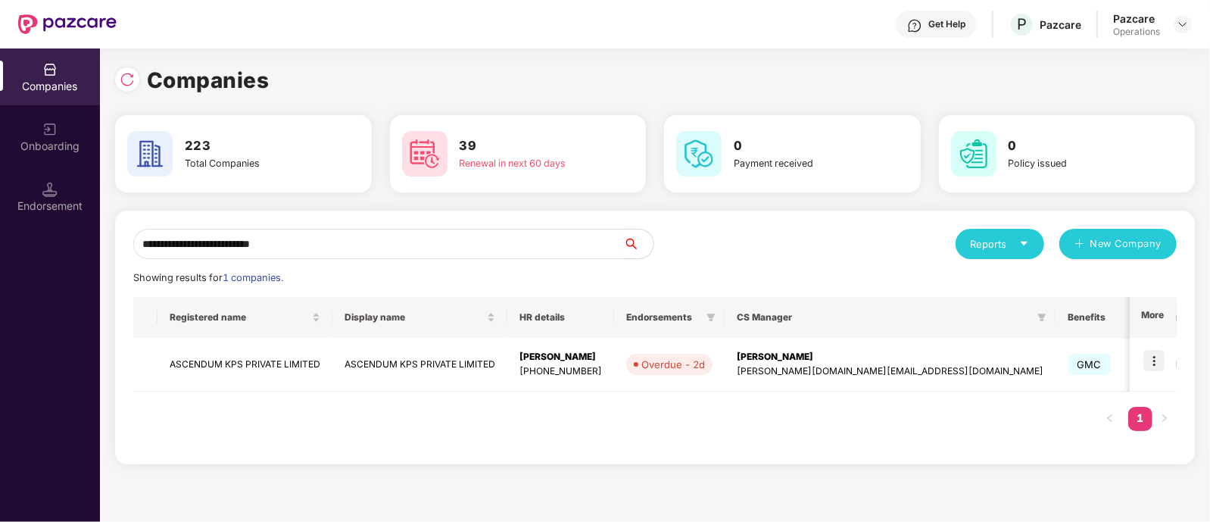
type input "**********"
click at [36, 178] on div "Endorsement" at bounding box center [50, 196] width 100 height 57
